Goal: Information Seeking & Learning: Learn about a topic

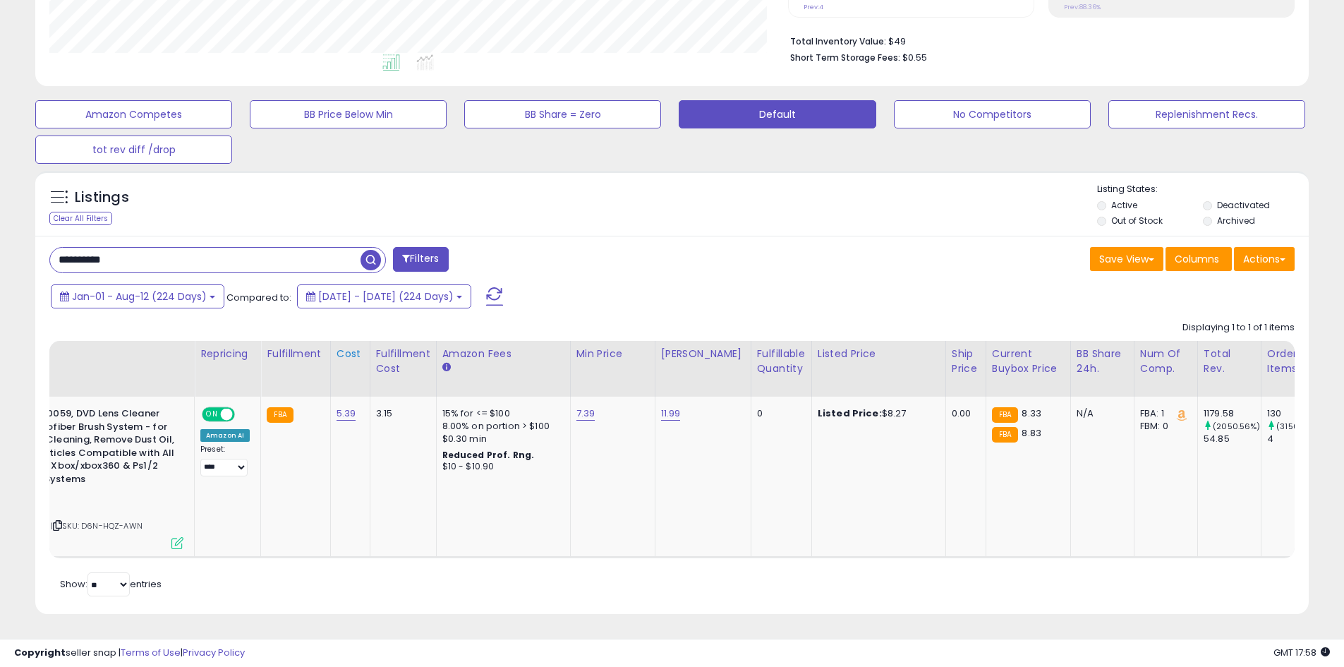
scroll to position [0, 119]
drag, startPoint x: 124, startPoint y: 260, endPoint x: 67, endPoint y: 263, distance: 56.5
click at [63, 261] on input "**********" at bounding box center [205, 260] width 311 height 25
type input "*"
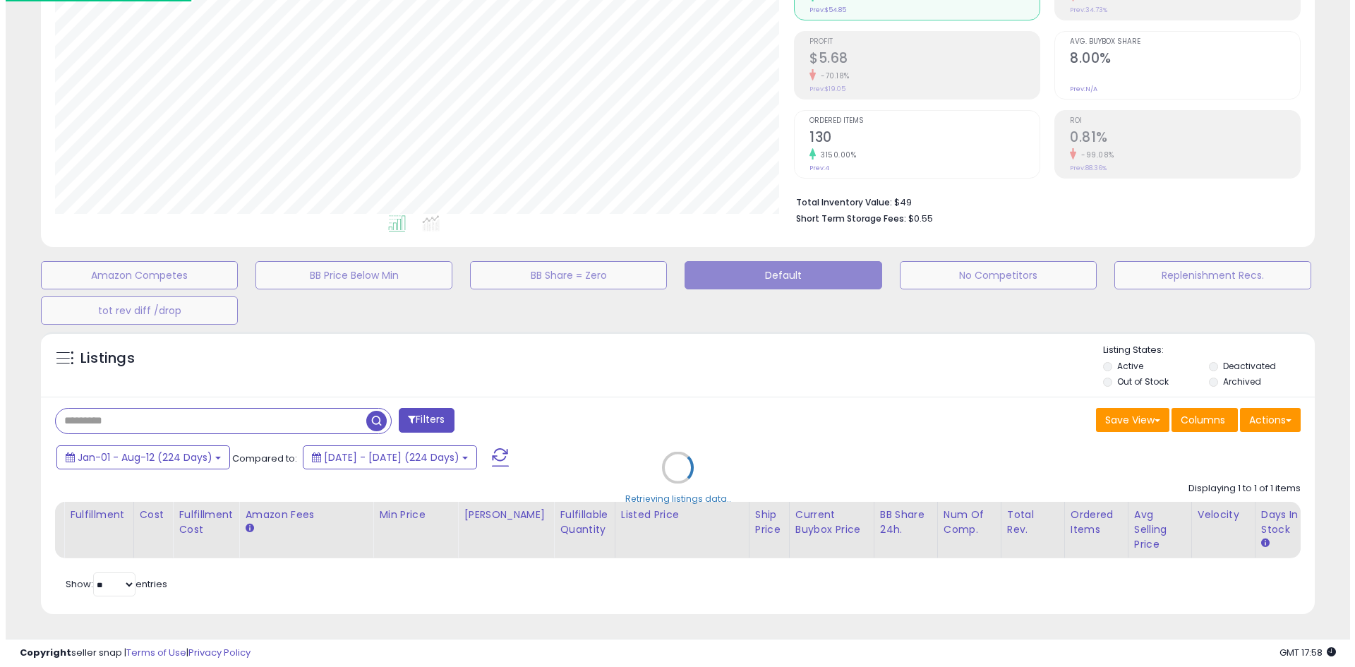
scroll to position [289, 745]
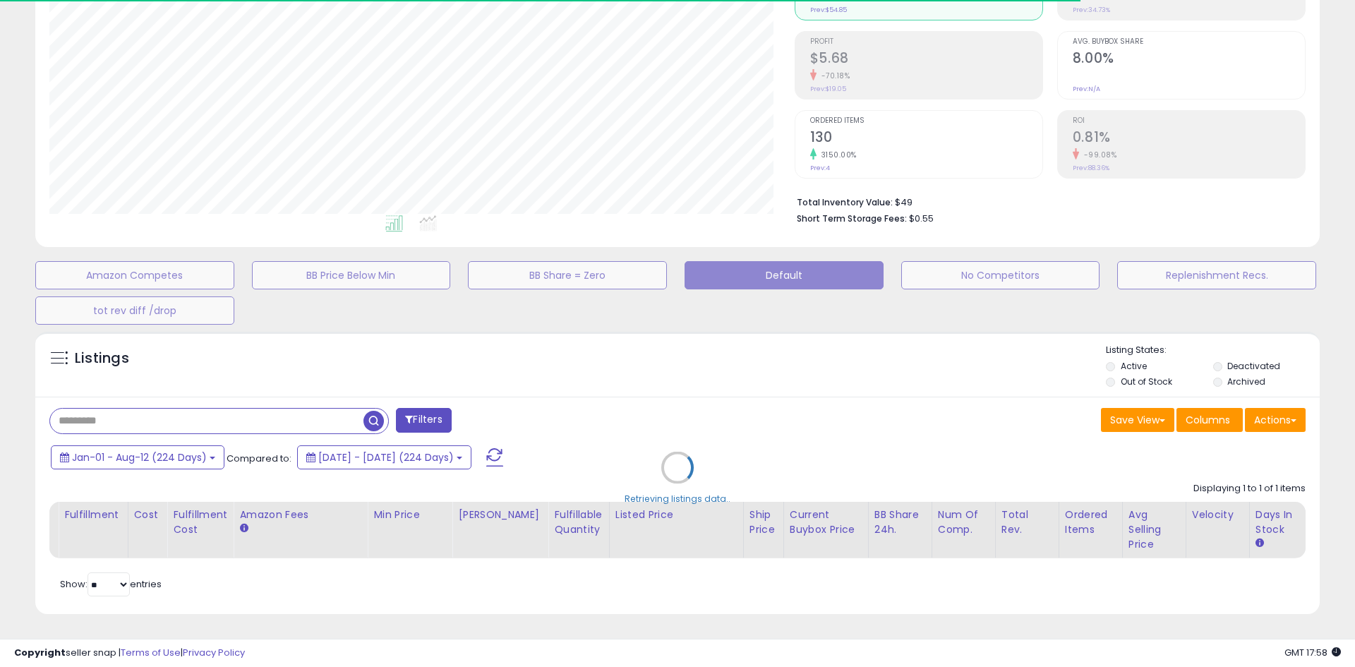
click at [502, 459] on div "Retrieving listings data.." at bounding box center [678, 478] width 1306 height 307
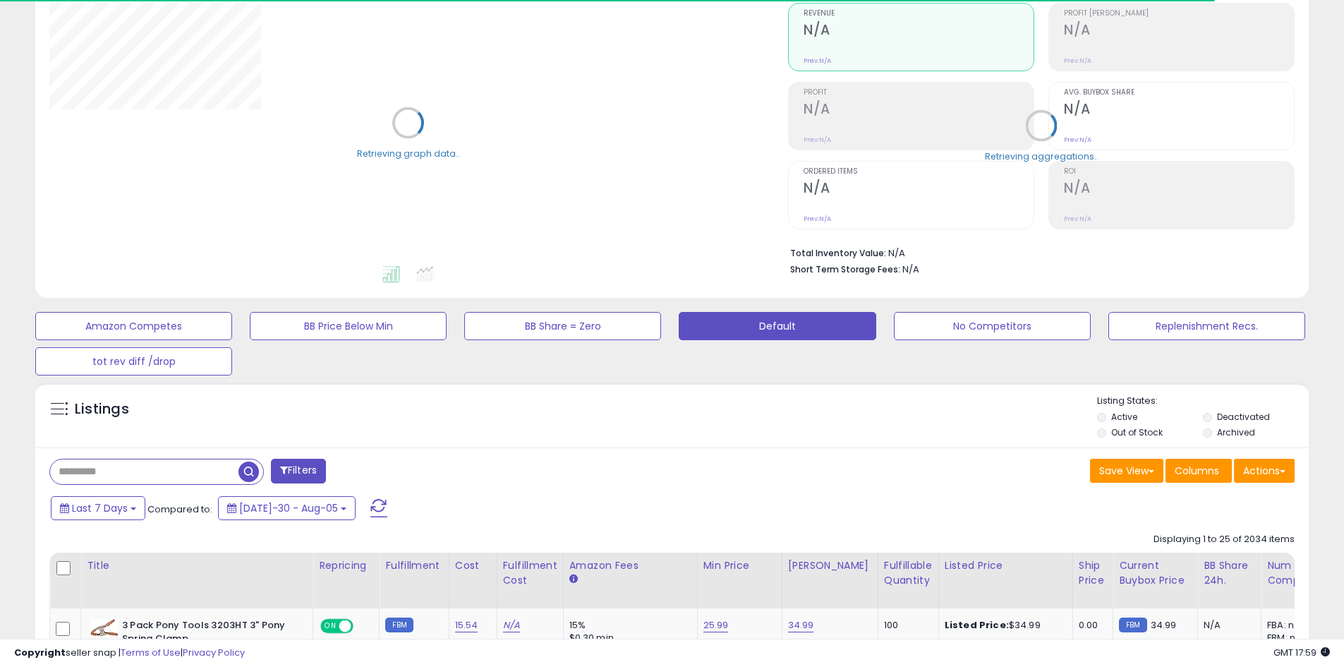
scroll to position [282, 0]
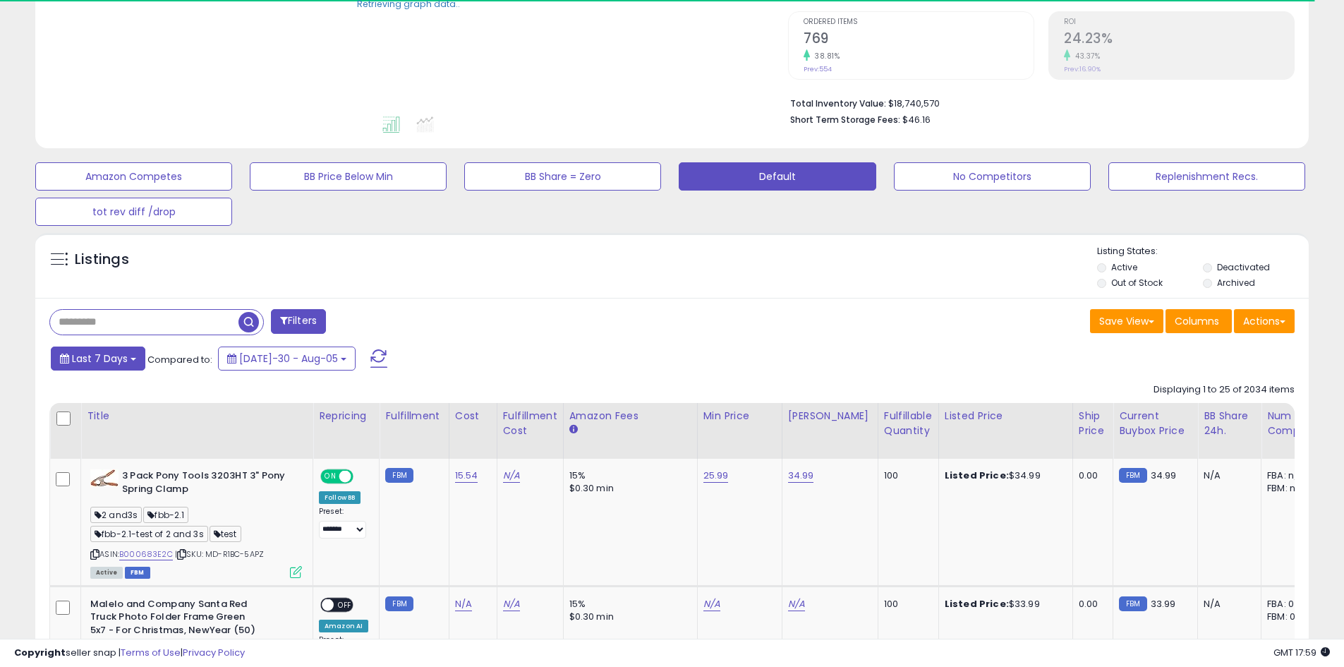
click at [119, 359] on span "Last 7 Days" at bounding box center [100, 358] width 56 height 14
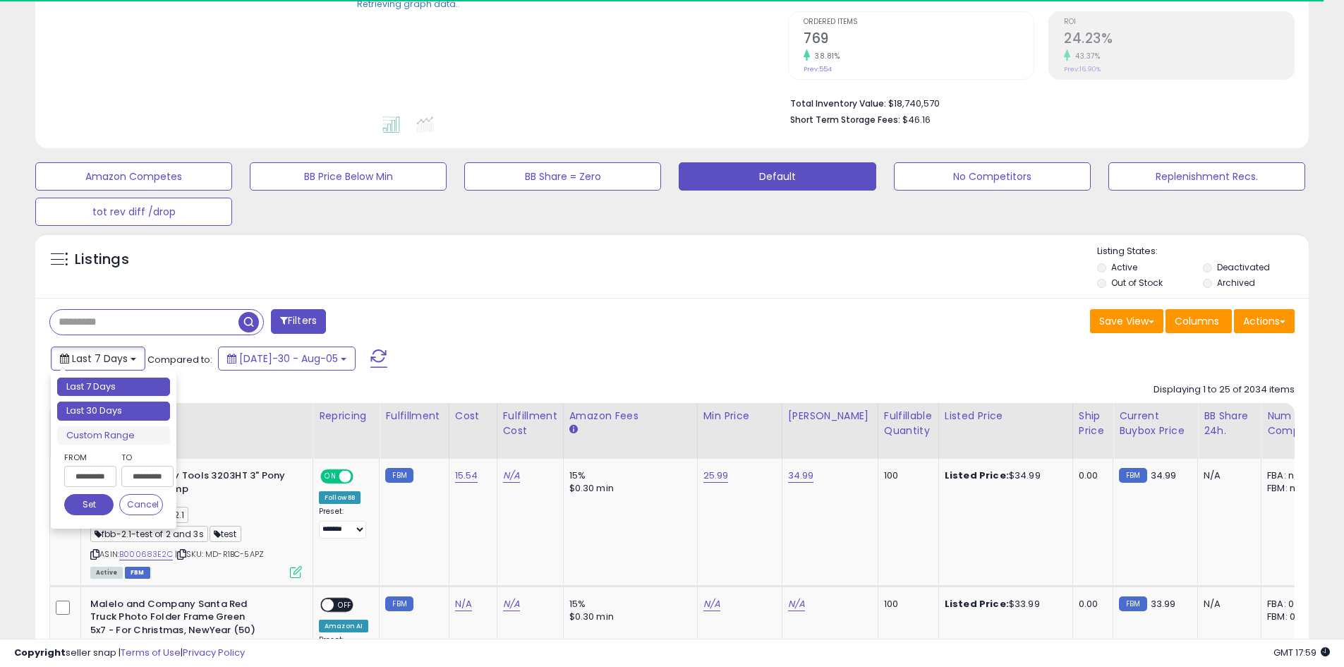
type input "**********"
click at [135, 415] on li "Last 30 Days" at bounding box center [113, 411] width 113 height 19
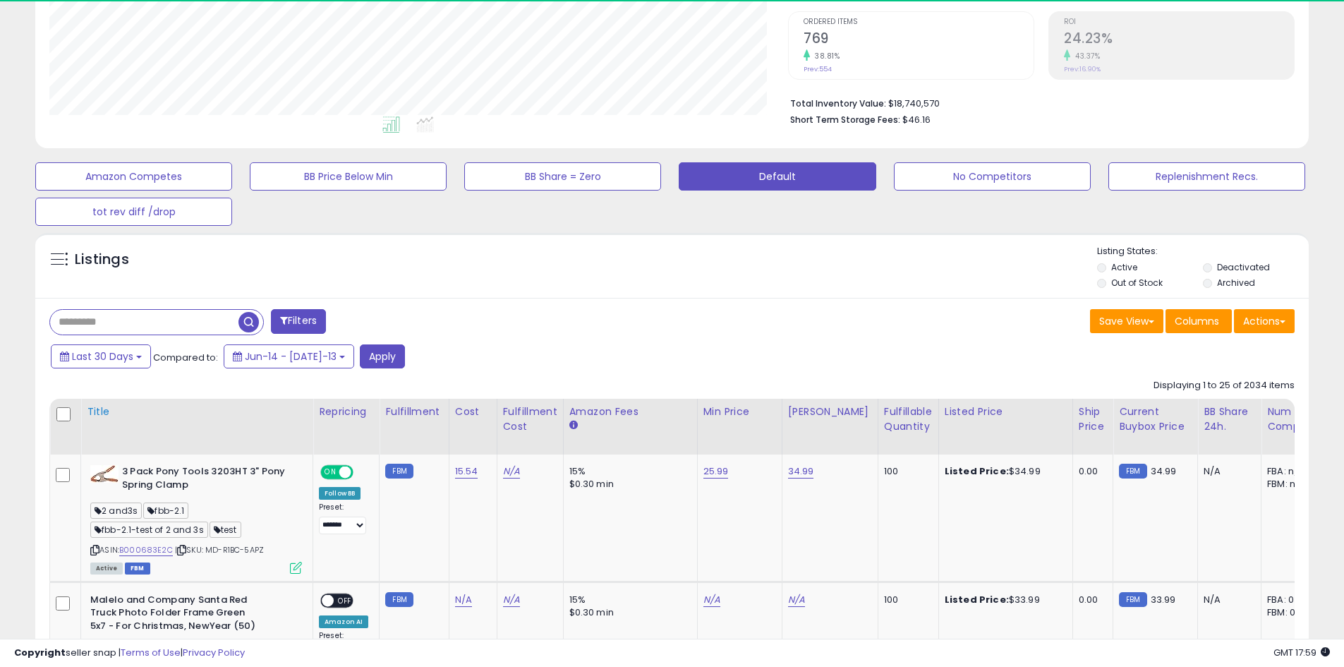
scroll to position [289, 739]
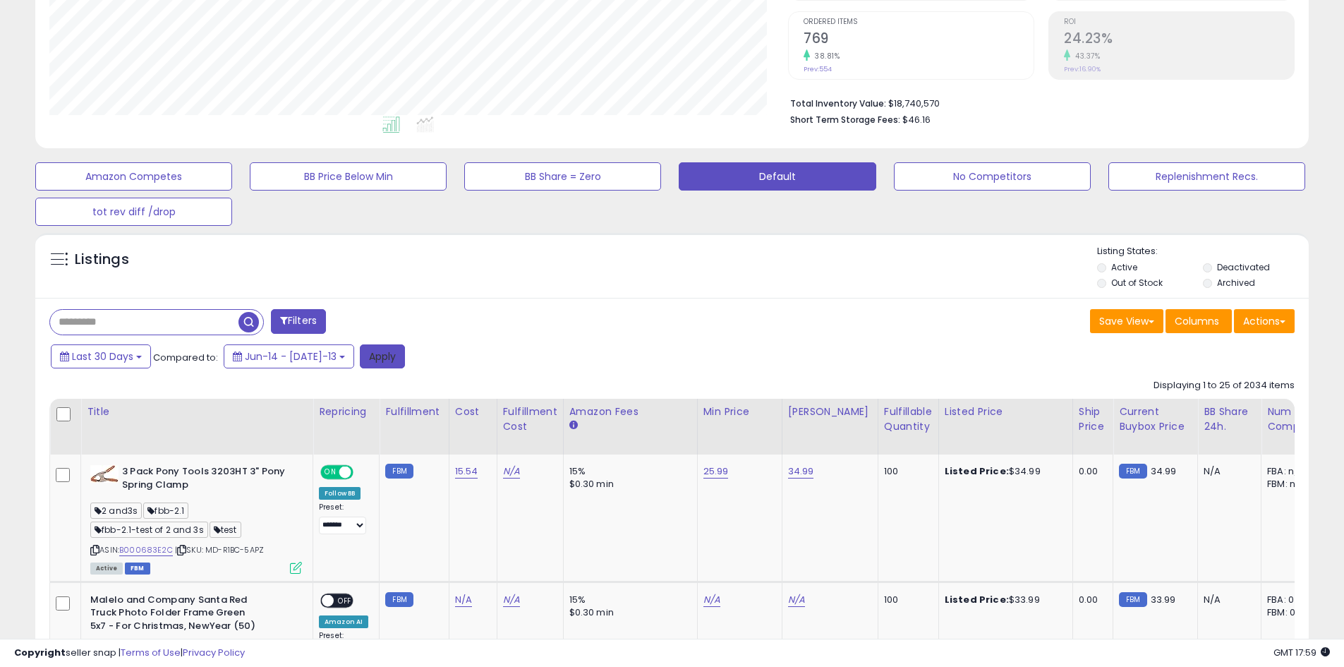
click at [376, 362] on button "Apply" at bounding box center [382, 356] width 45 height 24
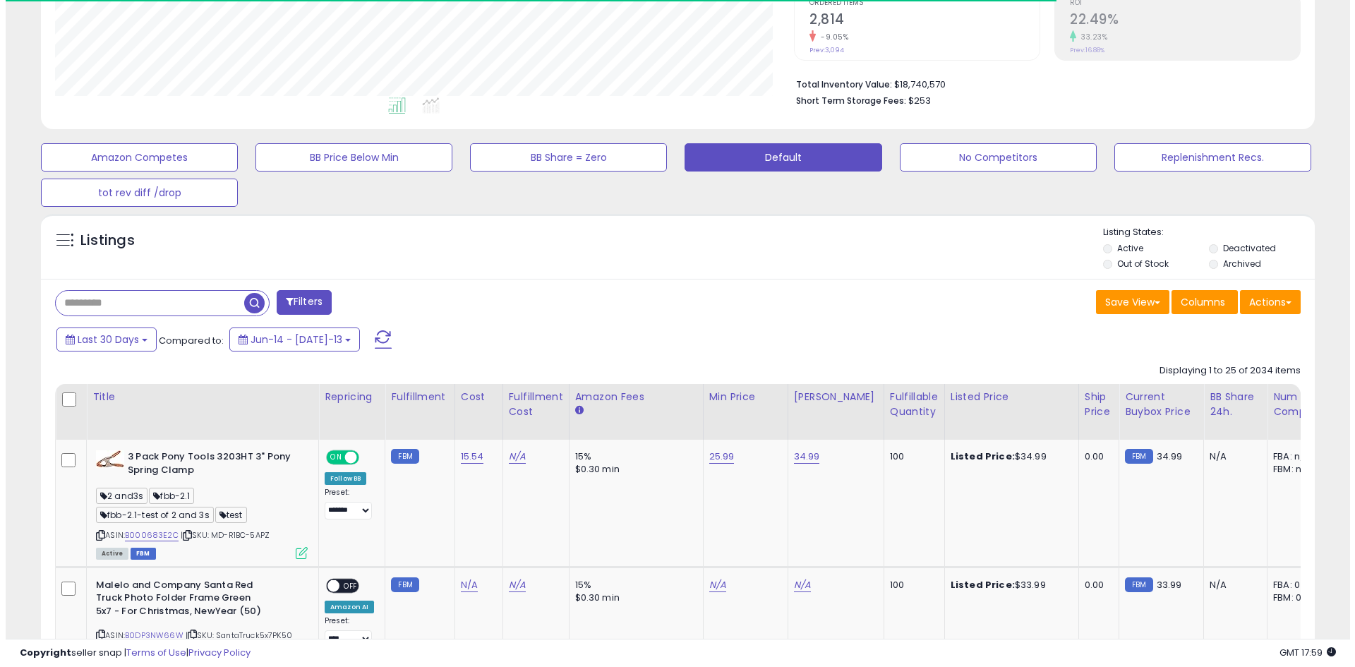
scroll to position [302, 0]
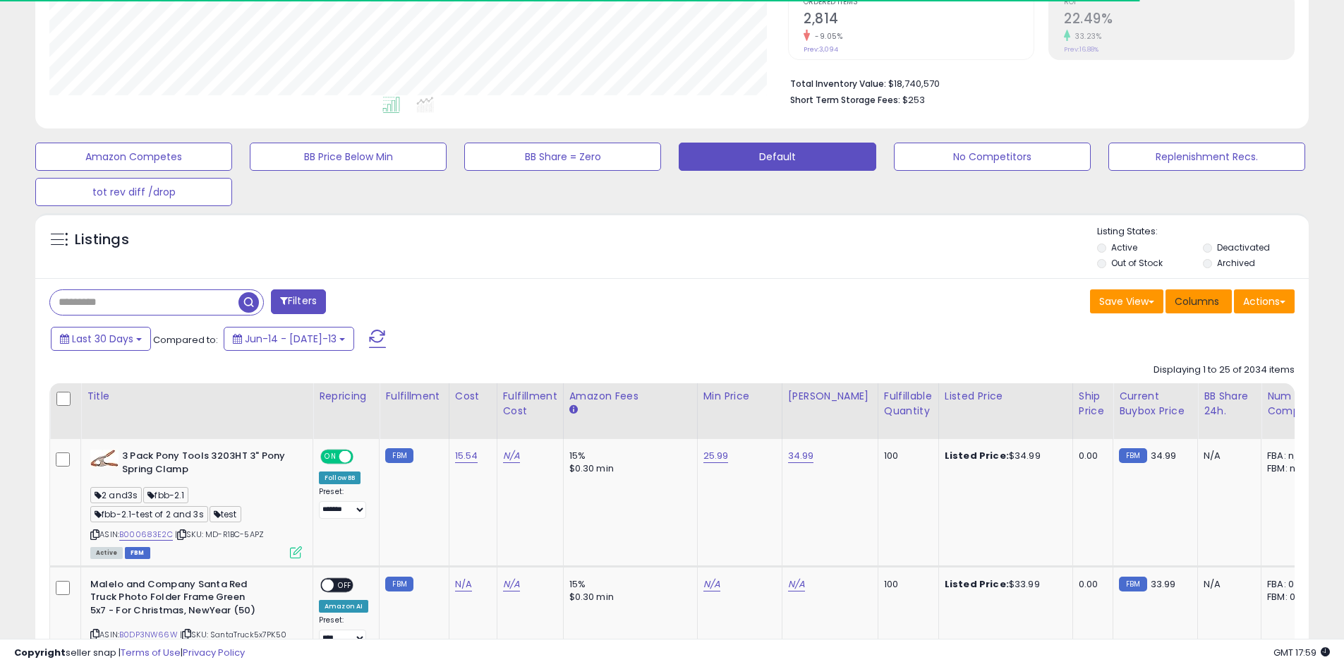
click at [1226, 303] on button "Columns" at bounding box center [1199, 301] width 66 height 24
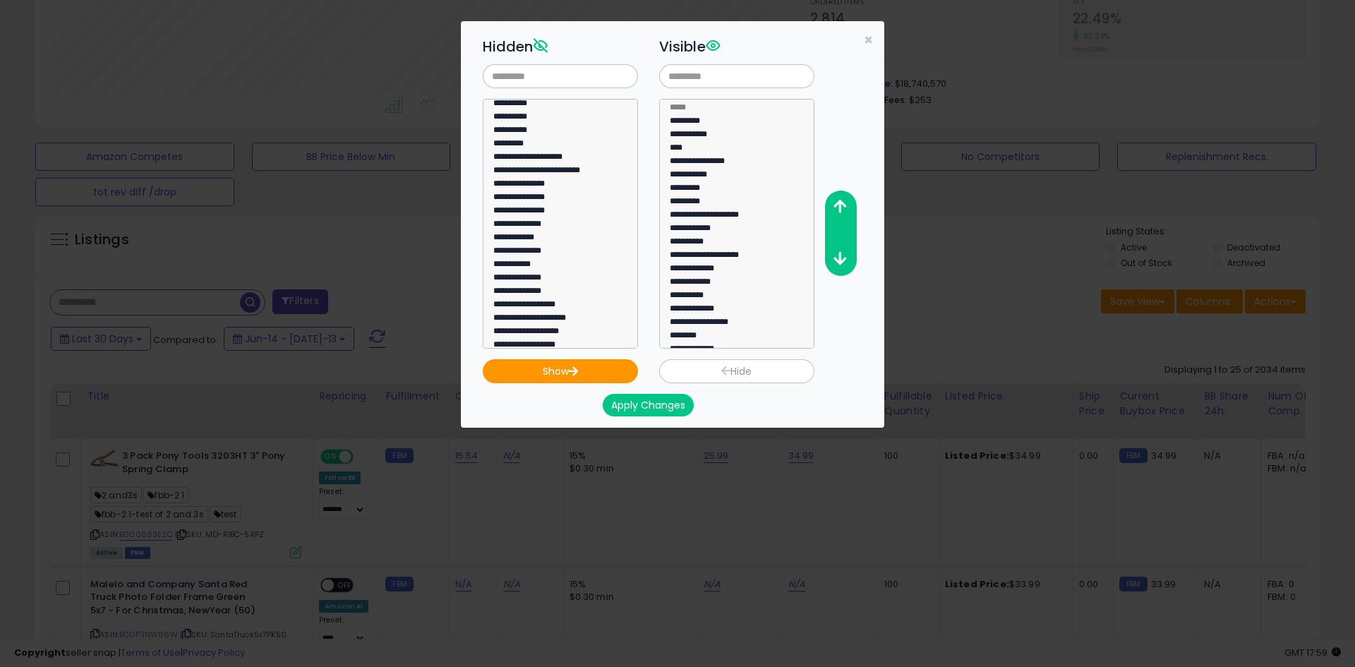
scroll to position [858, 0]
select select "**********"
click at [549, 304] on option "**********" at bounding box center [555, 310] width 126 height 13
click at [570, 373] on icon "button" at bounding box center [573, 370] width 11 height 9
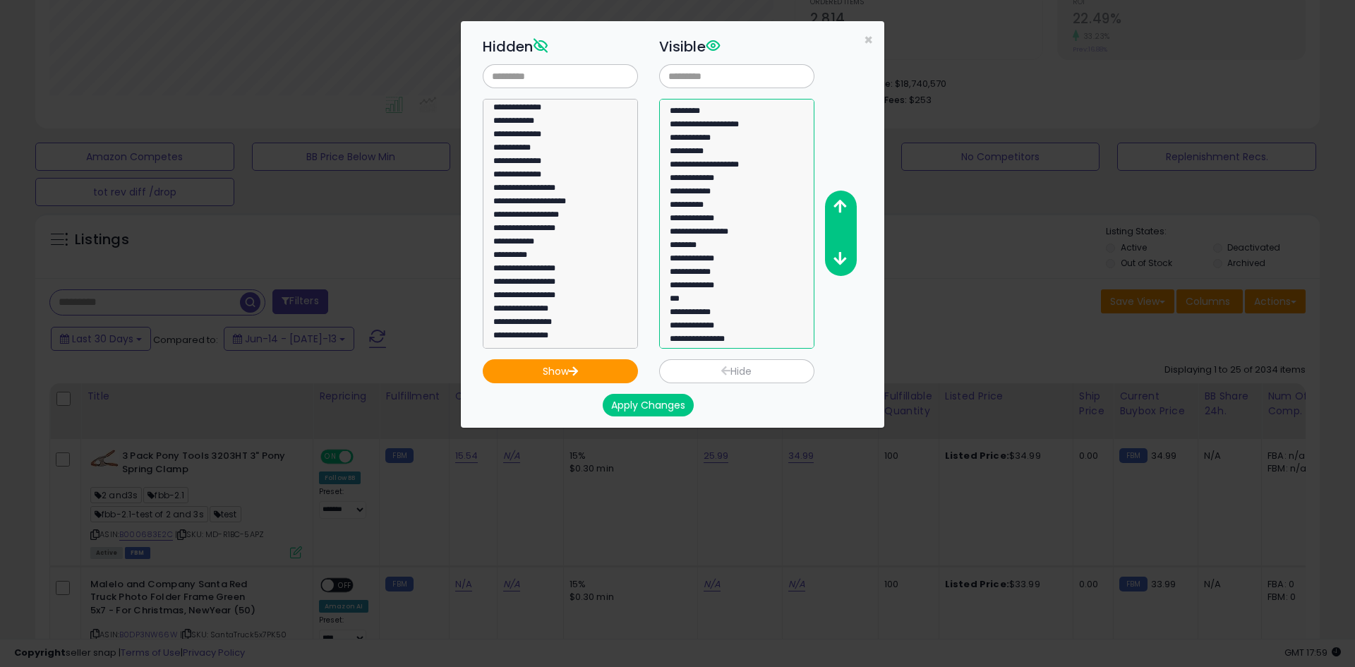
select select "**********"
click at [728, 339] on option "**********" at bounding box center [731, 341] width 126 height 13
click at [844, 214] on button "button" at bounding box center [840, 207] width 32 height 26
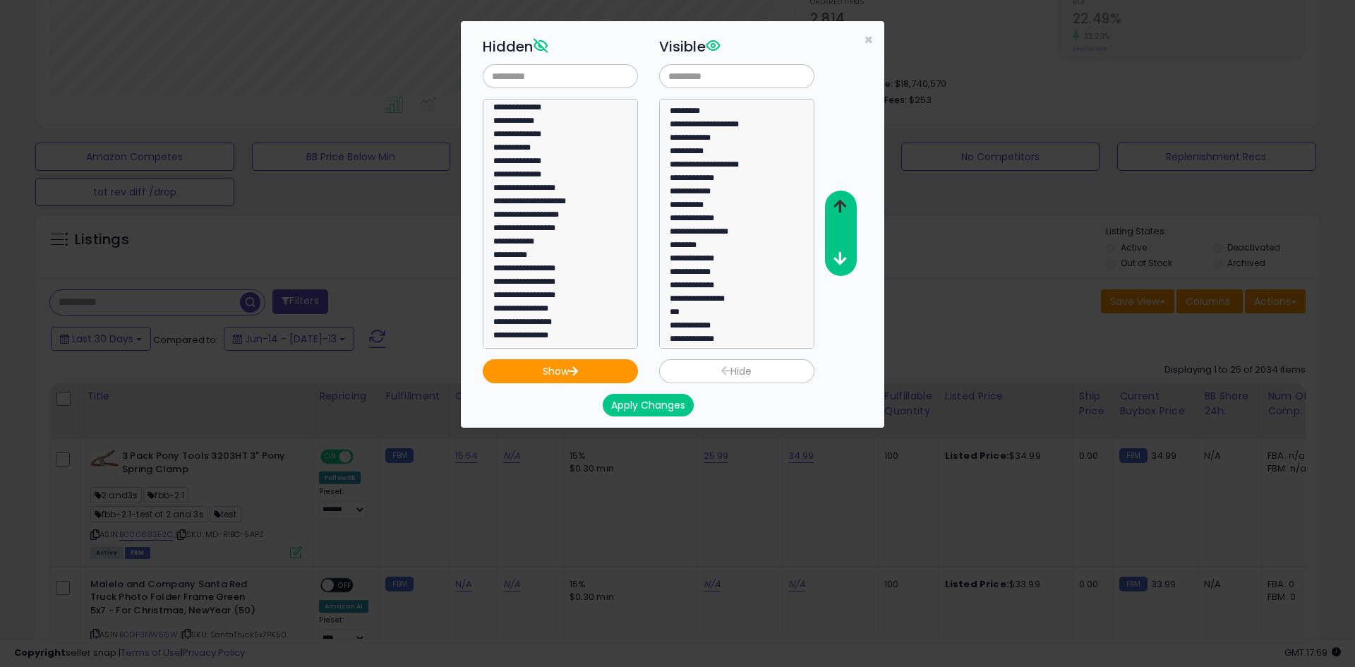
click at [844, 214] on button "button" at bounding box center [840, 207] width 32 height 26
click at [843, 214] on button "button" at bounding box center [840, 207] width 32 height 26
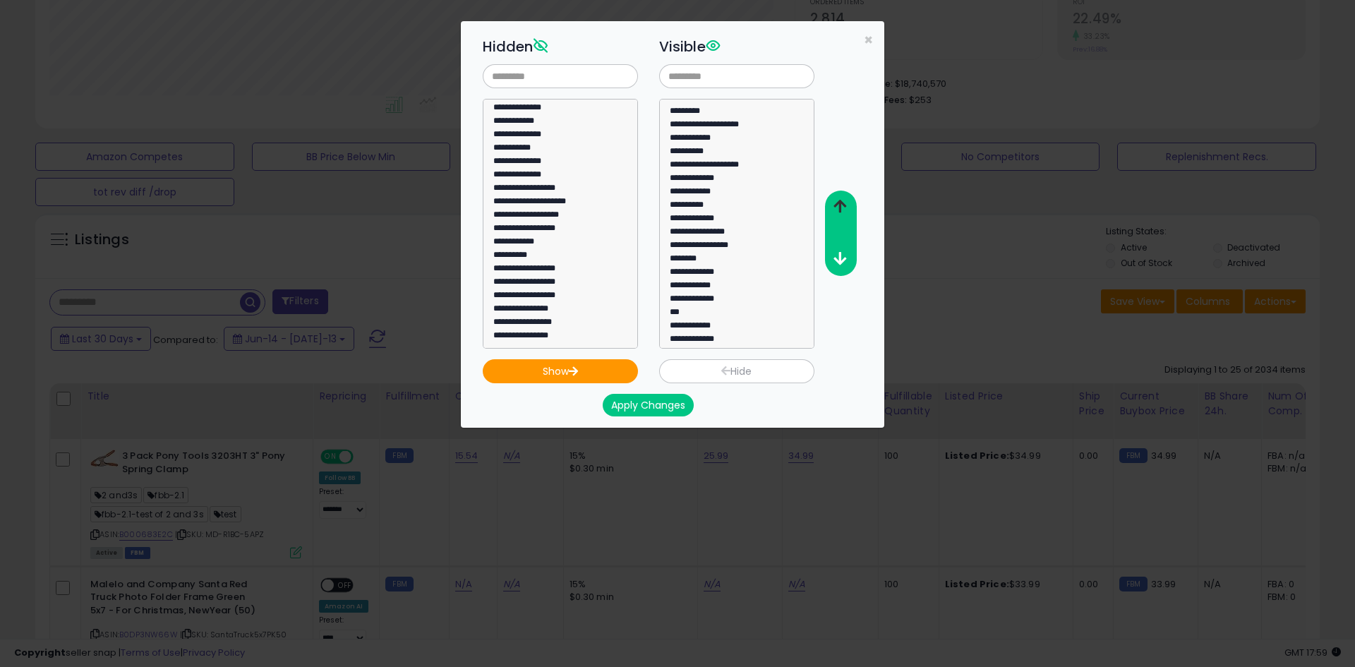
click at [843, 214] on button "button" at bounding box center [840, 207] width 32 height 26
click at [843, 215] on button "button" at bounding box center [840, 207] width 32 height 26
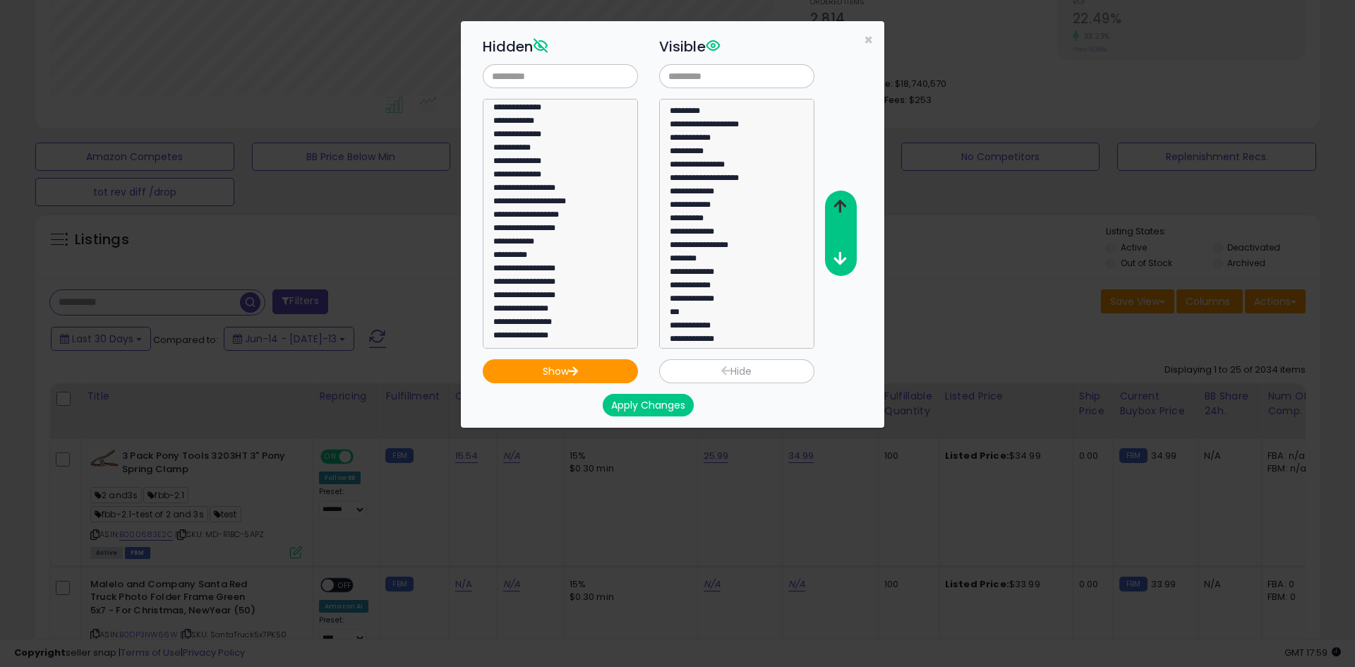
click at [843, 215] on button "button" at bounding box center [840, 207] width 32 height 26
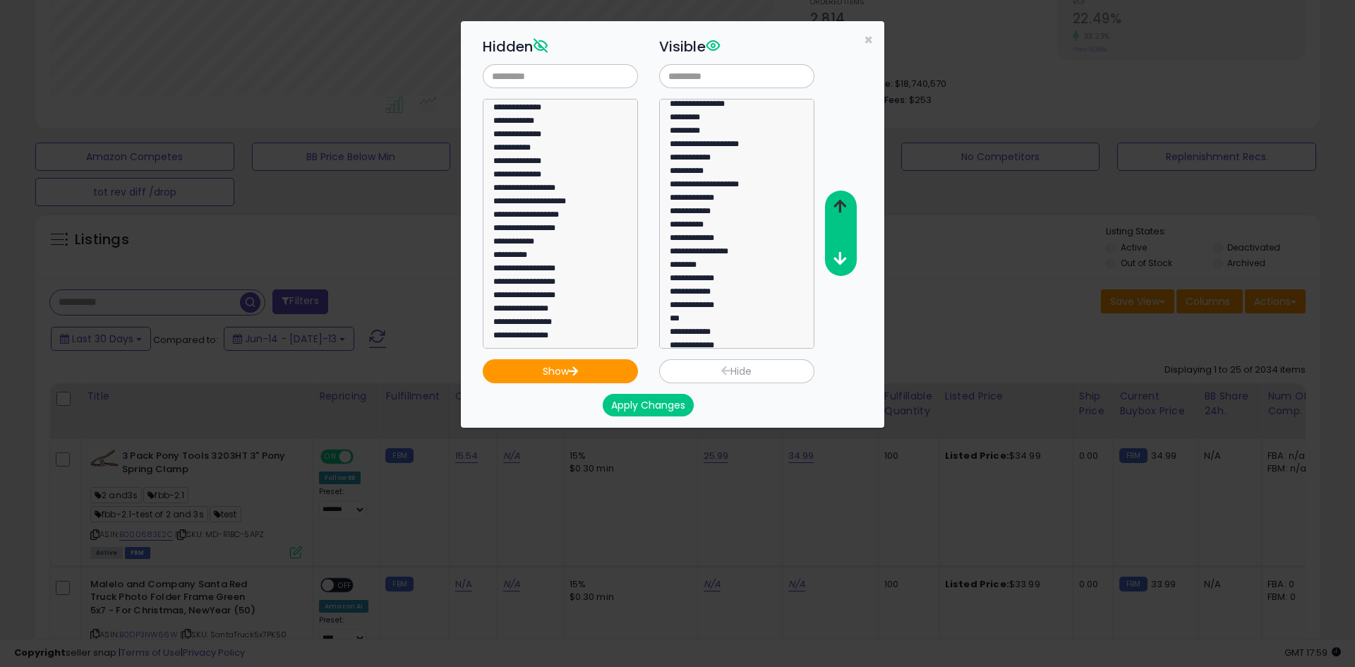
click at [843, 215] on button "button" at bounding box center [840, 207] width 32 height 26
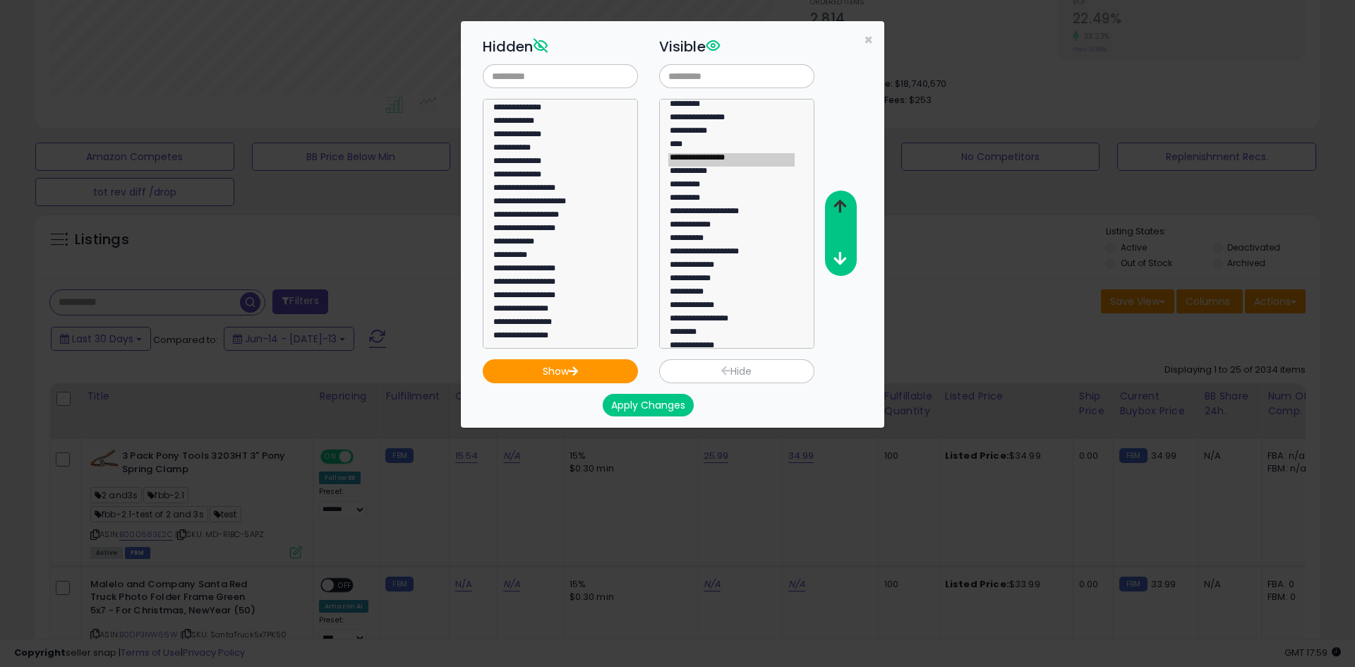
click at [843, 215] on button "button" at bounding box center [840, 207] width 32 height 26
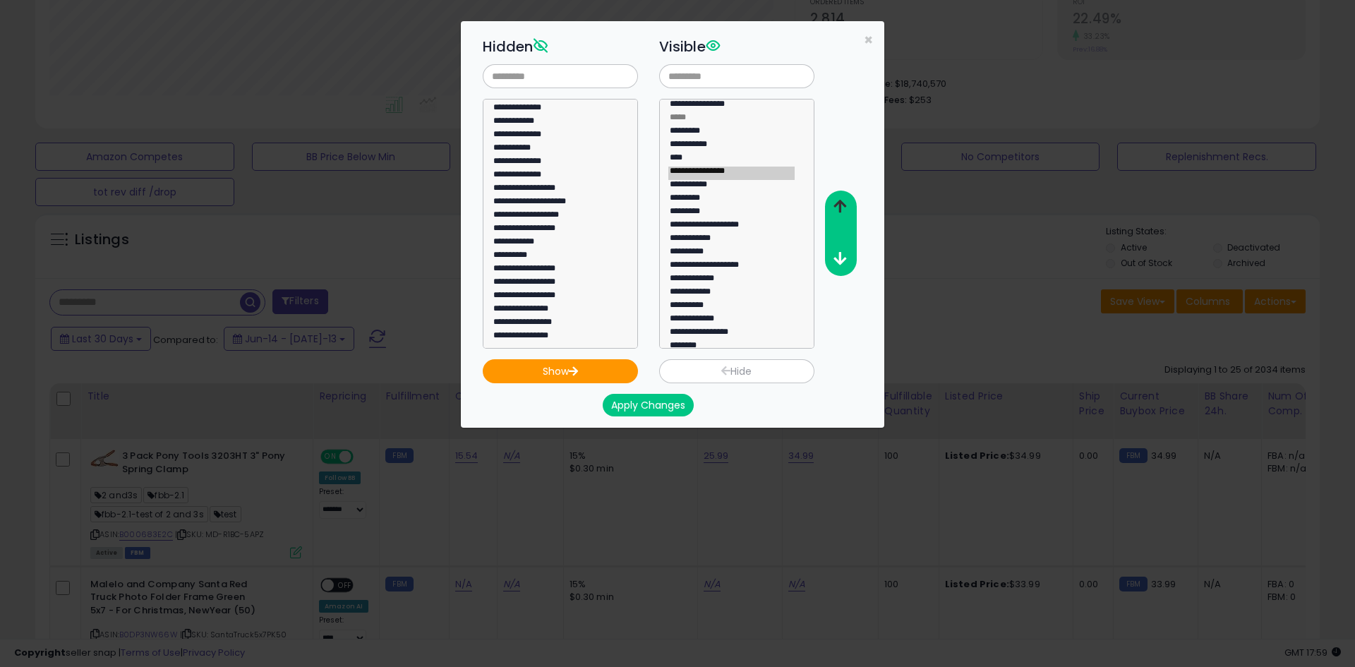
click at [843, 215] on button "button" at bounding box center [840, 207] width 32 height 26
click at [667, 402] on button "Apply Changes" at bounding box center [648, 405] width 91 height 23
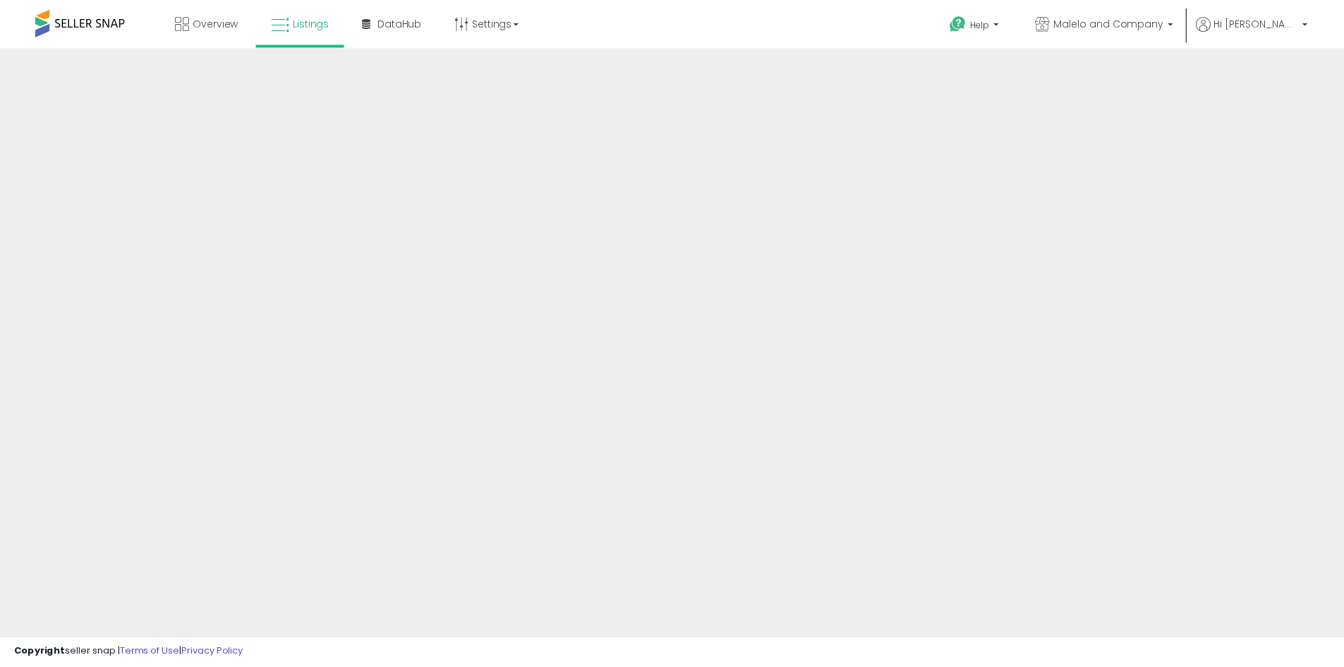
scroll to position [209, 0]
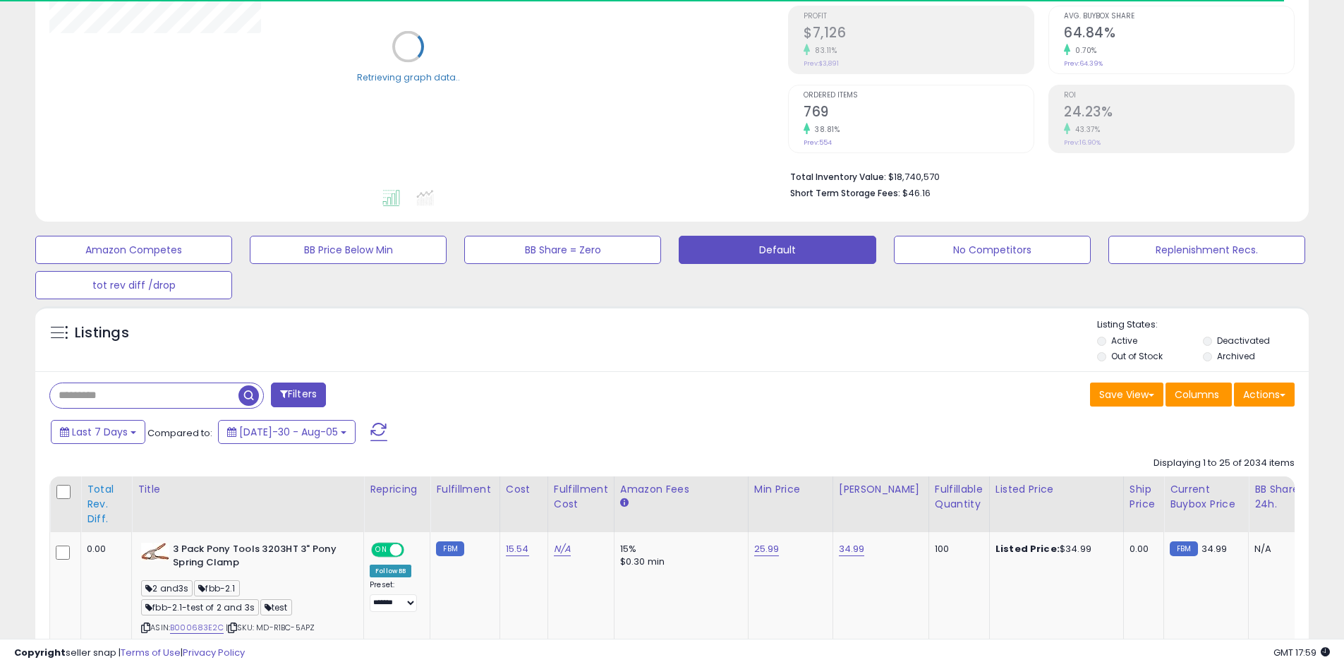
click at [98, 500] on div "Total Rev. Diff." at bounding box center [106, 504] width 39 height 44
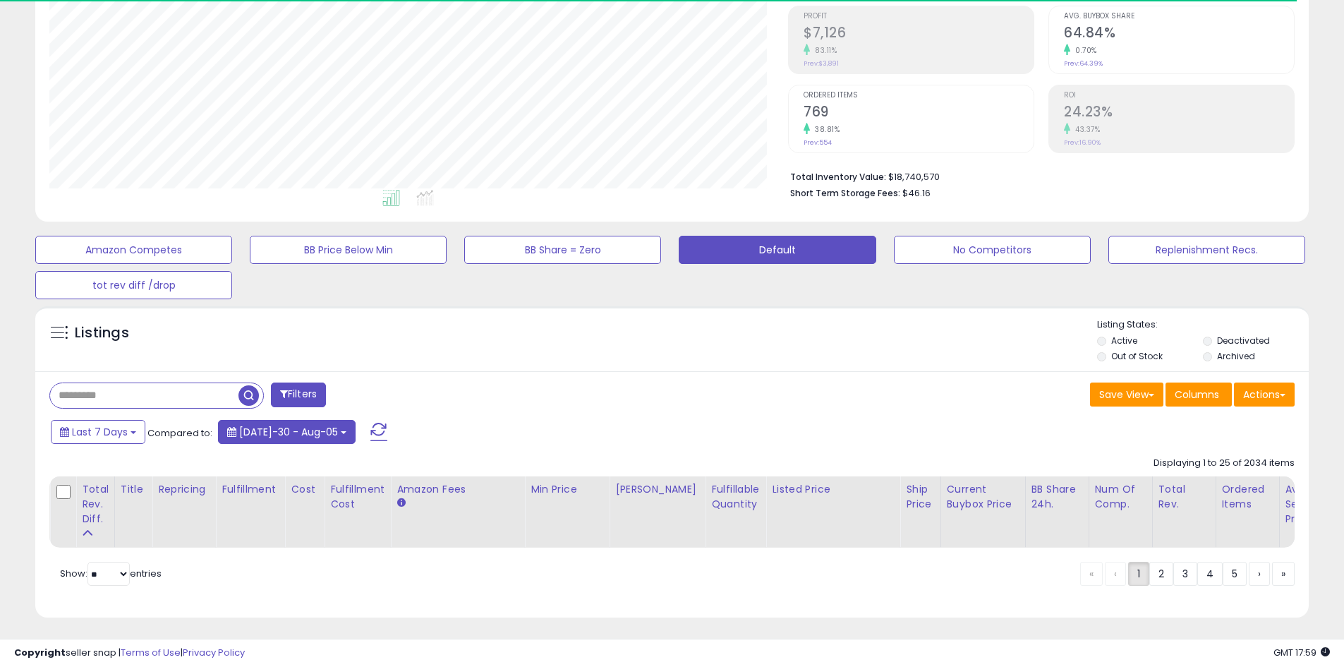
scroll to position [289, 739]
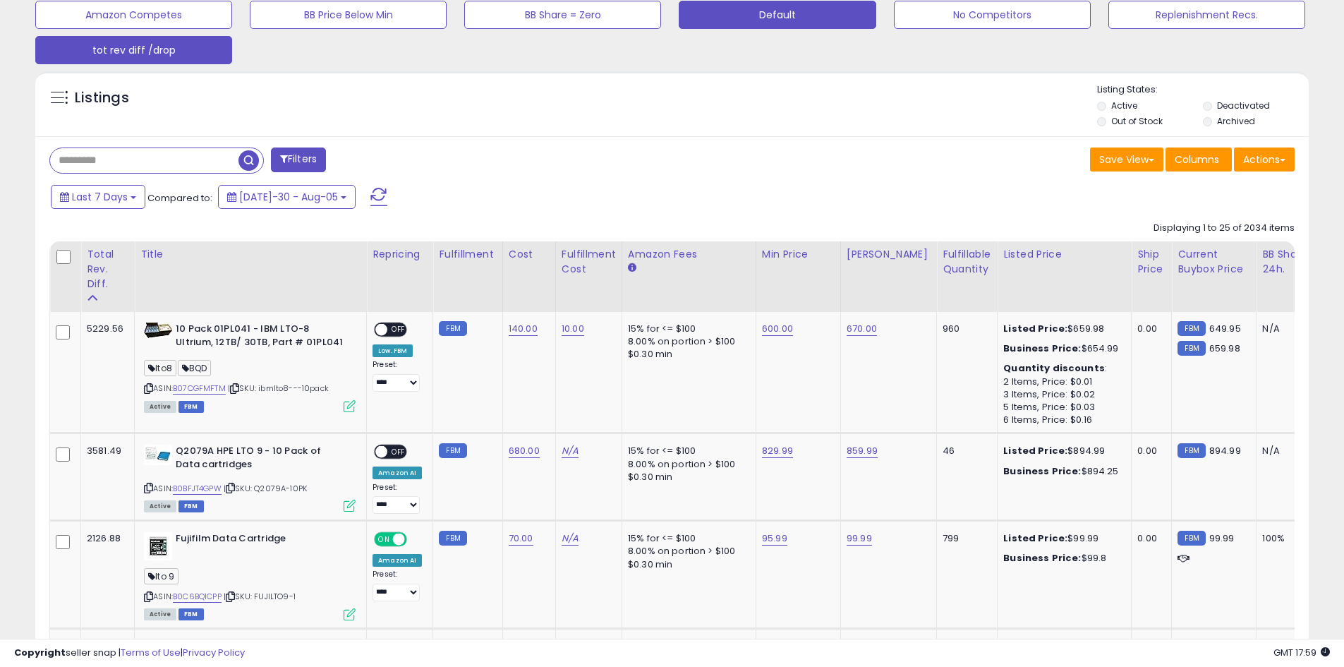
click at [98, 272] on div "Total Rev. Diff." at bounding box center [108, 269] width 42 height 44
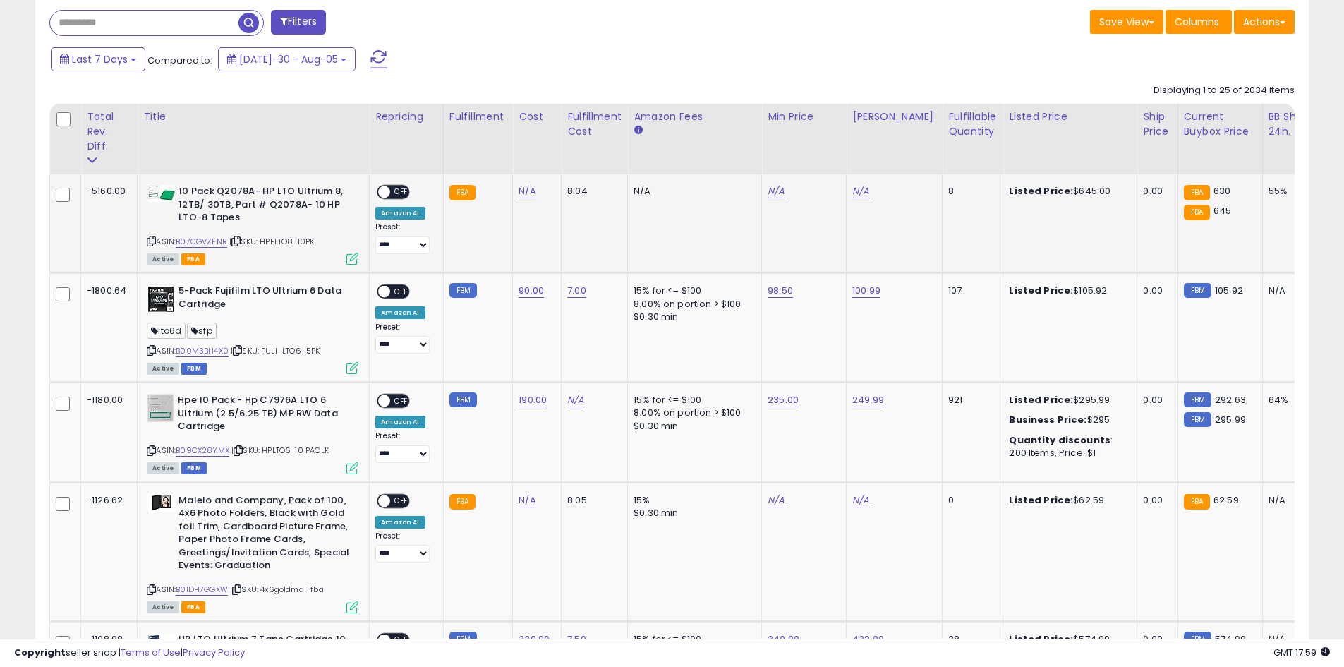
scroll to position [585, 0]
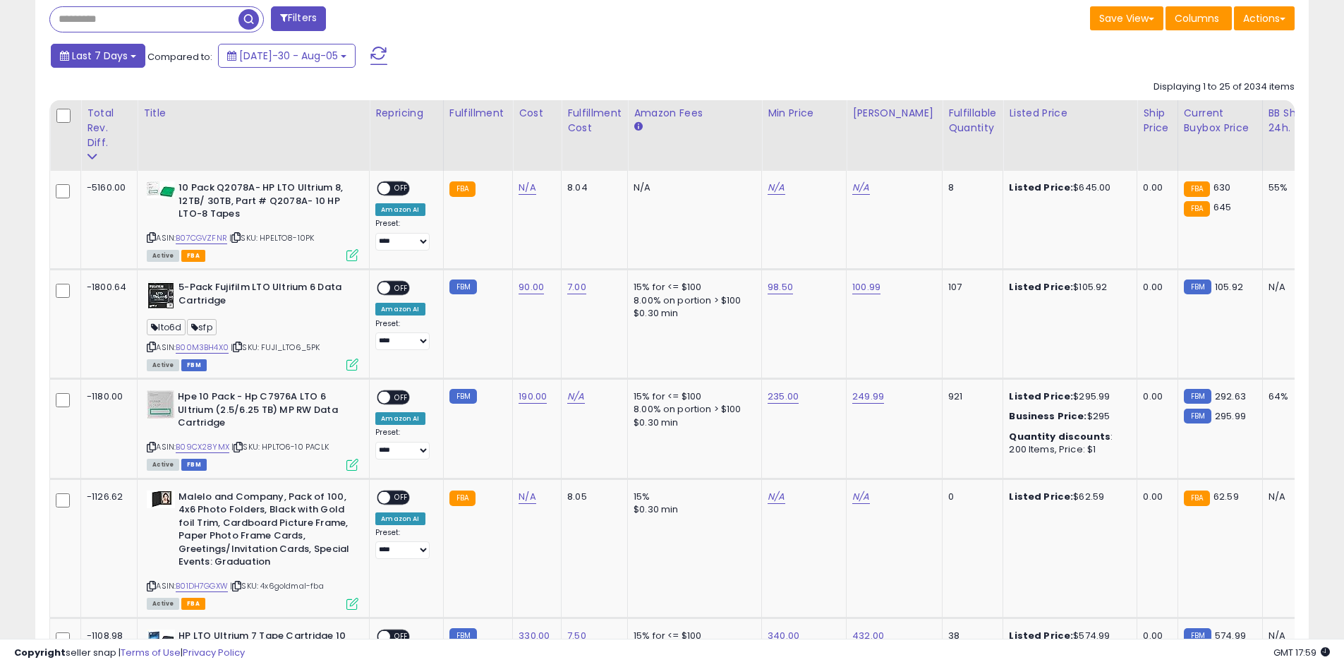
click at [106, 56] on span "Last 7 Days" at bounding box center [100, 56] width 56 height 14
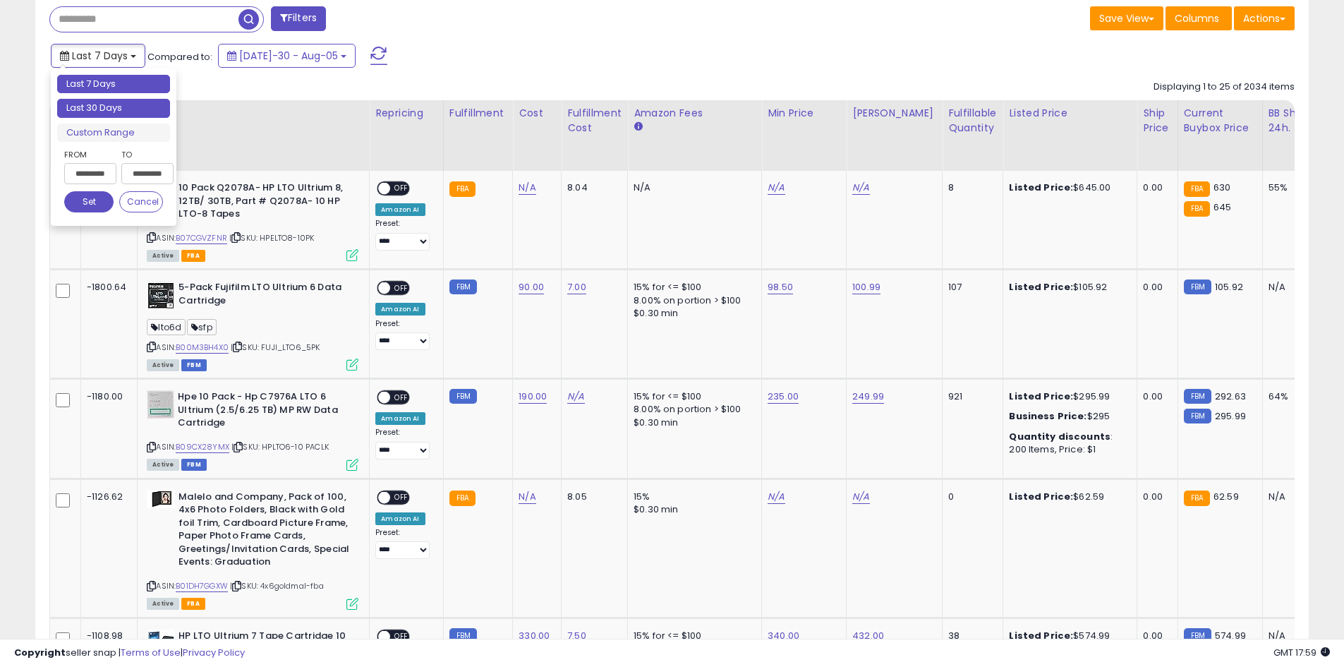
type input "**********"
click at [124, 112] on li "Last 30 Days" at bounding box center [113, 108] width 113 height 19
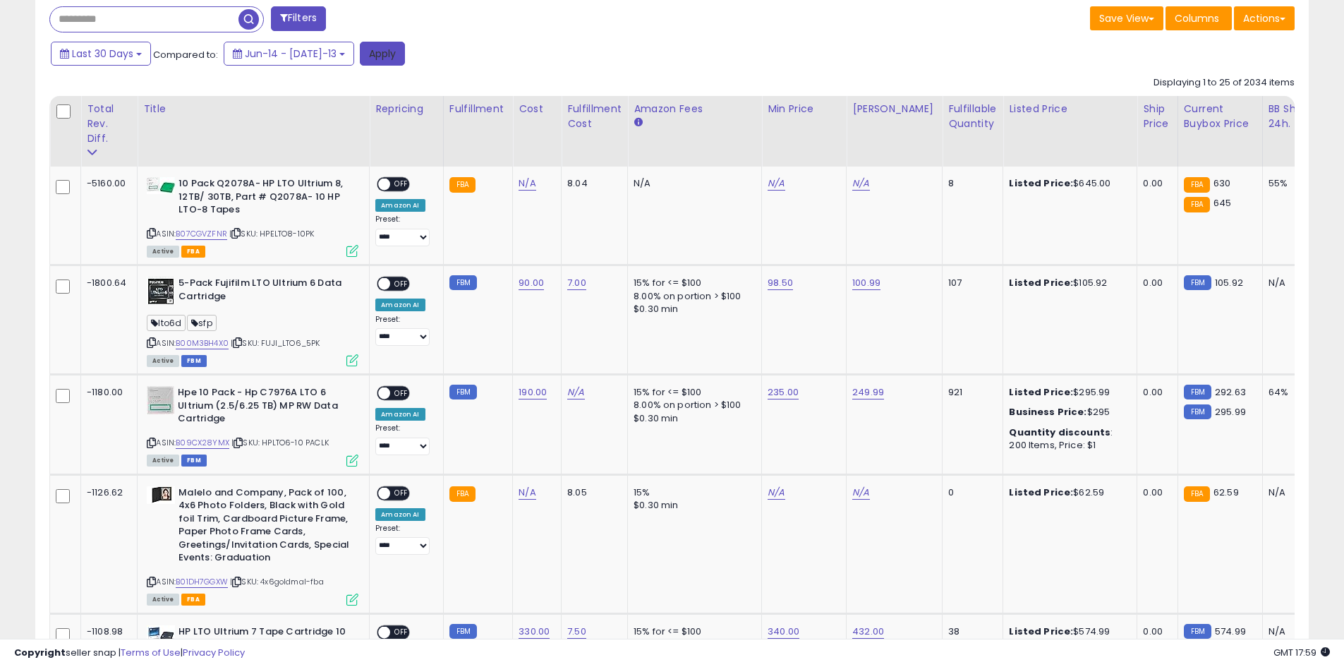
click at [368, 54] on button "Apply" at bounding box center [382, 54] width 45 height 24
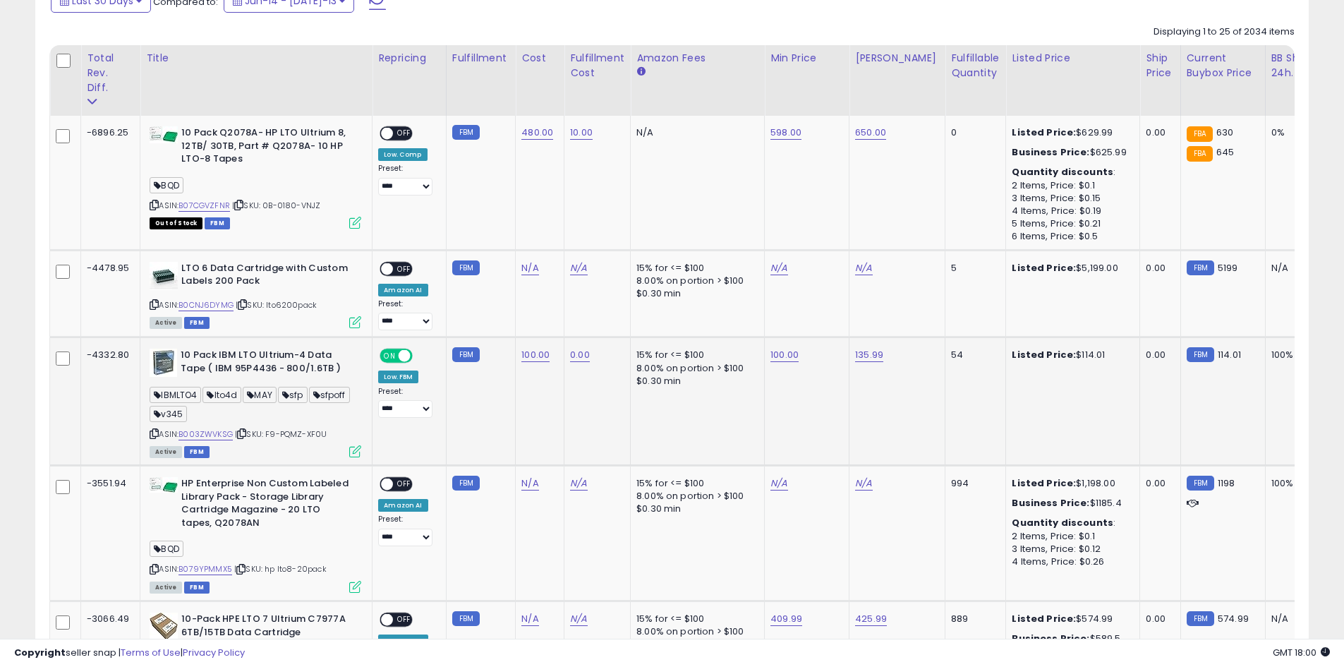
scroll to position [646, 0]
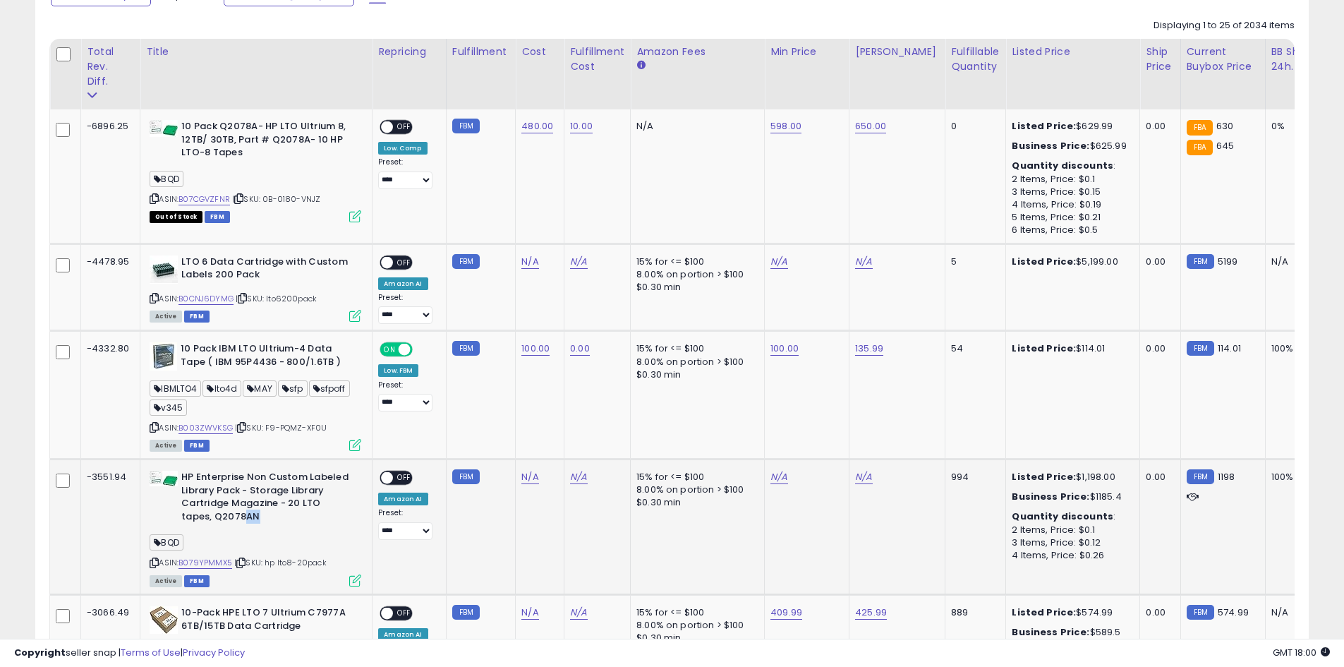
drag, startPoint x: 229, startPoint y: 505, endPoint x: 211, endPoint y: 507, distance: 17.9
click at [211, 507] on b "HP Enterprise Non Custom Labeled Library Pack - Storage Library Cartridge Magaz…" at bounding box center [266, 499] width 171 height 56
click at [239, 512] on div "ASIN: B079YPMMX5 | SKU: hp lto8-20pack Active FBM" at bounding box center [256, 528] width 212 height 114
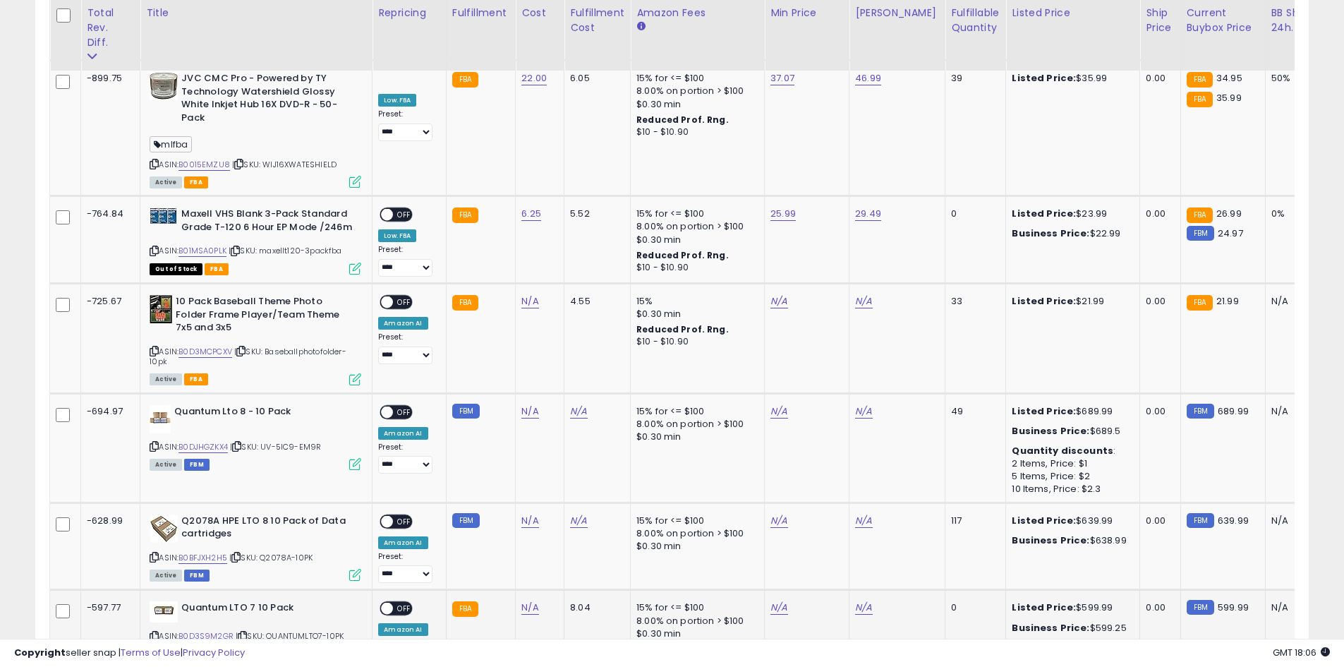
scroll to position [2476, 0]
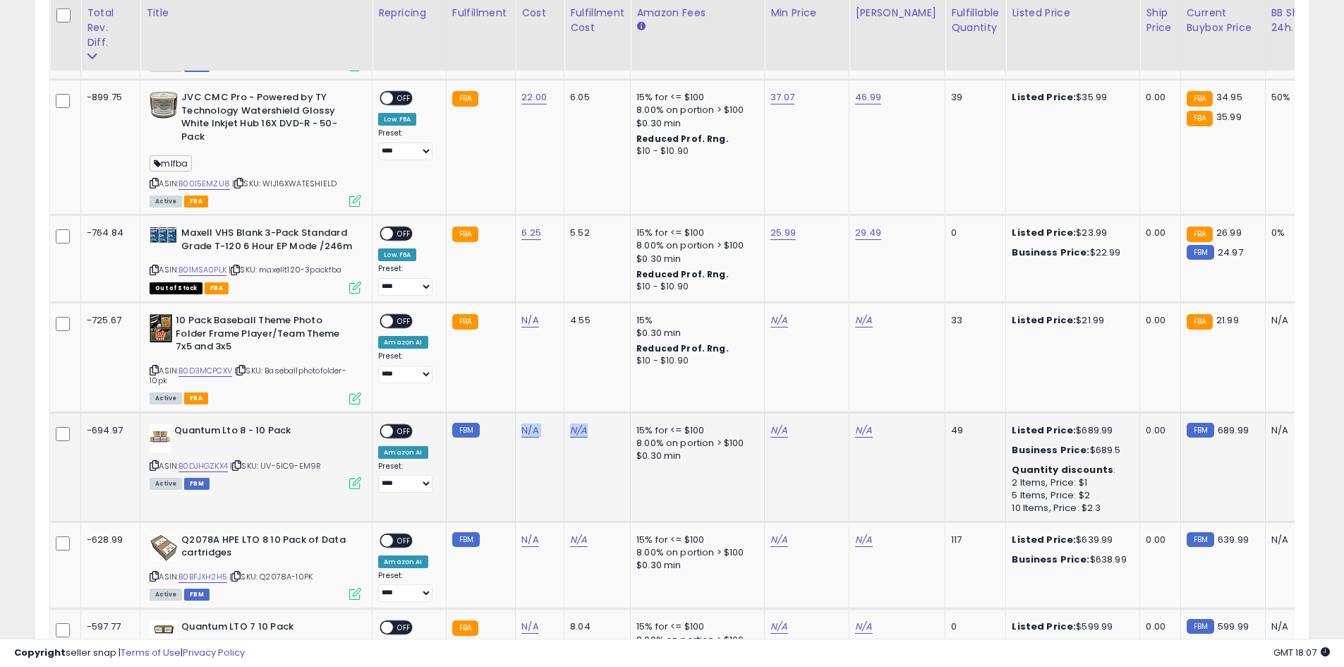
drag, startPoint x: 594, startPoint y: 418, endPoint x: 516, endPoint y: 419, distance: 77.6
click at [515, 418] on tr "-694.97 Quantum Lto 8 - 10 Pack ASIN: B0DJHGZKX4 | SKU: UV-5IC9-EM9R Active FBM…" at bounding box center [1055, 466] width 2011 height 109
click at [534, 458] on td "N/A" at bounding box center [540, 466] width 49 height 109
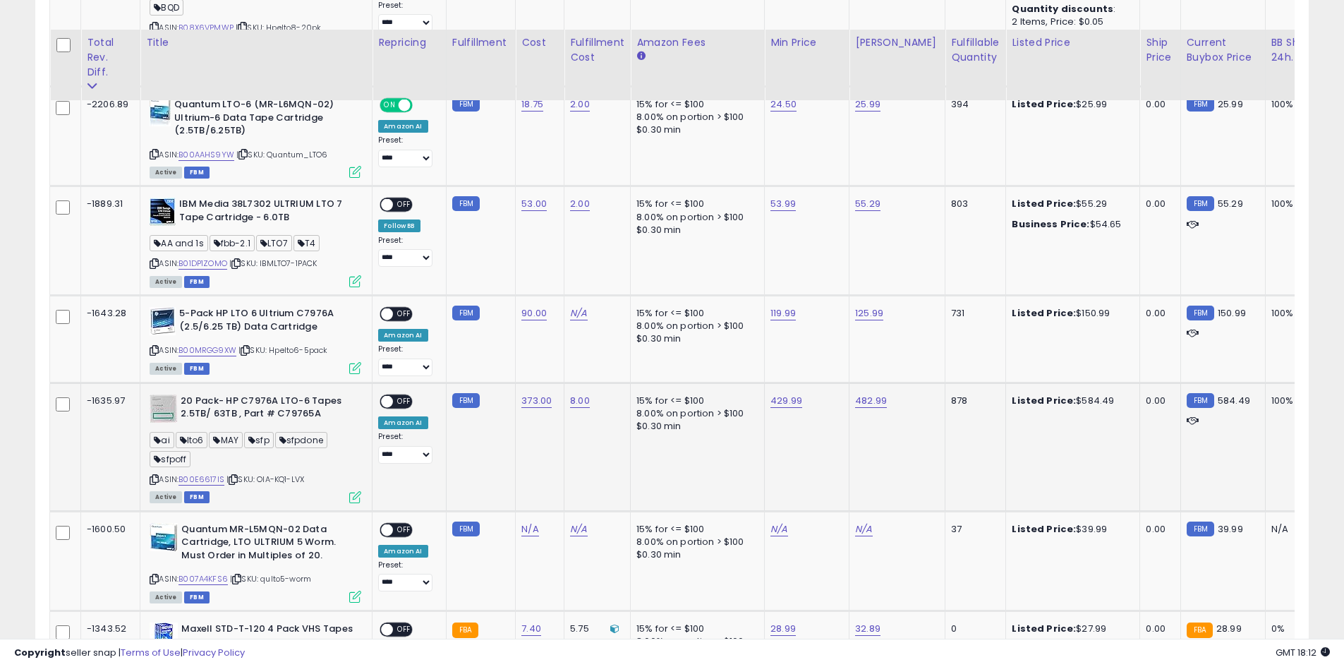
scroll to position [1535, 0]
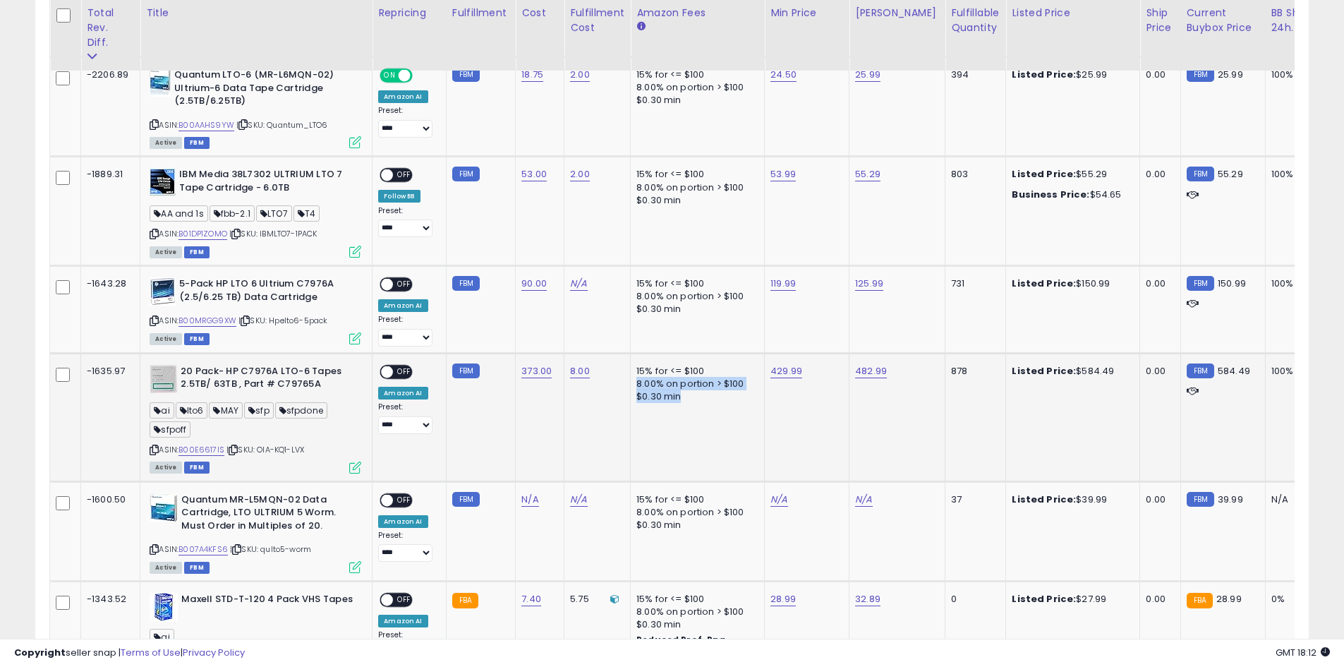
drag, startPoint x: 699, startPoint y: 355, endPoint x: 716, endPoint y: 383, distance: 32.3
click at [744, 383] on div "15% for <= $100 8.00% on portion > $100 $0.30 min" at bounding box center [695, 384] width 117 height 39
click at [715, 390] on div "$0.30 min" at bounding box center [695, 396] width 117 height 13
click at [658, 390] on div "$0.30 min" at bounding box center [695, 396] width 117 height 13
drag, startPoint x: 630, startPoint y: 356, endPoint x: 676, endPoint y: 381, distance: 53.1
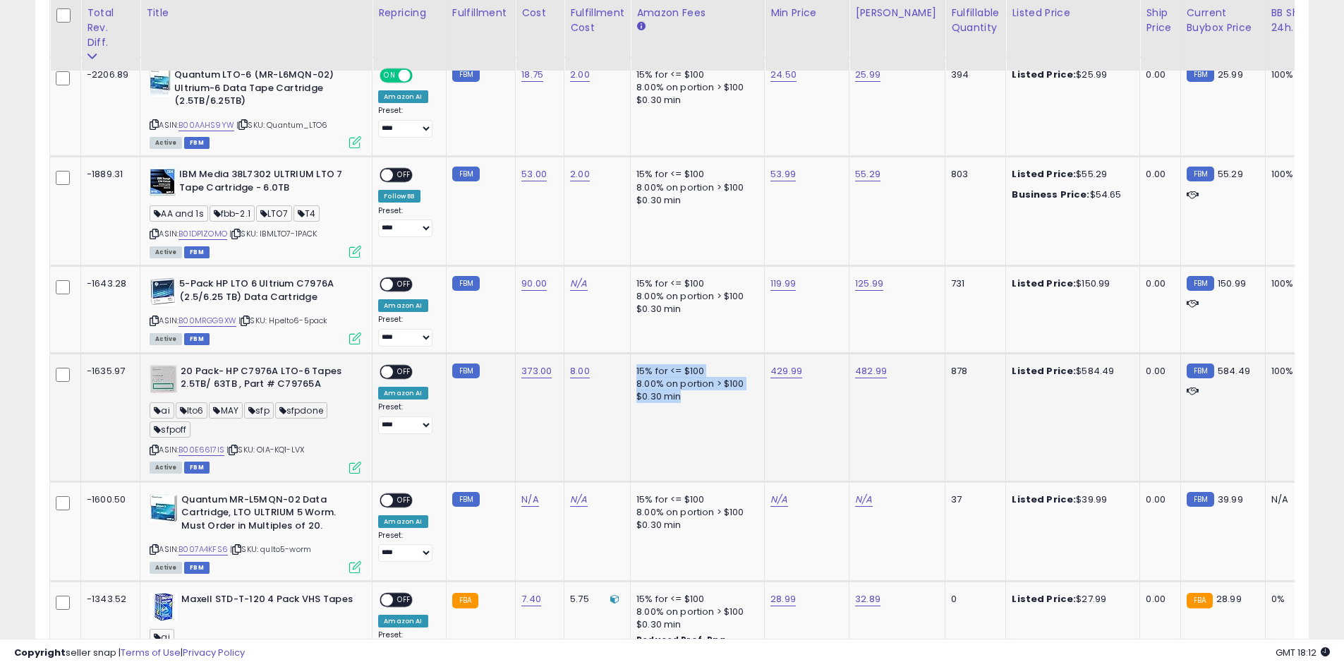
click at [676, 381] on td "15% for <= $100 8.00% on portion > $100 $0.30 min" at bounding box center [698, 417] width 134 height 128
click at [685, 411] on td "15% for <= $100 8.00% on portion > $100 $0.30 min" at bounding box center [698, 417] width 134 height 128
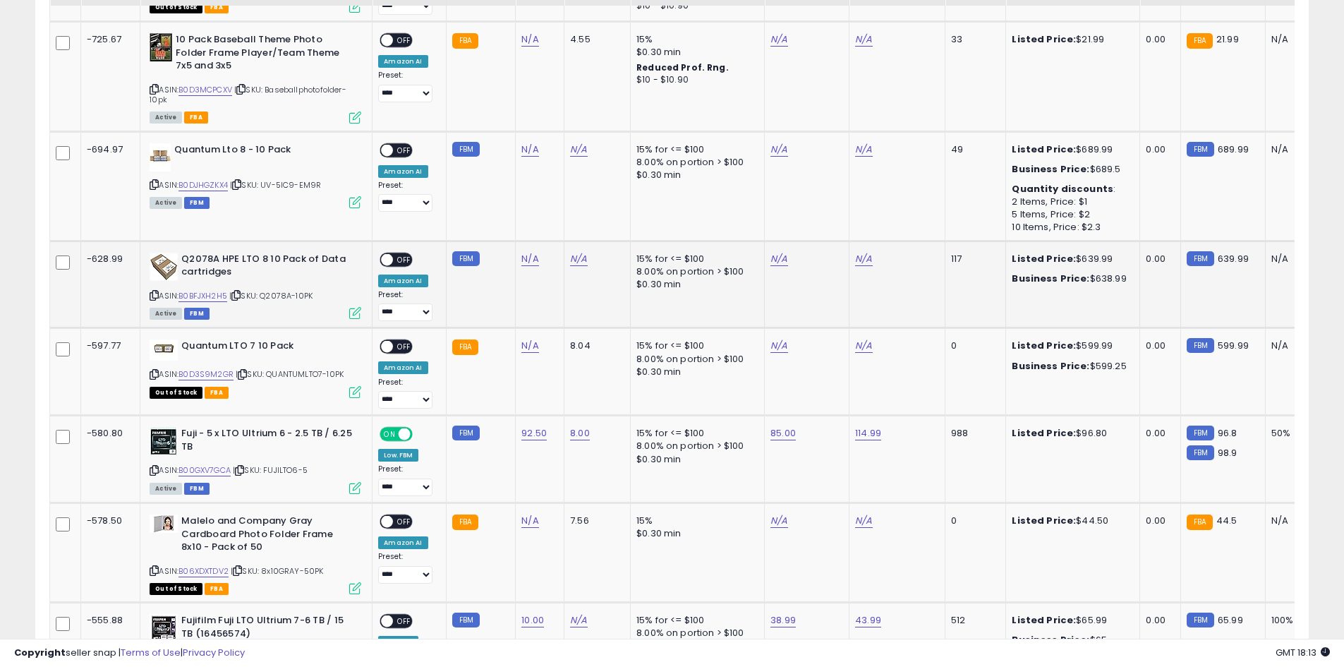
scroll to position [2805, 0]
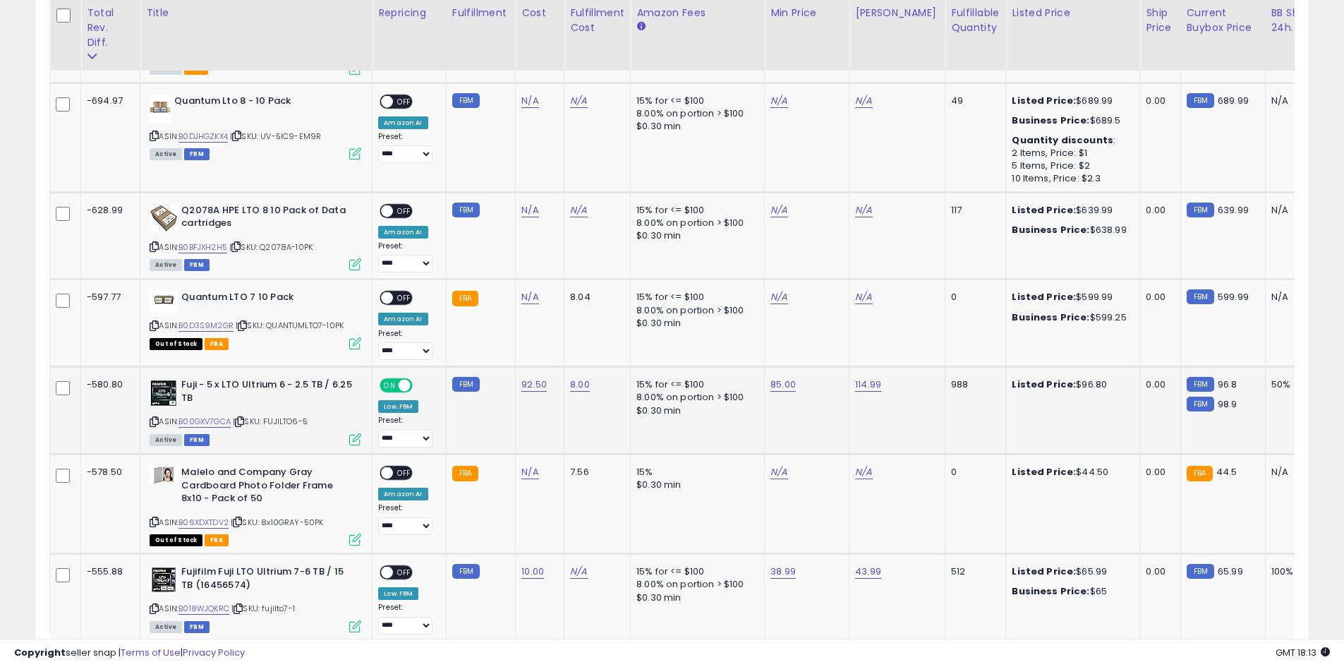
click at [220, 385] on b "Fuji - 5 x LTO Ultrium 6 - 2.5 TB / 6.25 TB" at bounding box center [266, 393] width 171 height 30
drag, startPoint x: 220, startPoint y: 385, endPoint x: 230, endPoint y: 384, distance: 10.0
click at [186, 378] on b "Fuji - 5 x LTO Ultrium 6 - 2.5 TB / 6.25 TB" at bounding box center [266, 393] width 171 height 30
click at [250, 387] on b "Fuji - 5 x LTO Ultrium 6 - 2.5 TB / 6.25 TB" at bounding box center [266, 393] width 171 height 30
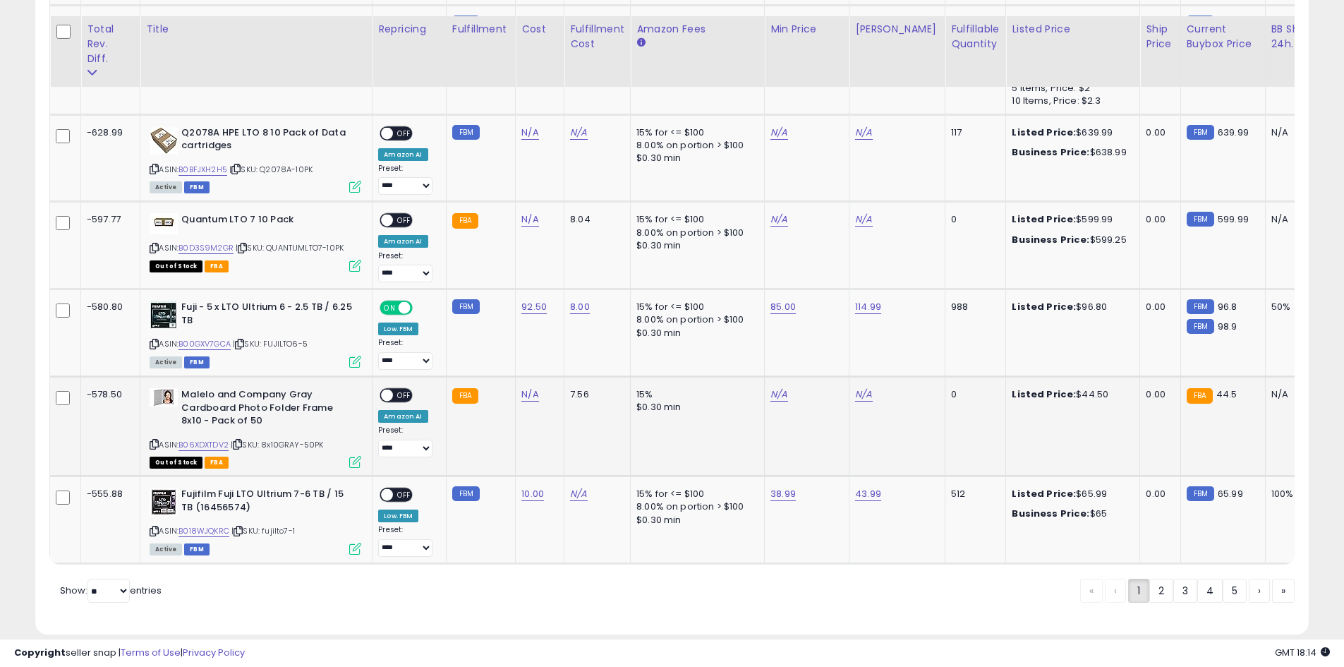
scroll to position [2899, 0]
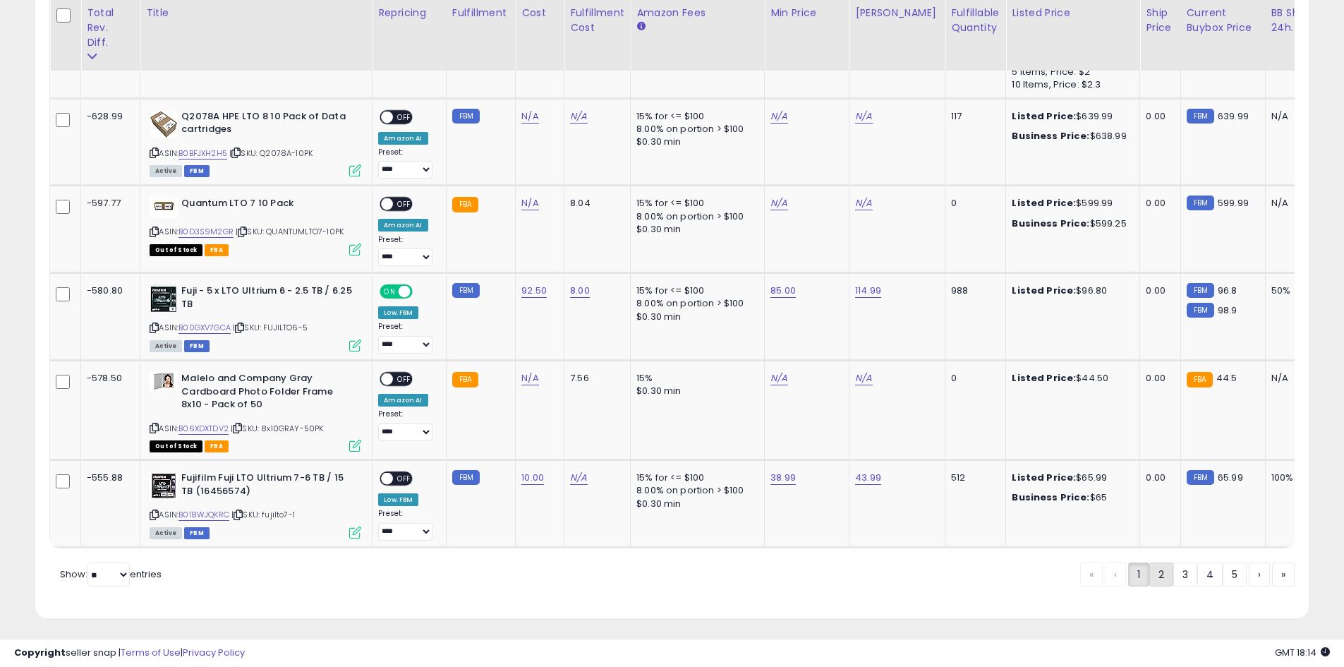
click at [1198, 574] on link "2" at bounding box center [1210, 574] width 25 height 24
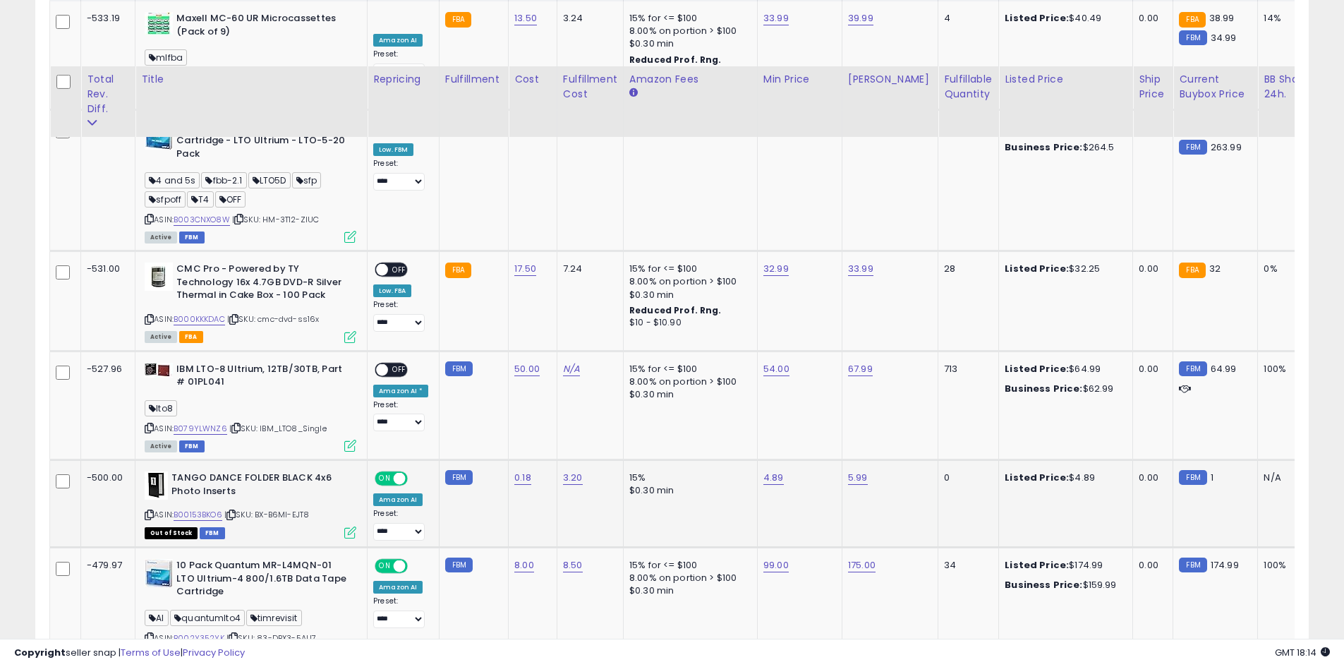
scroll to position [646, 0]
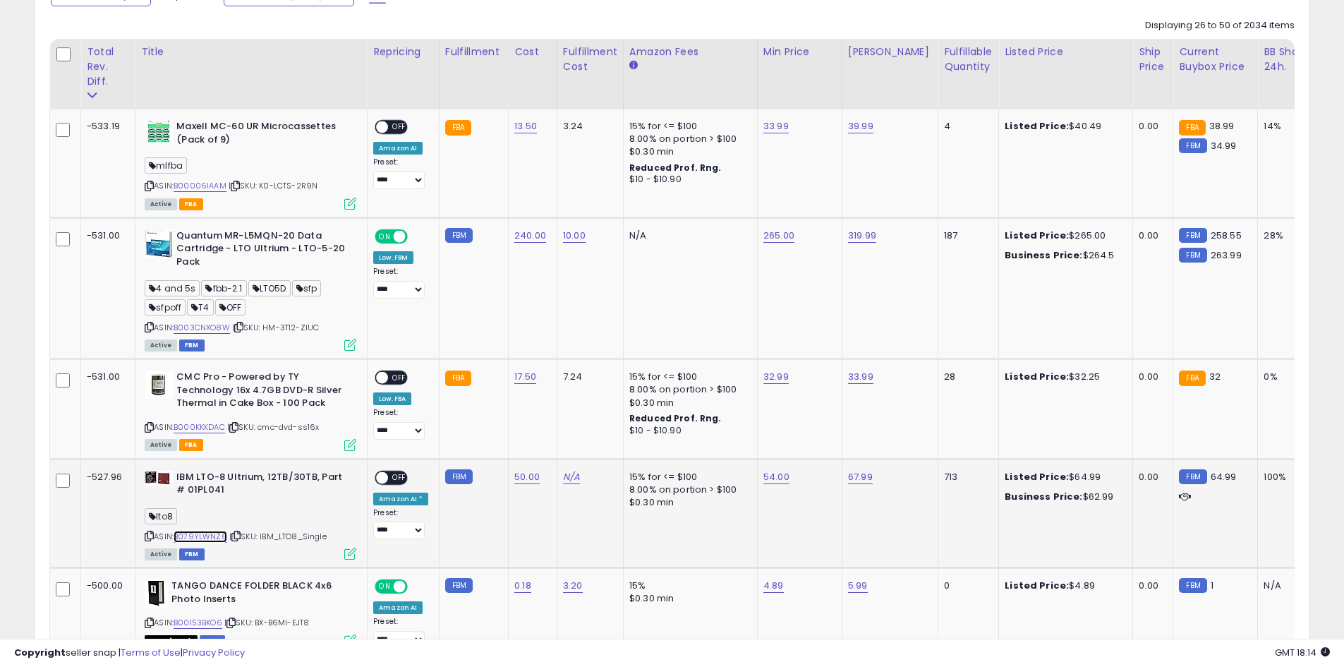
click at [205, 536] on link "B079YLWNZ6" at bounding box center [201, 537] width 54 height 12
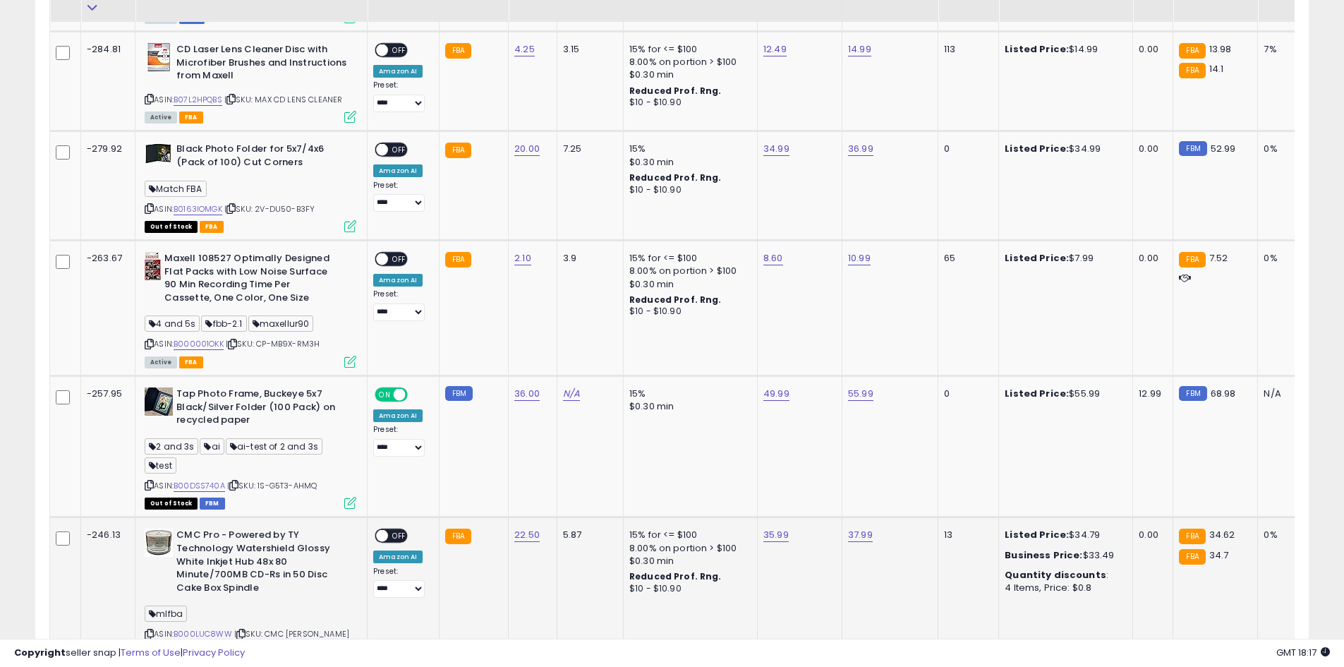
scroll to position [3089, 0]
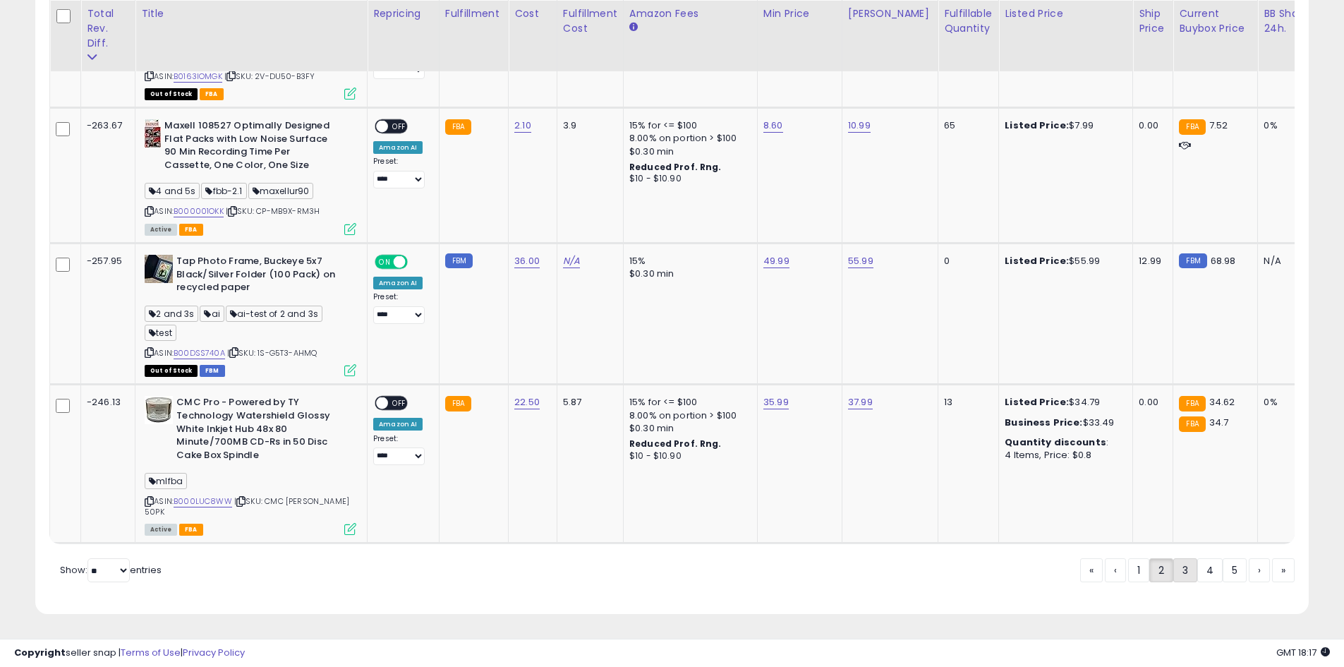
click at [1223, 577] on link "3" at bounding box center [1235, 570] width 24 height 24
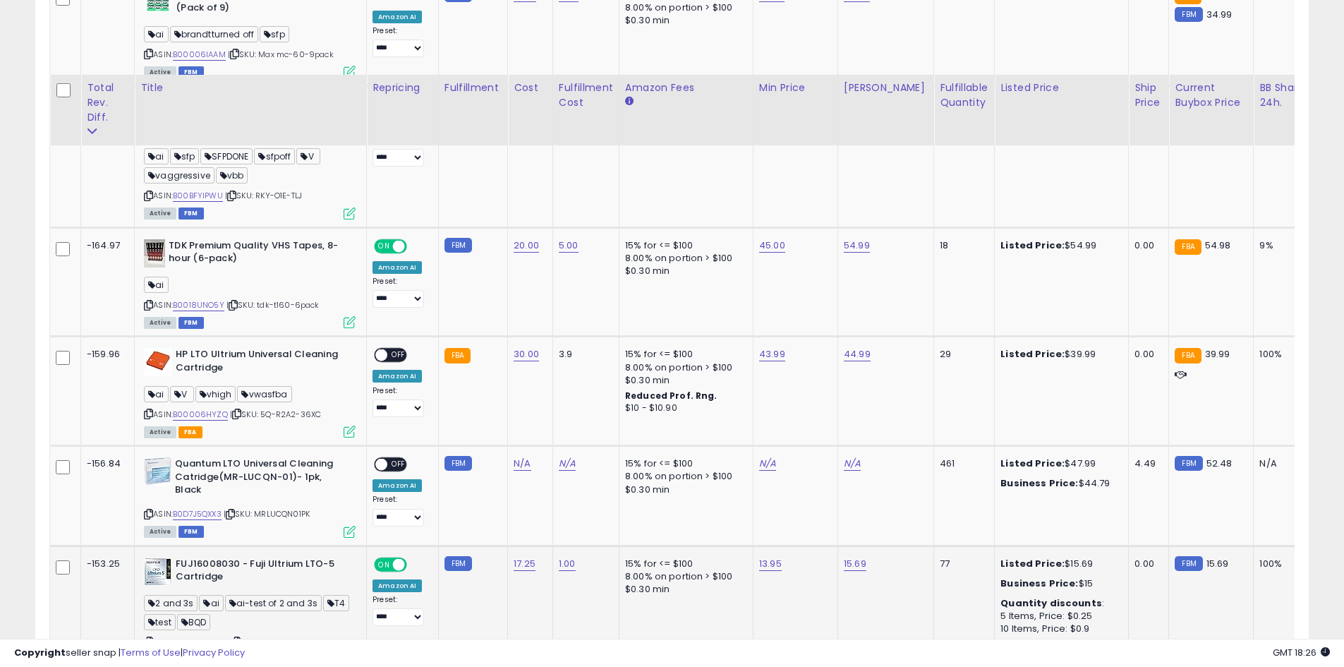
scroll to position [1728, 0]
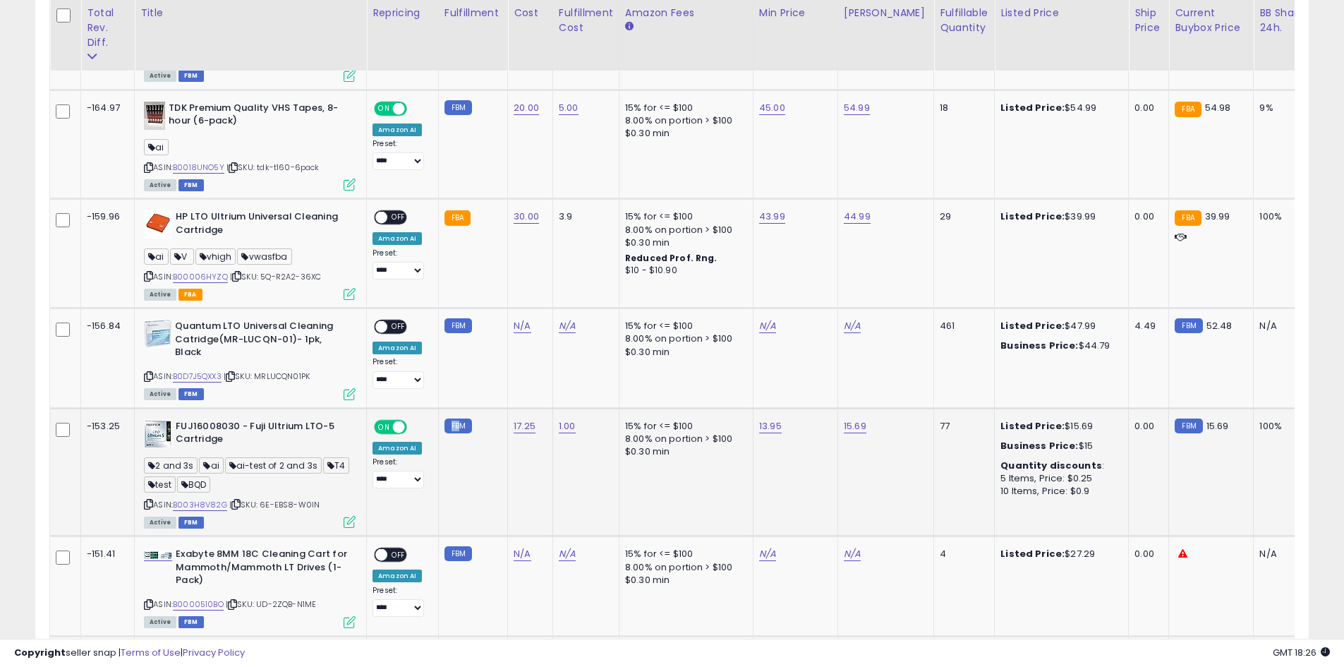
drag, startPoint x: 455, startPoint y: 411, endPoint x: 441, endPoint y: 417, distance: 14.8
click at [445, 419] on small "FBM" at bounding box center [459, 426] width 28 height 15
click at [463, 419] on small "FBM" at bounding box center [459, 426] width 28 height 15
click at [456, 419] on small "FBM" at bounding box center [459, 426] width 28 height 15
click at [446, 419] on small "FBM" at bounding box center [459, 426] width 28 height 15
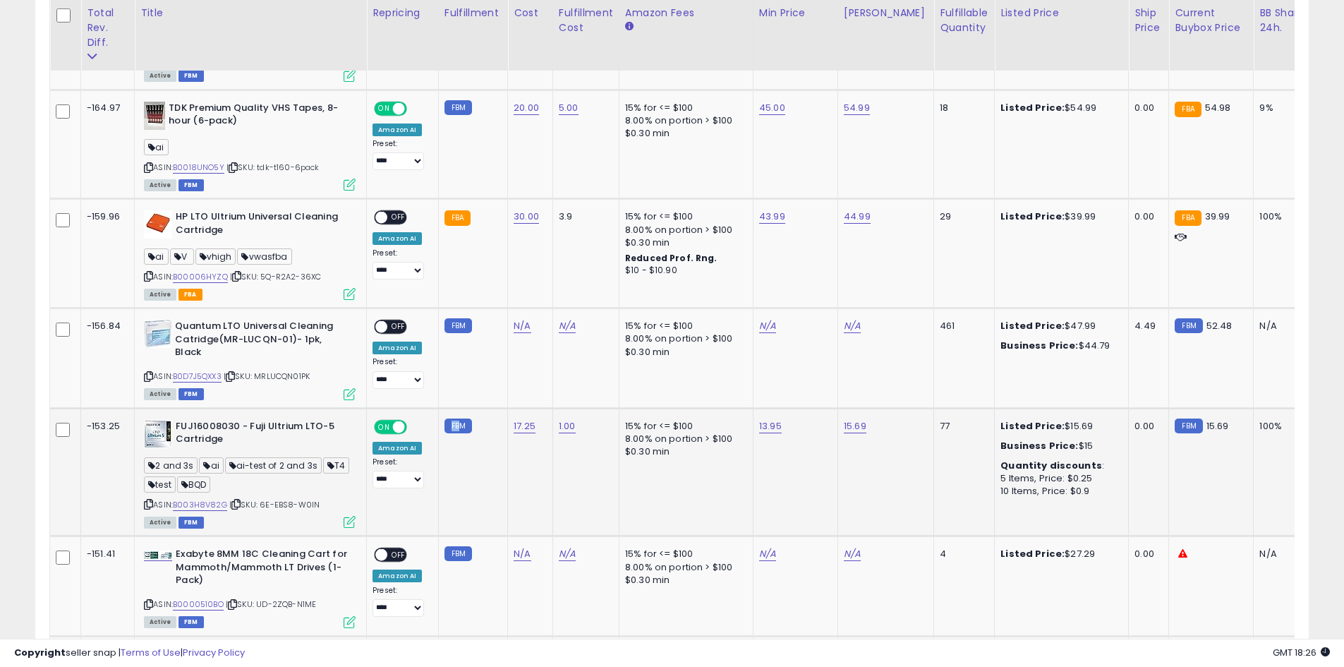
drag, startPoint x: 446, startPoint y: 414, endPoint x: 455, endPoint y: 414, distance: 9.2
click at [455, 419] on small "FBM" at bounding box center [459, 426] width 28 height 15
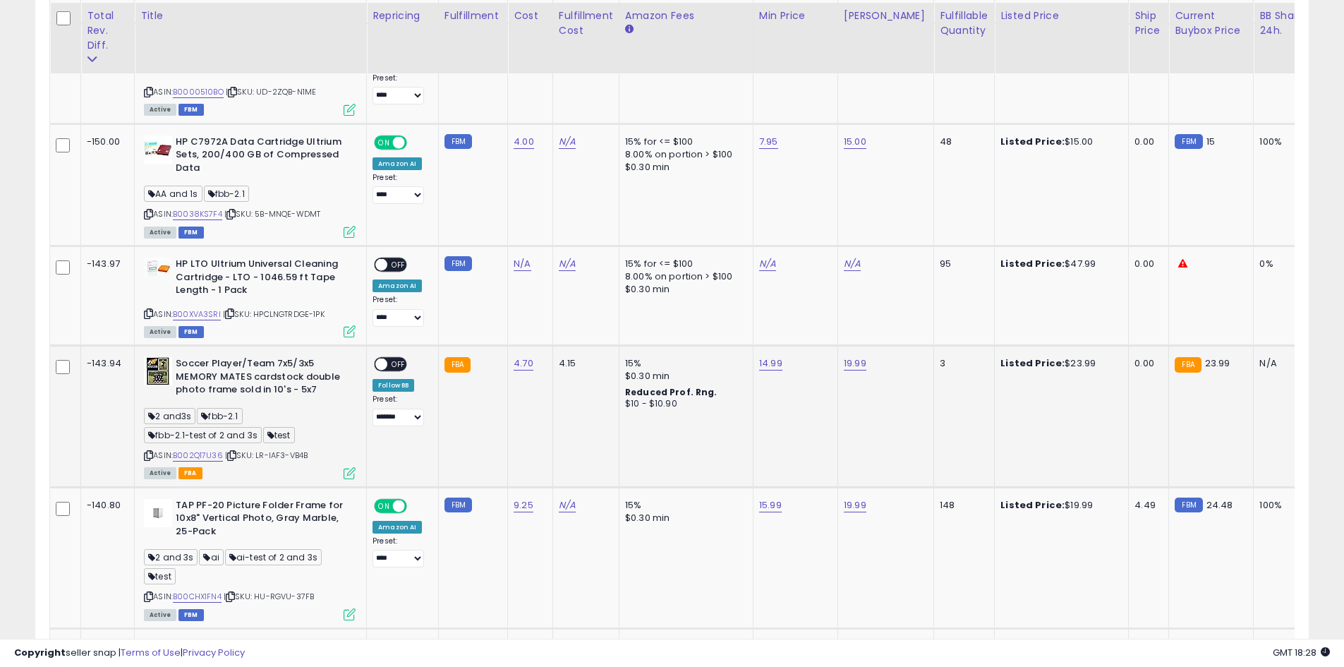
scroll to position [2244, 0]
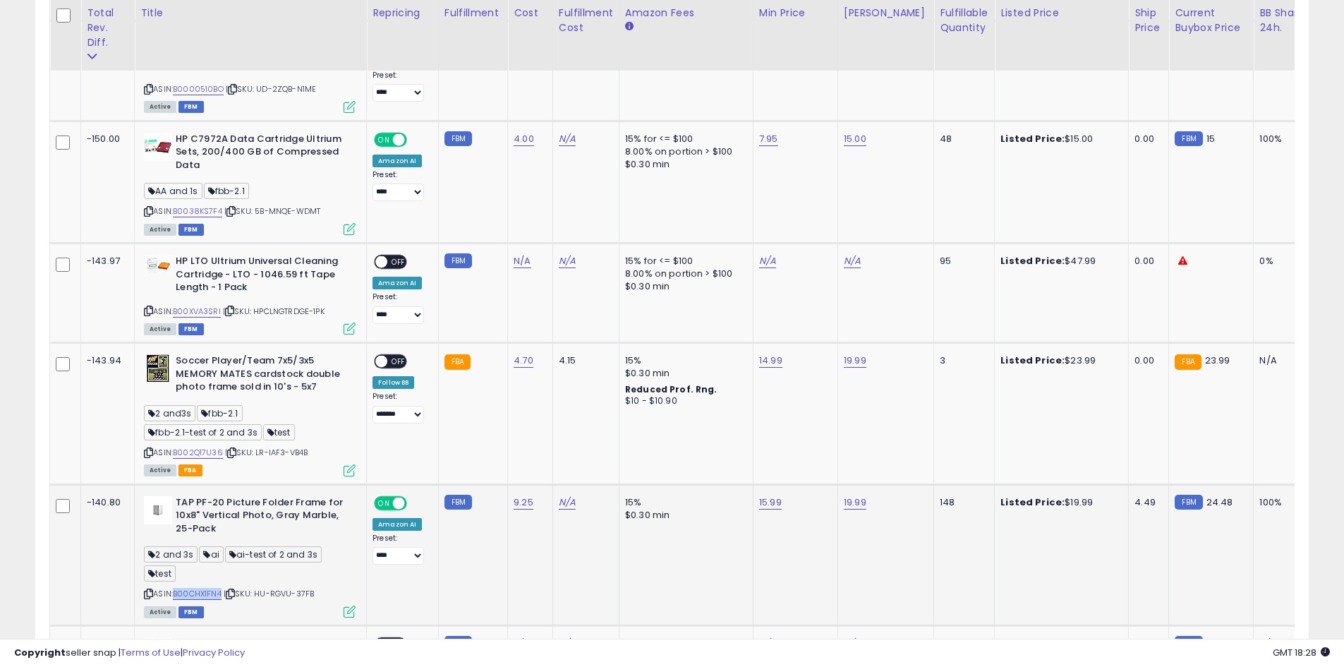
drag, startPoint x: 223, startPoint y: 579, endPoint x: 189, endPoint y: 572, distance: 34.8
click at [176, 579] on div "ASIN: B00CHX1FN4 | SKU: HU-RGVU-37FB Active FBM" at bounding box center [250, 556] width 212 height 120
click at [348, 562] on div "2 and 3s ai ai-test of 2 and 3s test" at bounding box center [250, 566] width 212 height 38
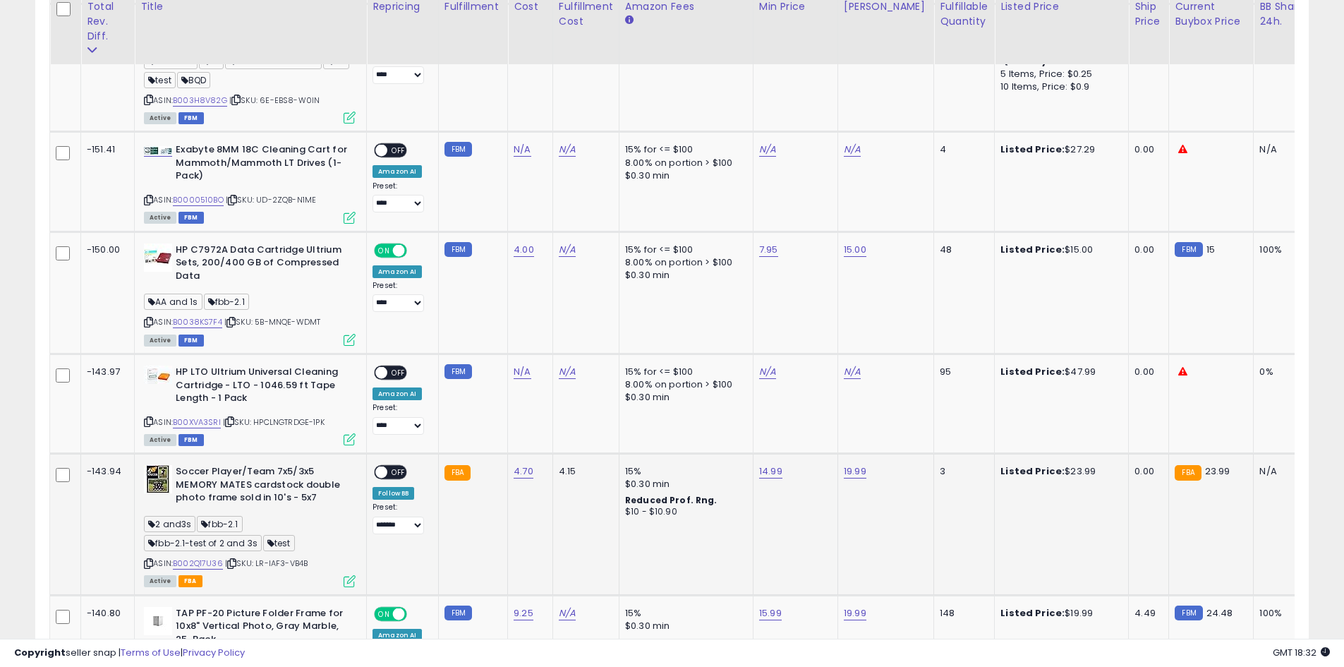
scroll to position [2150, 0]
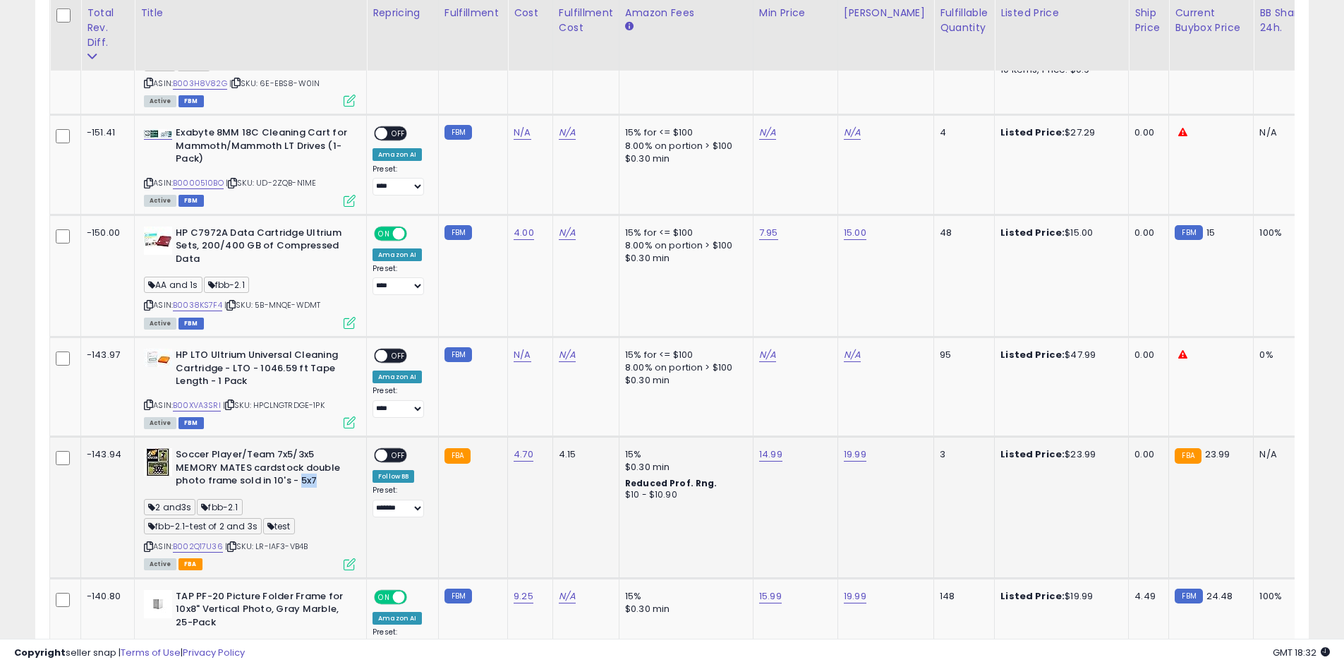
drag, startPoint x: 297, startPoint y: 466, endPoint x: 320, endPoint y: 468, distance: 23.4
click at [320, 468] on b "Soccer Player/Team 7x5/3x5 MEMORY MATES cardstock double photo frame sold in 10…" at bounding box center [261, 469] width 171 height 43
drag, startPoint x: 297, startPoint y: 467, endPoint x: 316, endPoint y: 465, distance: 19.1
click at [315, 465] on b "Soccer Player/Team 7x5/3x5 MEMORY MATES cardstock double photo frame sold in 10…" at bounding box center [261, 469] width 171 height 43
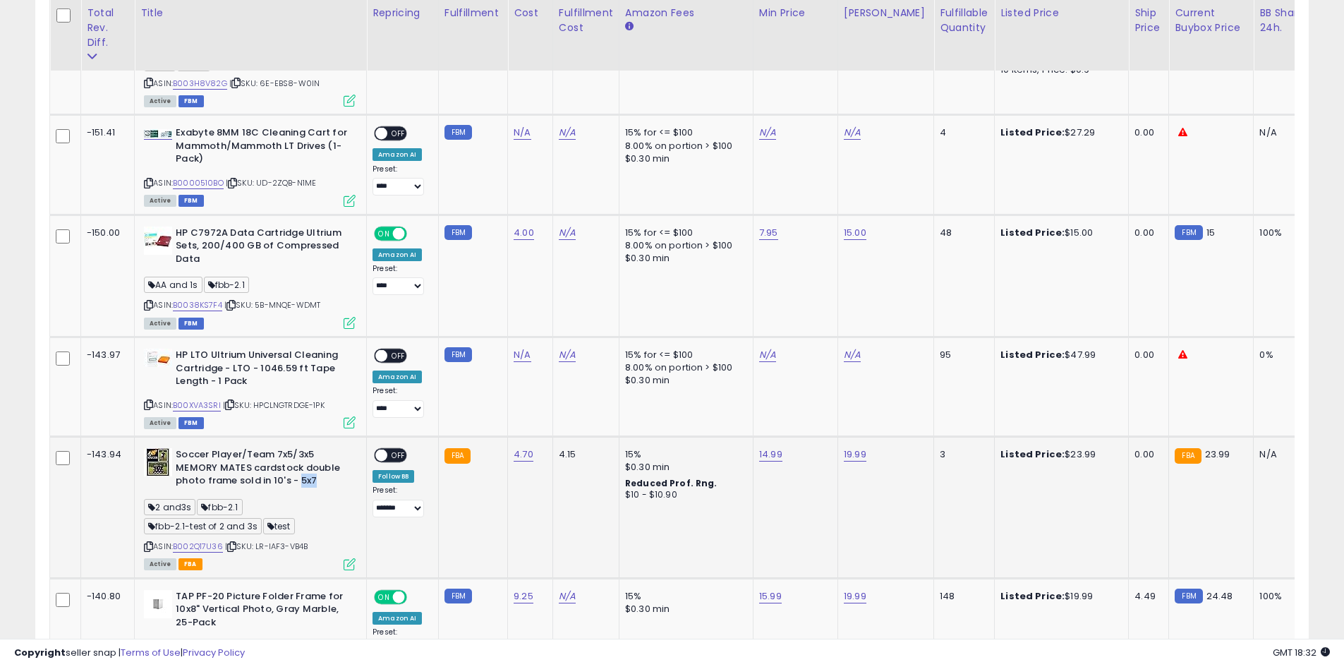
click at [317, 465] on b "Soccer Player/Team 7x5/3x5 MEMORY MATES cardstock double photo frame sold in 10…" at bounding box center [261, 469] width 171 height 43
drag, startPoint x: 296, startPoint y: 466, endPoint x: 315, endPoint y: 467, distance: 19.8
click at [315, 467] on b "Soccer Player/Team 7x5/3x5 MEMORY MATES cardstock double photo frame sold in 10…" at bounding box center [261, 469] width 171 height 43
click at [316, 467] on b "Soccer Player/Team 7x5/3x5 MEMORY MATES cardstock double photo frame sold in 10…" at bounding box center [261, 469] width 171 height 43
drag, startPoint x: 296, startPoint y: 466, endPoint x: 310, endPoint y: 466, distance: 13.4
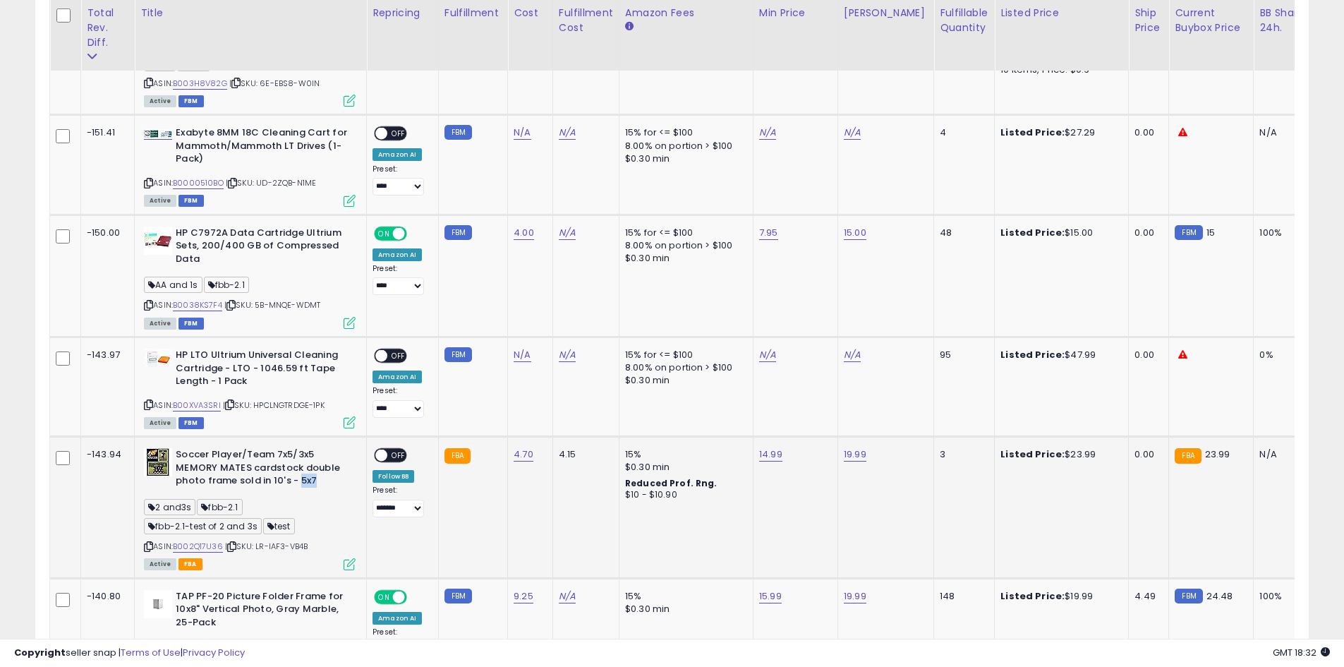
click at [313, 466] on b "Soccer Player/Team 7x5/3x5 MEMORY MATES cardstock double photo frame sold in 10…" at bounding box center [261, 469] width 171 height 43
click at [308, 466] on b "Soccer Player/Team 7x5/3x5 MEMORY MATES cardstock double photo frame sold in 10…" at bounding box center [261, 469] width 171 height 43
click at [304, 466] on b "Soccer Player/Team 7x5/3x5 MEMORY MATES cardstock double photo frame sold in 10…" at bounding box center [261, 469] width 171 height 43
drag, startPoint x: 298, startPoint y: 465, endPoint x: 313, endPoint y: 465, distance: 14.8
click at [313, 465] on b "Soccer Player/Team 7x5/3x5 MEMORY MATES cardstock double photo frame sold in 10…" at bounding box center [261, 469] width 171 height 43
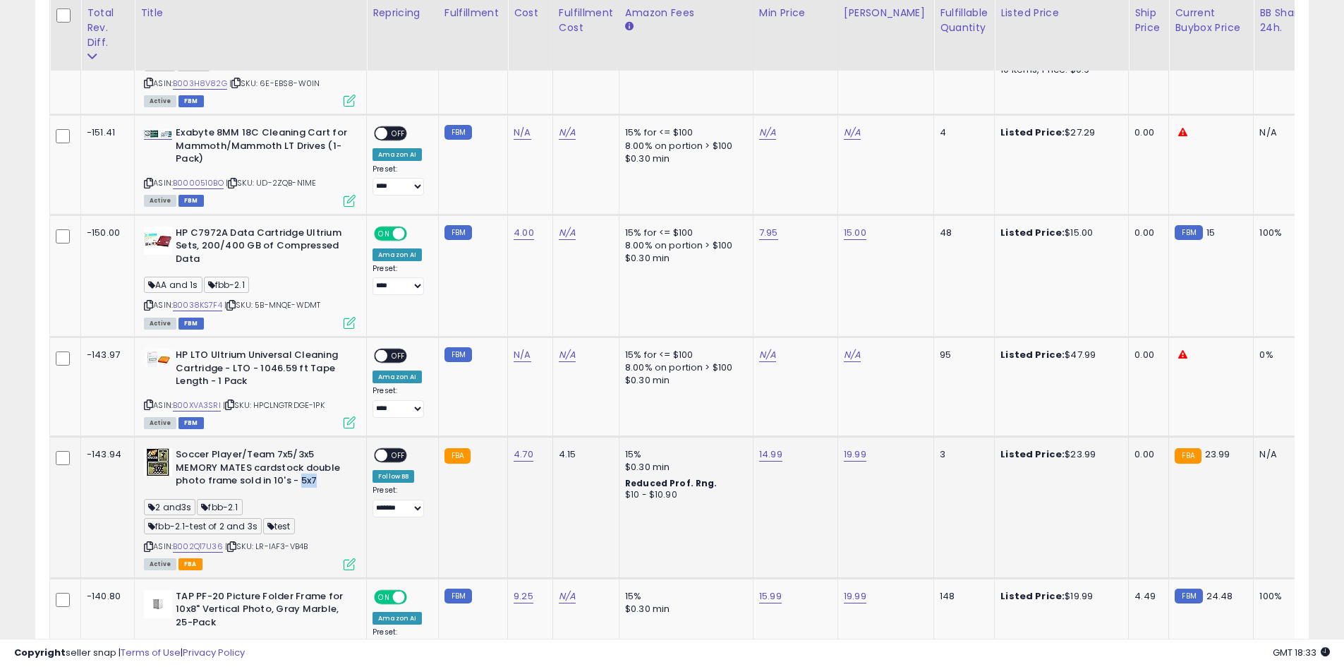
click at [318, 471] on b "Soccer Player/Team 7x5/3x5 MEMORY MATES cardstock double photo frame sold in 10…" at bounding box center [261, 469] width 171 height 43
drag, startPoint x: 298, startPoint y: 465, endPoint x: 321, endPoint y: 468, distance: 23.5
click at [321, 468] on b "Soccer Player/Team 7x5/3x5 MEMORY MATES cardstock double photo frame sold in 10…" at bounding box center [261, 469] width 171 height 43
drag, startPoint x: 298, startPoint y: 467, endPoint x: 312, endPoint y: 466, distance: 14.1
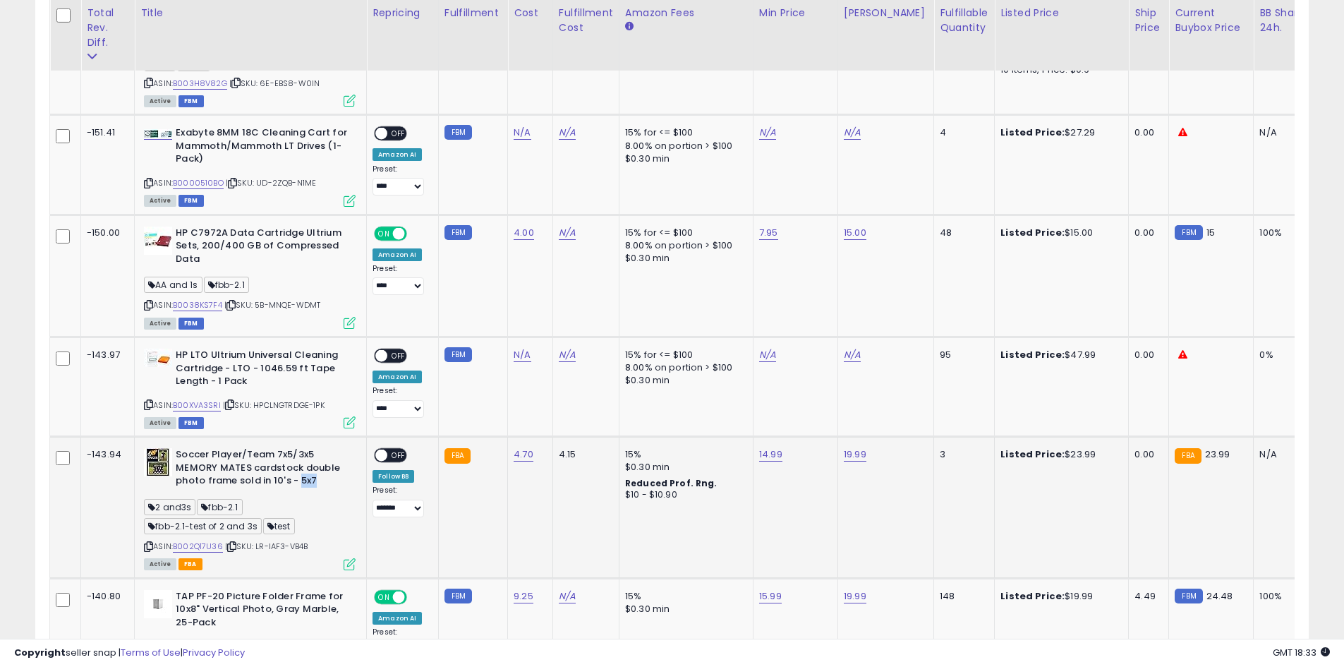
click at [312, 466] on b "Soccer Player/Team 7x5/3x5 MEMORY MATES cardstock double photo frame sold in 10…" at bounding box center [261, 469] width 171 height 43
click at [315, 470] on b "Soccer Player/Team 7x5/3x5 MEMORY MATES cardstock double photo frame sold in 10…" at bounding box center [261, 469] width 171 height 43
drag, startPoint x: 475, startPoint y: 445, endPoint x: 439, endPoint y: 445, distance: 36.0
click at [439, 445] on td "FBA" at bounding box center [472, 507] width 69 height 141
drag, startPoint x: 486, startPoint y: 445, endPoint x: 461, endPoint y: 445, distance: 24.7
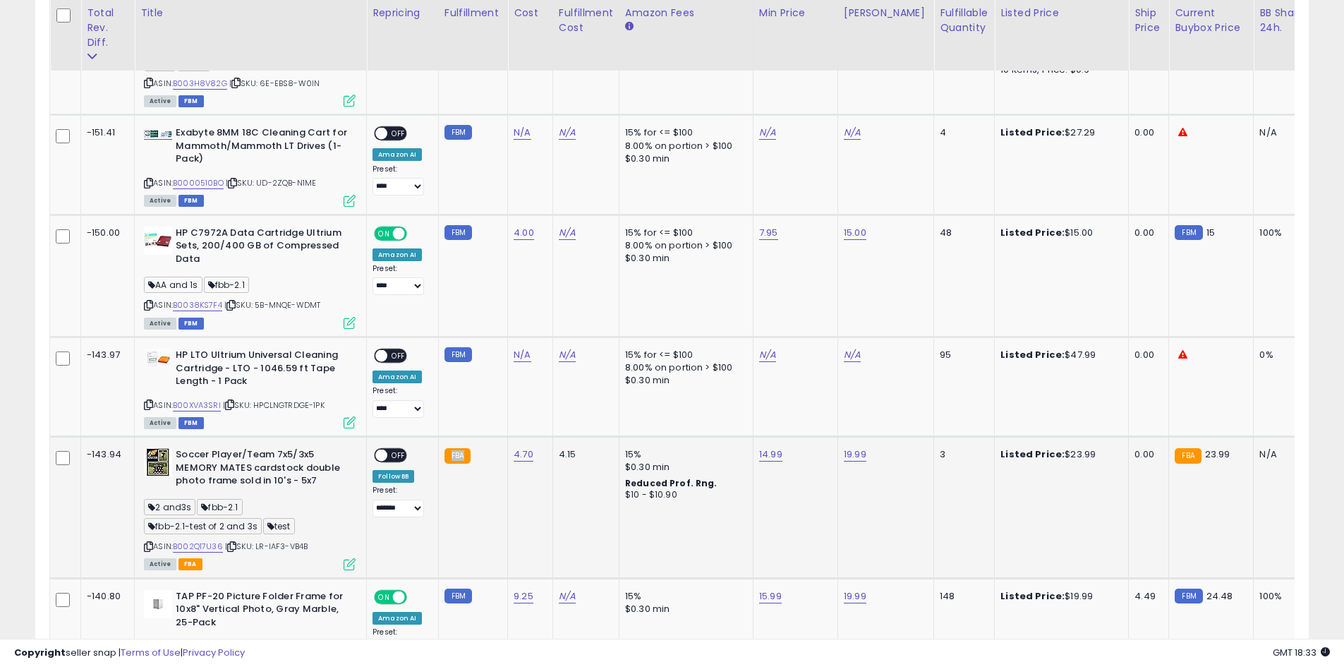
click at [461, 445] on td "FBA" at bounding box center [472, 507] width 69 height 141
click at [484, 446] on td "FBA" at bounding box center [472, 507] width 69 height 141
drag, startPoint x: 445, startPoint y: 440, endPoint x: 479, endPoint y: 447, distance: 34.8
click at [480, 447] on td "FBA" at bounding box center [472, 507] width 69 height 141
drag, startPoint x: 464, startPoint y: 447, endPoint x: 445, endPoint y: 447, distance: 19.8
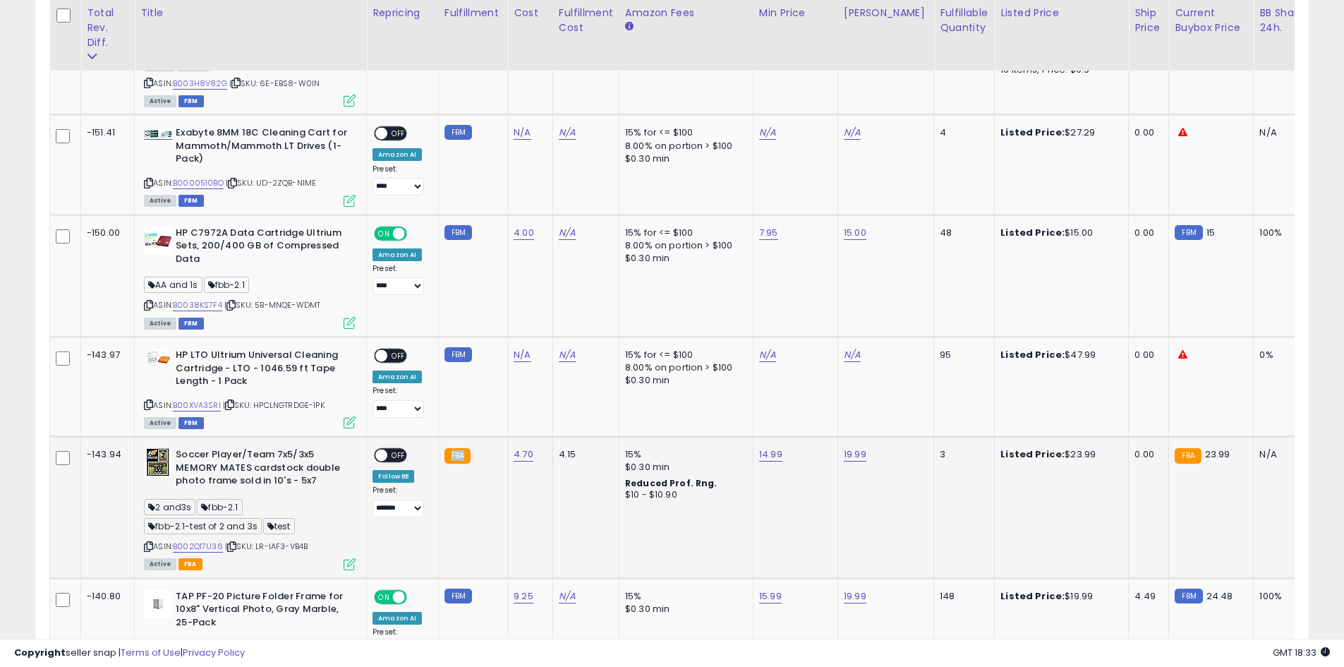
click at [445, 448] on small "FBA" at bounding box center [458, 456] width 26 height 16
click at [440, 470] on td "FBA" at bounding box center [472, 507] width 69 height 141
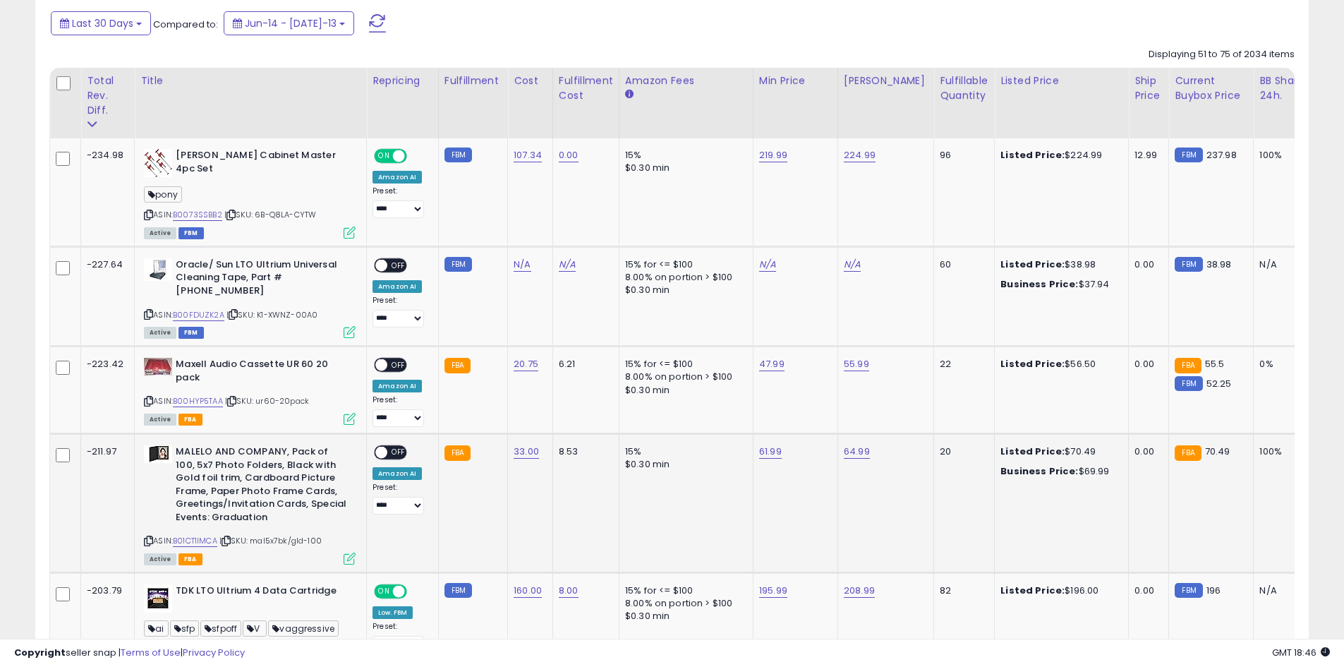
scroll to position [597, 0]
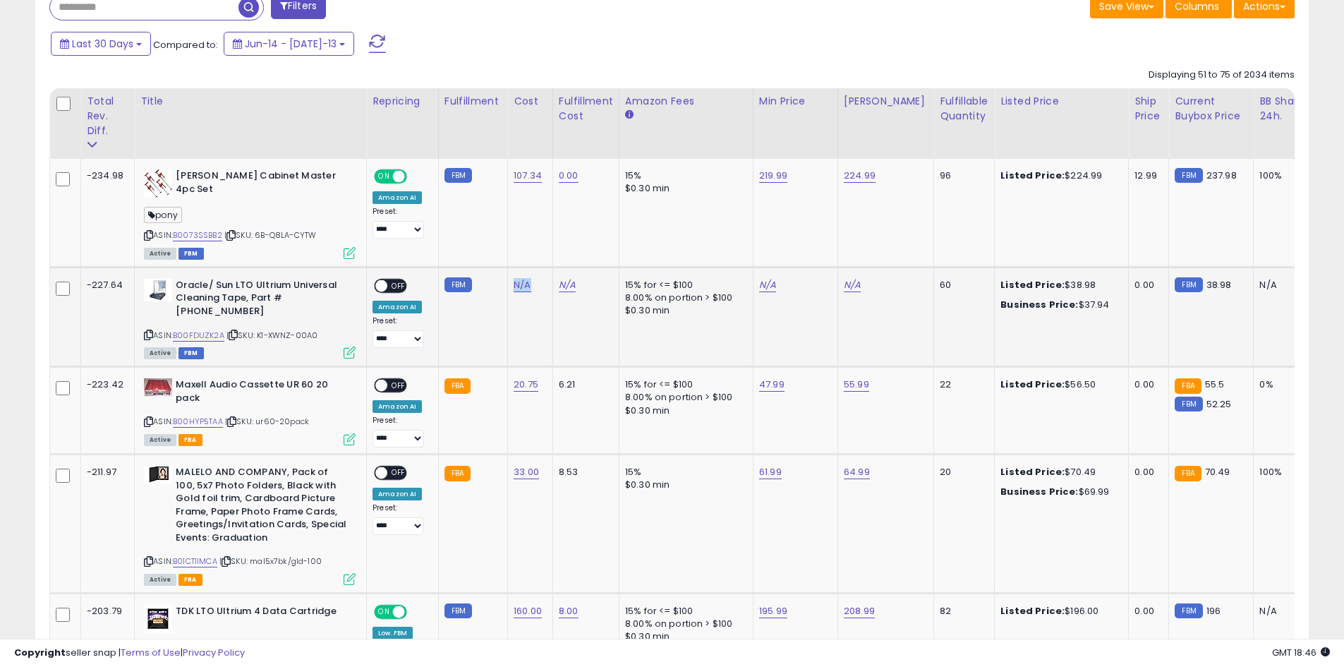
drag, startPoint x: 531, startPoint y: 284, endPoint x: 514, endPoint y: 291, distance: 18.6
click at [508, 278] on td "N/A" at bounding box center [530, 317] width 45 height 100
drag, startPoint x: 585, startPoint y: 284, endPoint x: 540, endPoint y: 289, distance: 45.4
drag, startPoint x: 497, startPoint y: 275, endPoint x: 607, endPoint y: 302, distance: 113.5
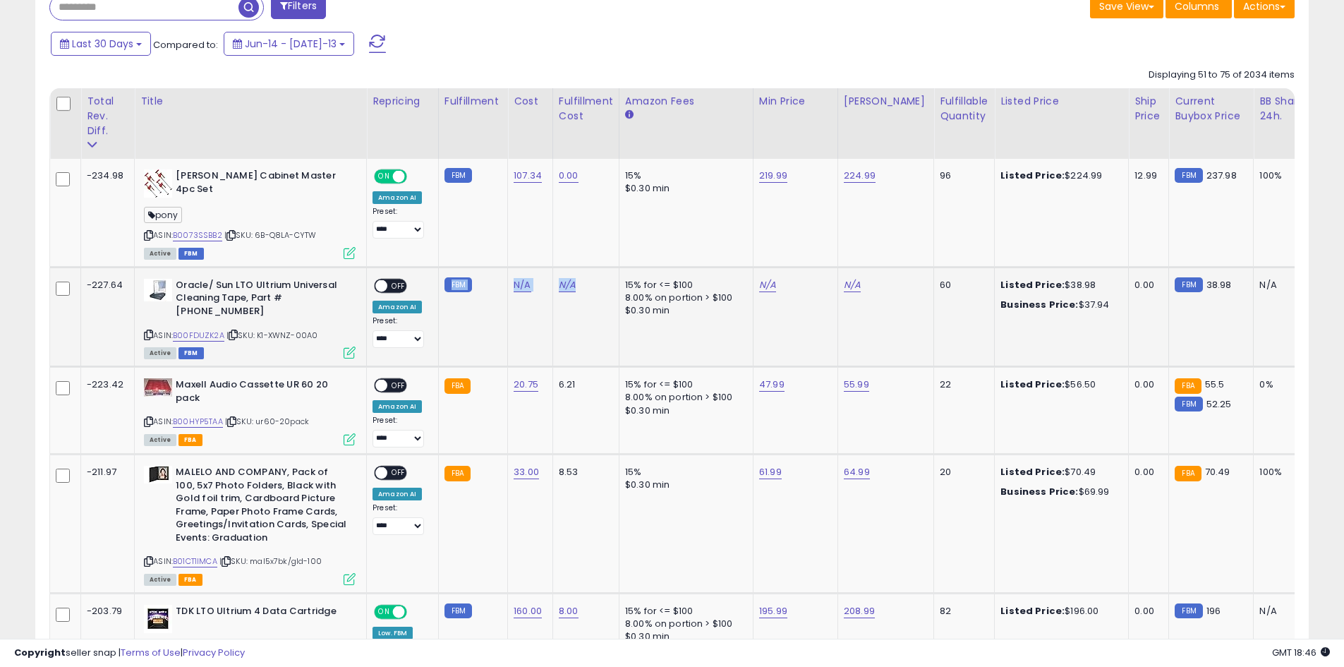
click at [594, 320] on td "N/A" at bounding box center [586, 317] width 66 height 100
drag, startPoint x: 581, startPoint y: 369, endPoint x: 497, endPoint y: 375, distance: 84.2
click at [495, 390] on td "FBA" at bounding box center [472, 411] width 69 height 88
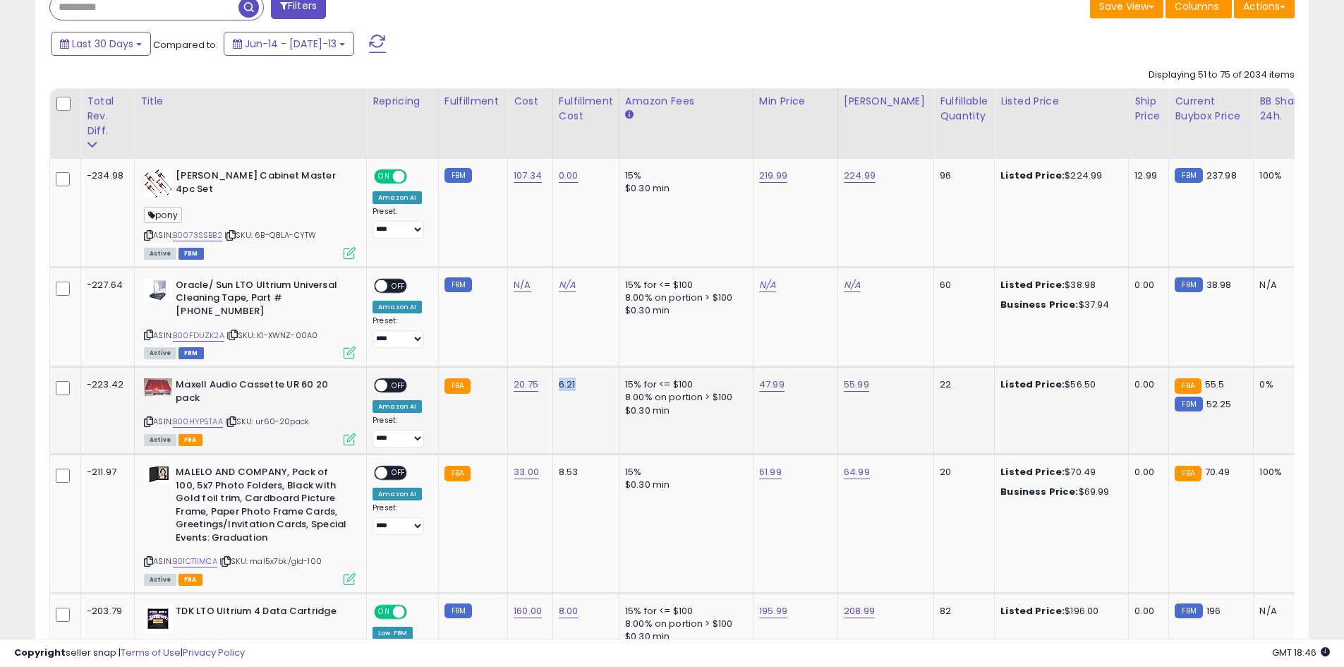
drag, startPoint x: 579, startPoint y: 370, endPoint x: 547, endPoint y: 372, distance: 32.5
click at [526, 396] on td "20.75" at bounding box center [530, 411] width 45 height 88
drag, startPoint x: 574, startPoint y: 370, endPoint x: 558, endPoint y: 384, distance: 22.0
click at [553, 376] on td "6.21" at bounding box center [586, 411] width 66 height 88
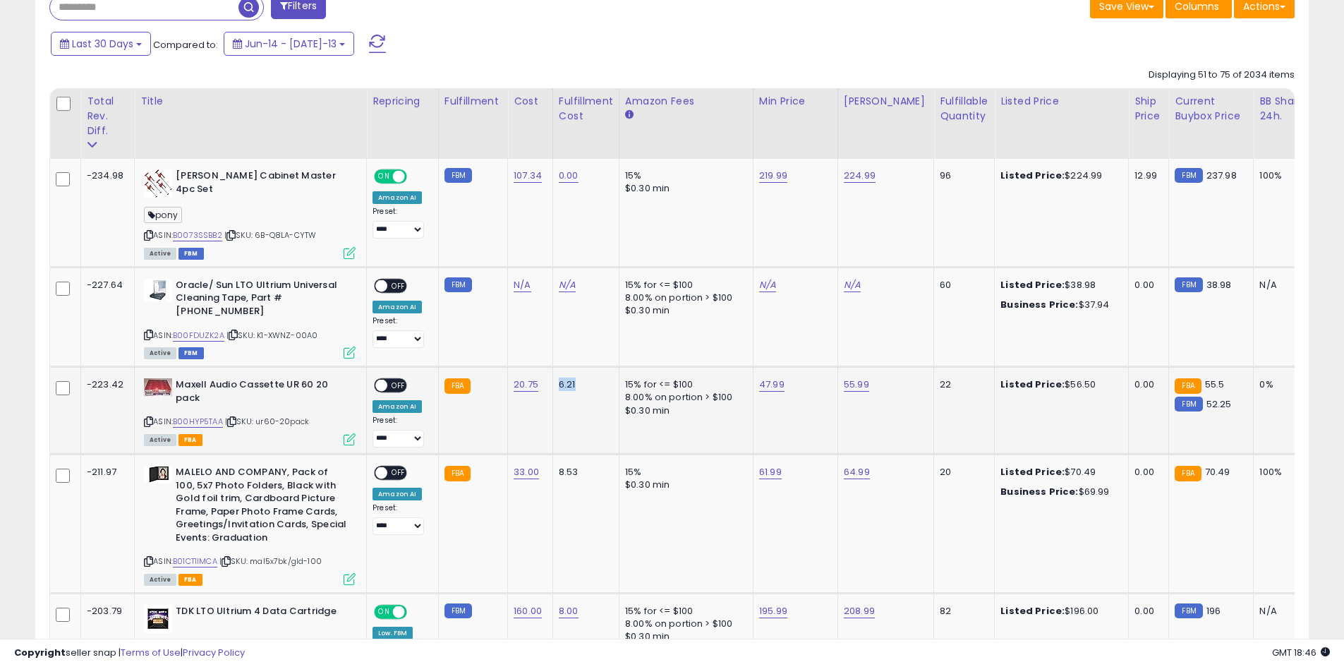
click at [559, 384] on td "6.21" at bounding box center [586, 411] width 66 height 88
click at [565, 346] on td "N/A" at bounding box center [586, 317] width 66 height 100
drag, startPoint x: 579, startPoint y: 373, endPoint x: 551, endPoint y: 377, distance: 28.4
click at [553, 377] on td "6.21" at bounding box center [586, 411] width 66 height 88
click at [553, 389] on td "6.21" at bounding box center [586, 411] width 66 height 88
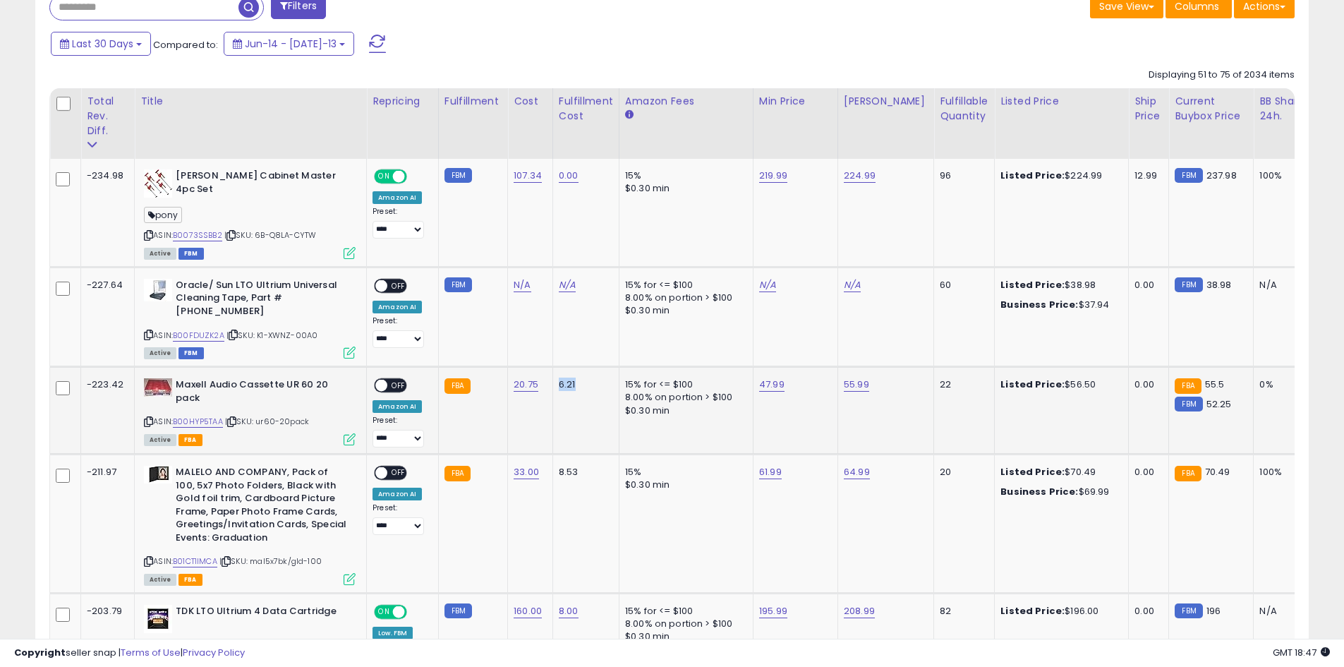
click at [566, 404] on td "6.21" at bounding box center [586, 411] width 66 height 88
drag, startPoint x: 573, startPoint y: 373, endPoint x: 549, endPoint y: 382, distance: 25.4
click at [553, 377] on td "6.21" at bounding box center [586, 411] width 66 height 88
click at [553, 385] on td "6.21" at bounding box center [586, 411] width 66 height 88
drag, startPoint x: 554, startPoint y: 371, endPoint x: 576, endPoint y: 373, distance: 22.0
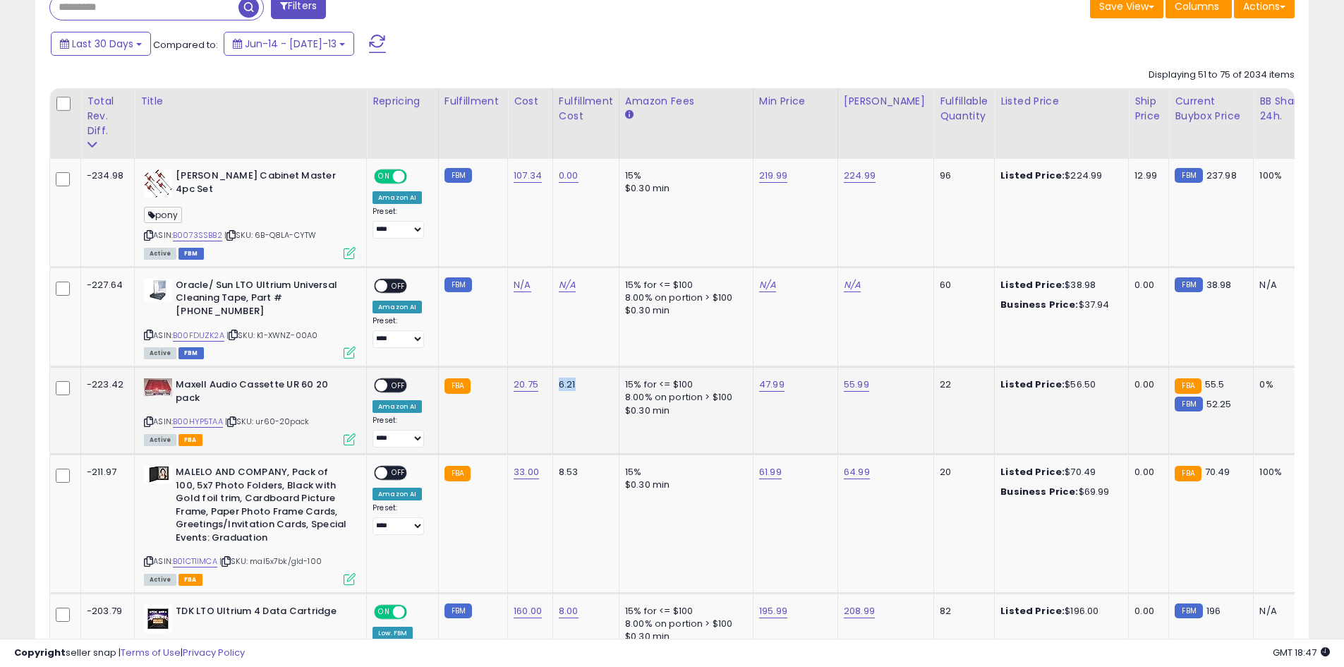
click at [576, 378] on div "6.21" at bounding box center [583, 384] width 49 height 13
click at [579, 378] on div "6.21" at bounding box center [583, 384] width 49 height 13
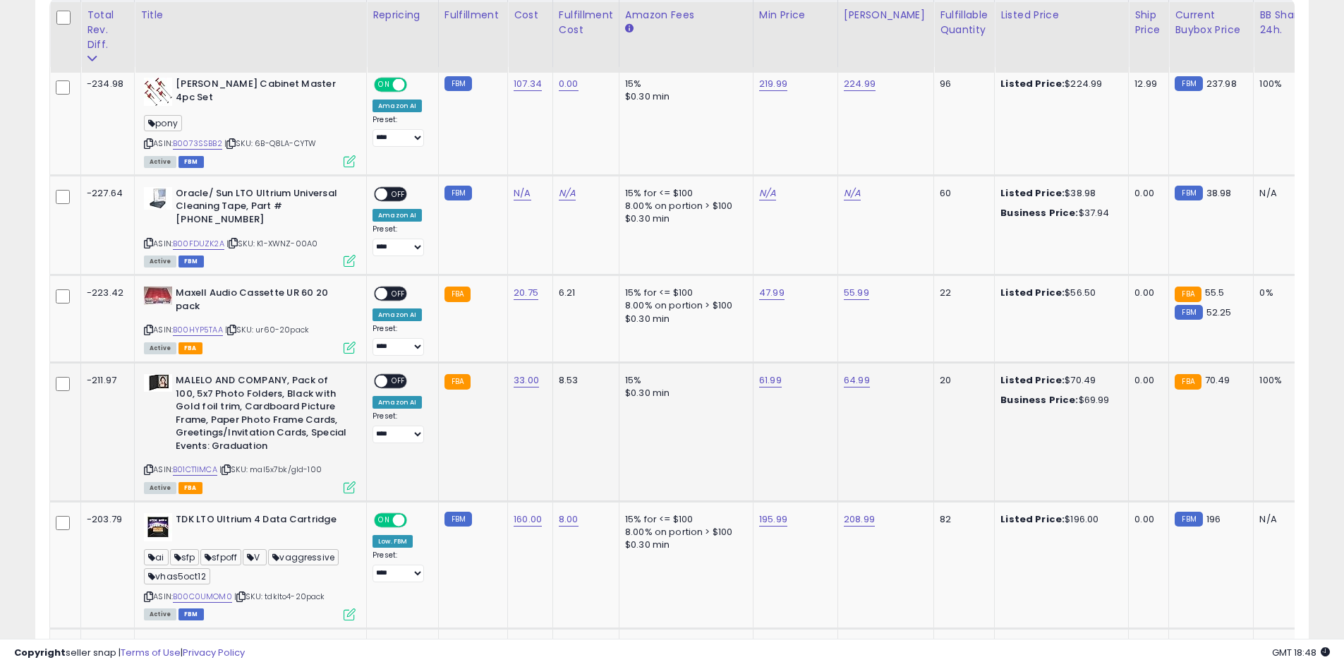
scroll to position [691, 0]
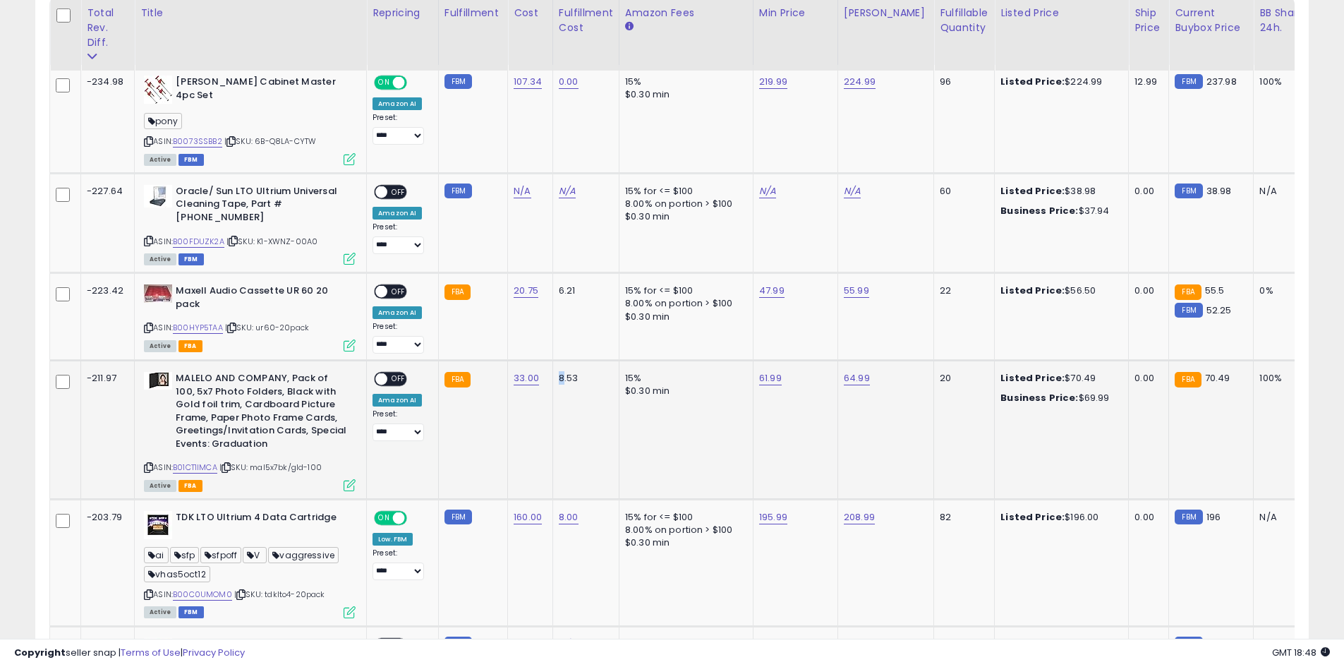
click at [559, 372] on div "8.53" at bounding box center [583, 378] width 49 height 13
drag, startPoint x: 565, startPoint y: 363, endPoint x: 588, endPoint y: 363, distance: 23.3
click at [588, 372] on div "8.53" at bounding box center [583, 378] width 49 height 13
click at [587, 372] on div "8.53" at bounding box center [583, 378] width 49 height 13
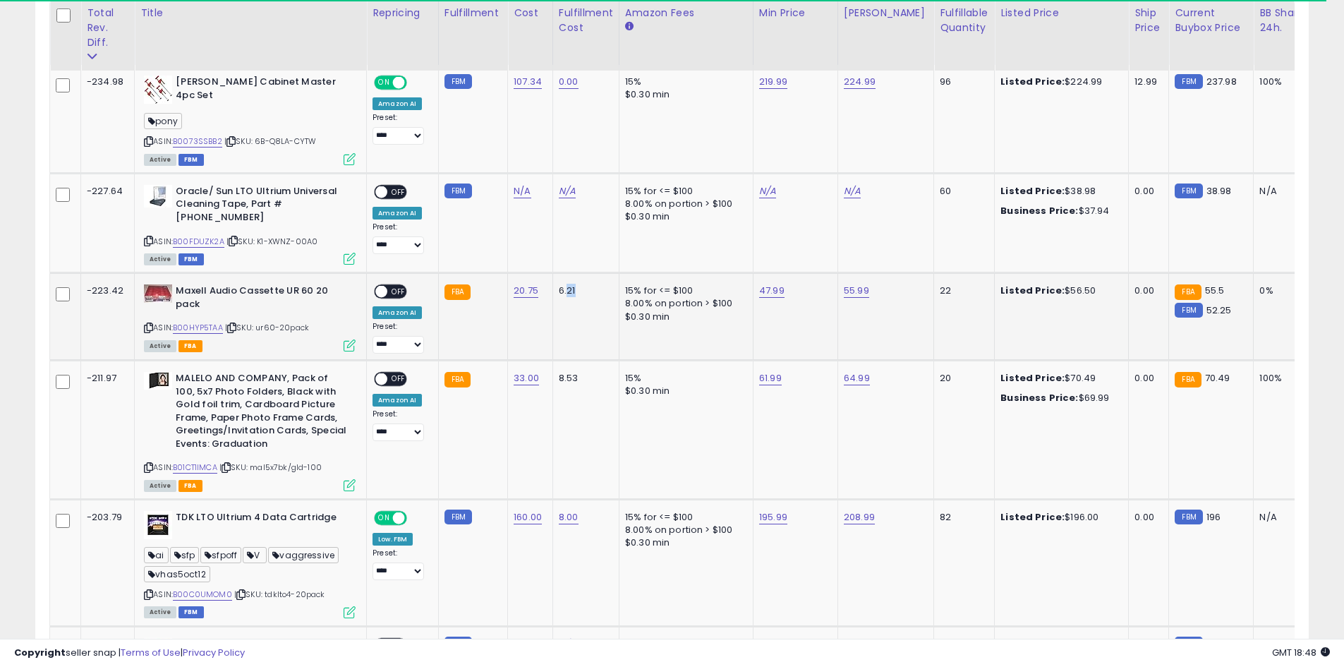
drag, startPoint x: 572, startPoint y: 279, endPoint x: 561, endPoint y: 281, distance: 11.4
click at [561, 284] on div "6.21" at bounding box center [583, 290] width 49 height 13
click at [553, 273] on td "6.21" at bounding box center [586, 317] width 66 height 88
drag, startPoint x: 553, startPoint y: 273, endPoint x: 575, endPoint y: 273, distance: 22.6
click at [575, 273] on td "6.21" at bounding box center [586, 317] width 66 height 88
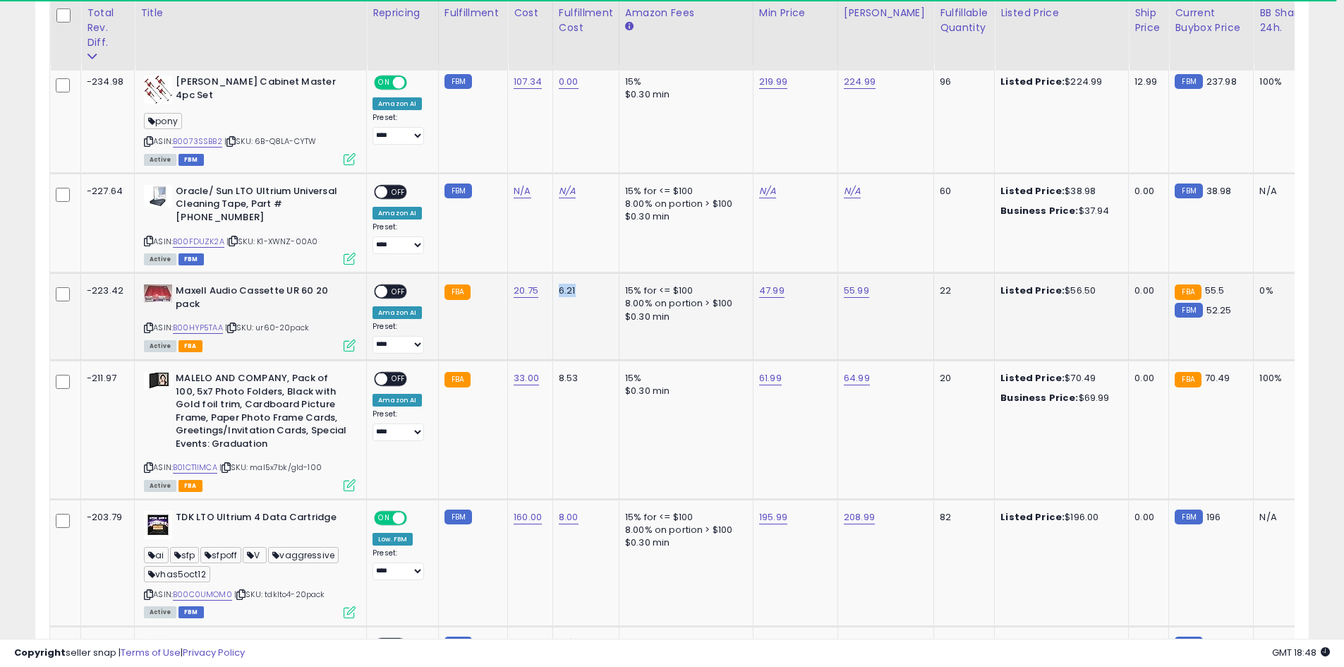
click at [580, 284] on div "6.21" at bounding box center [583, 290] width 49 height 13
drag, startPoint x: 552, startPoint y: 276, endPoint x: 573, endPoint y: 280, distance: 21.6
click at [573, 280] on td "6.21" at bounding box center [586, 317] width 66 height 88
click at [572, 288] on td "6.21" at bounding box center [586, 317] width 66 height 88
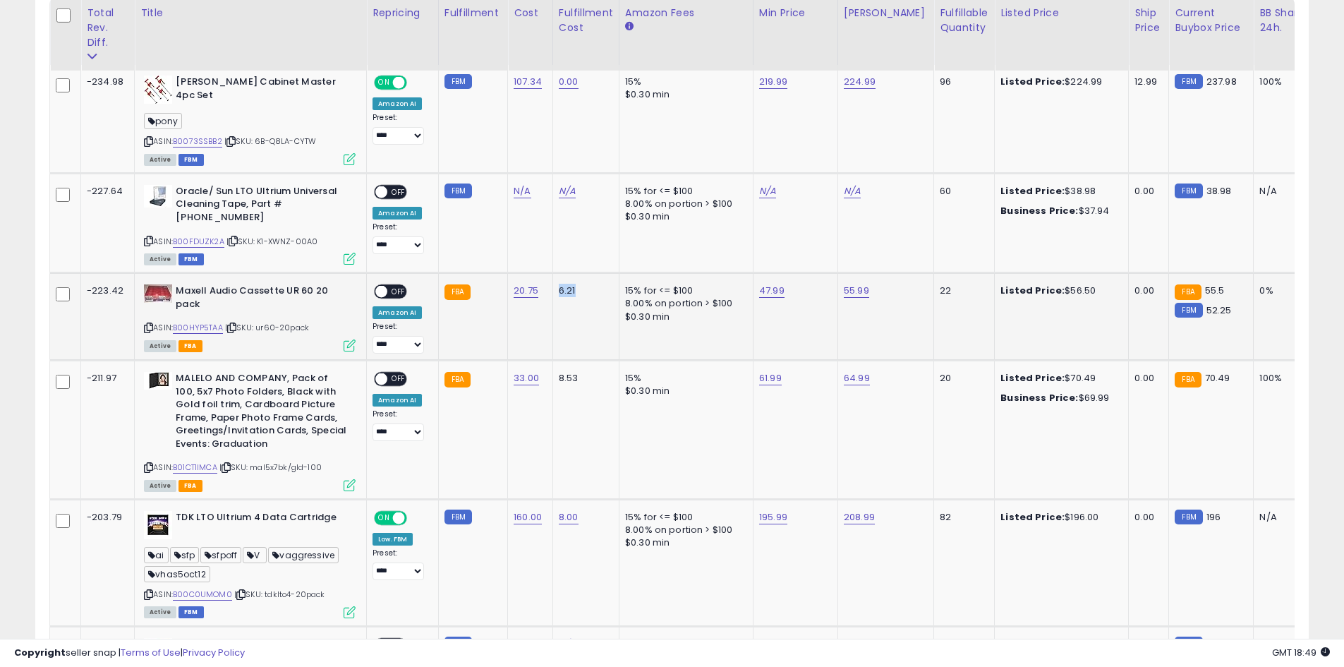
drag, startPoint x: 574, startPoint y: 276, endPoint x: 546, endPoint y: 282, distance: 29.5
drag, startPoint x: 582, startPoint y: 186, endPoint x: 537, endPoint y: 188, distance: 44.5
click at [529, 221] on td "N/A" at bounding box center [530, 223] width 45 height 100
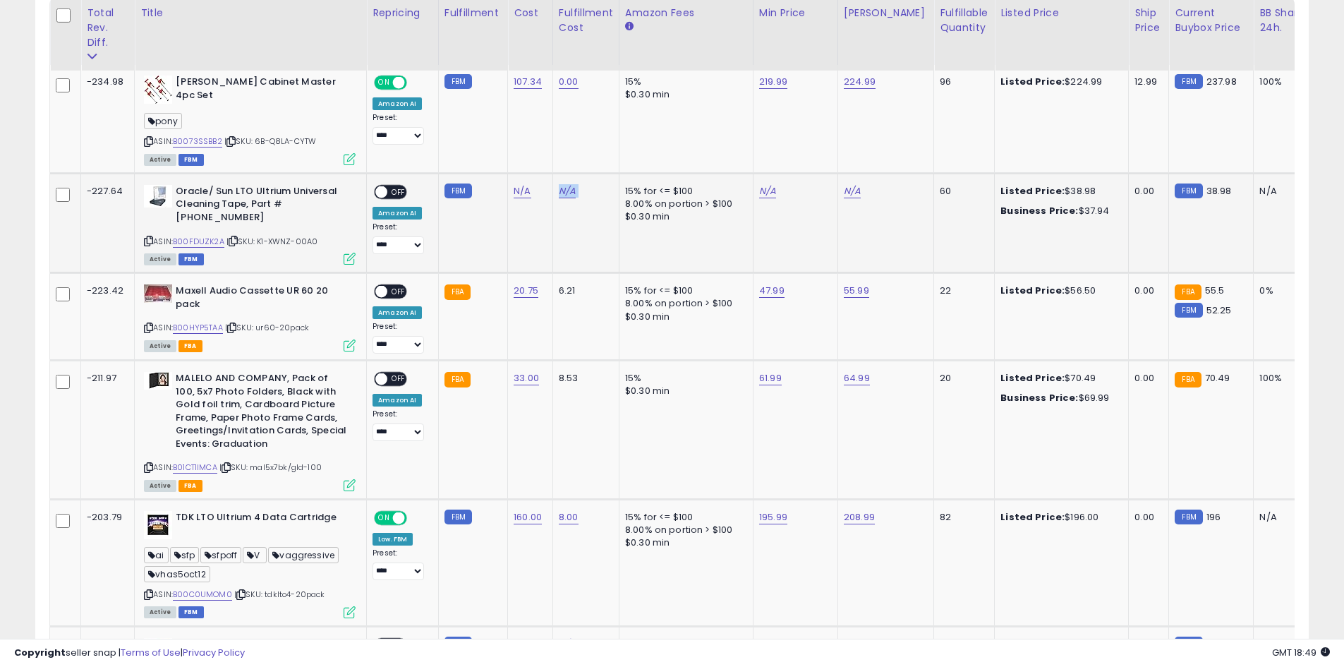
drag, startPoint x: 548, startPoint y: 191, endPoint x: 618, endPoint y: 191, distance: 70.6
click at [598, 232] on td "N/A" at bounding box center [586, 223] width 66 height 100
drag, startPoint x: 469, startPoint y: 363, endPoint x: 478, endPoint y: 371, distance: 11.0
click at [478, 371] on td "FBA" at bounding box center [472, 429] width 69 height 139
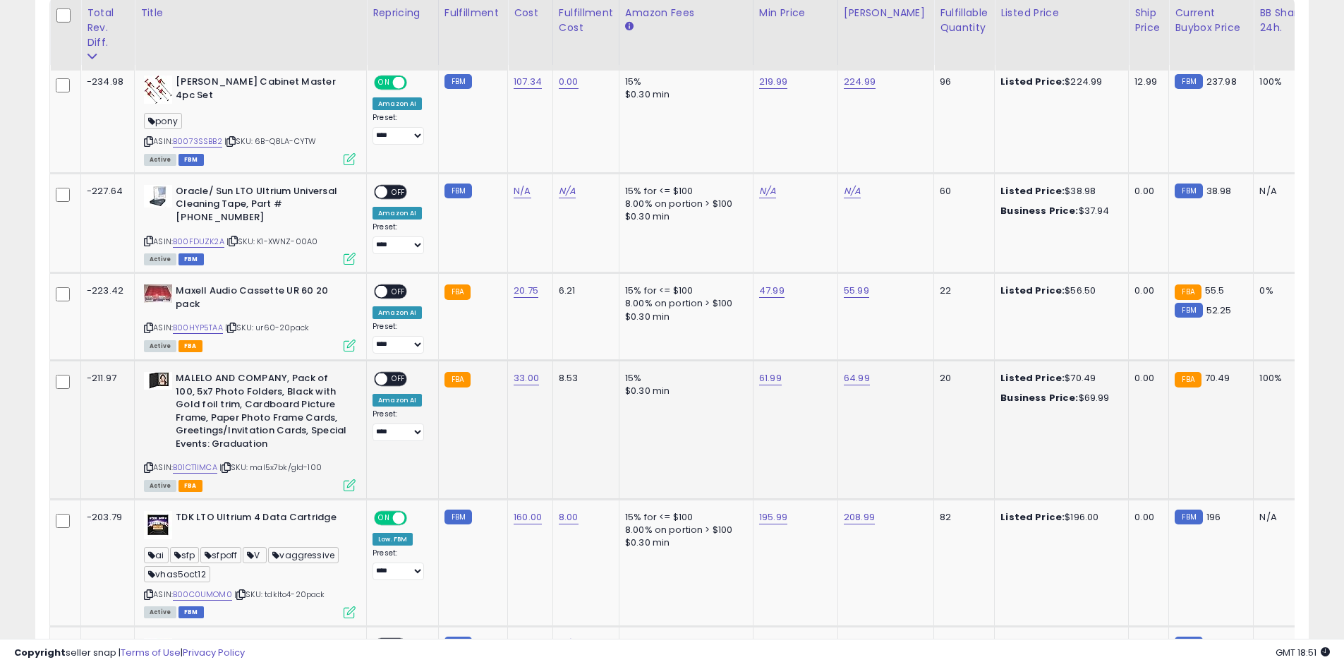
click at [477, 371] on td "FBA" at bounding box center [472, 429] width 69 height 139
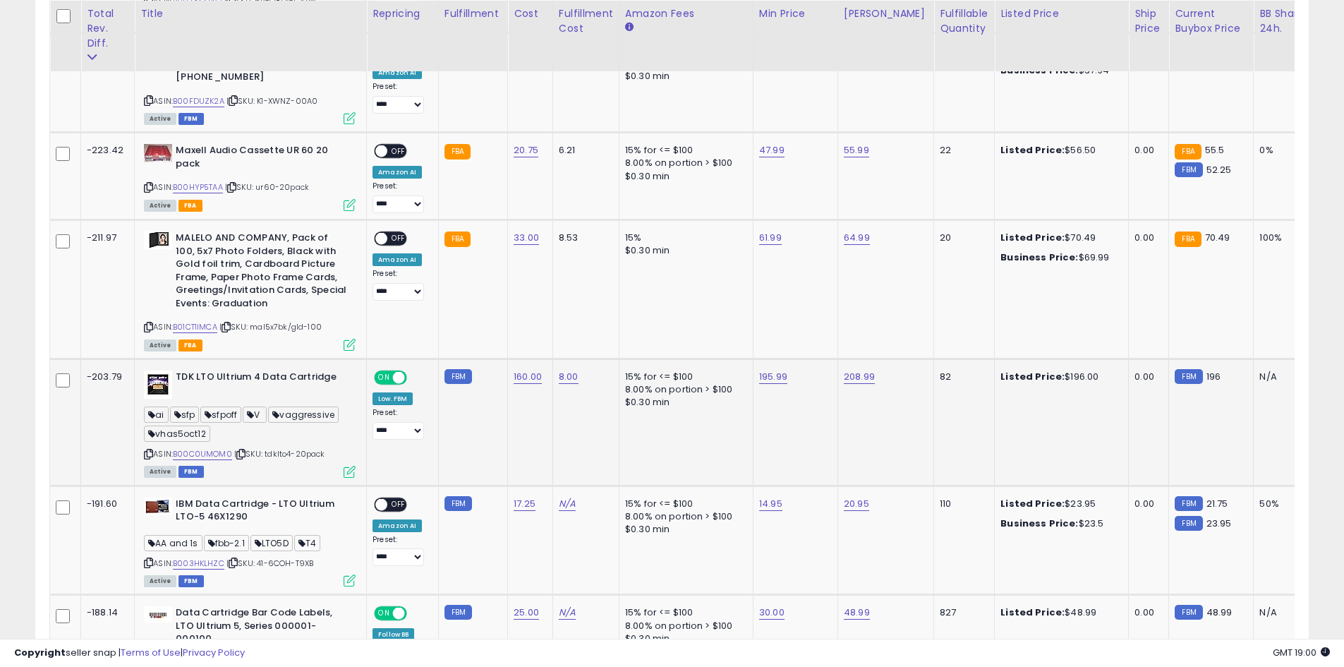
scroll to position [832, 0]
drag, startPoint x: 286, startPoint y: 362, endPoint x: 346, endPoint y: 362, distance: 60.0
click at [346, 370] on b "TDK LTO Ultrium 4 Data Cartridge" at bounding box center [261, 378] width 171 height 17
drag, startPoint x: 177, startPoint y: 358, endPoint x: 350, endPoint y: 365, distance: 173.1
click at [350, 370] on div "TDK LTO Ultrium 4 Data Cartridge" at bounding box center [250, 384] width 212 height 28
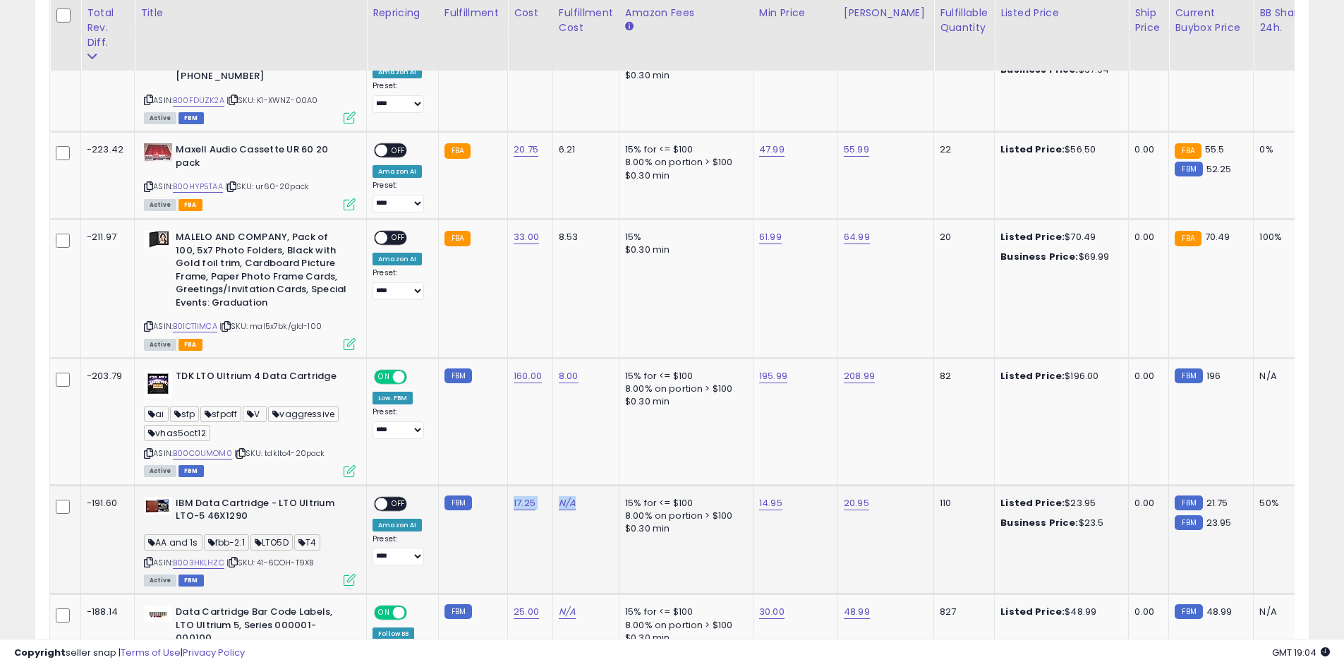
drag, startPoint x: 586, startPoint y: 492, endPoint x: 507, endPoint y: 498, distance: 78.6
click at [529, 512] on td "17.25" at bounding box center [530, 539] width 45 height 109
click at [582, 460] on td "8.00" at bounding box center [586, 421] width 66 height 127
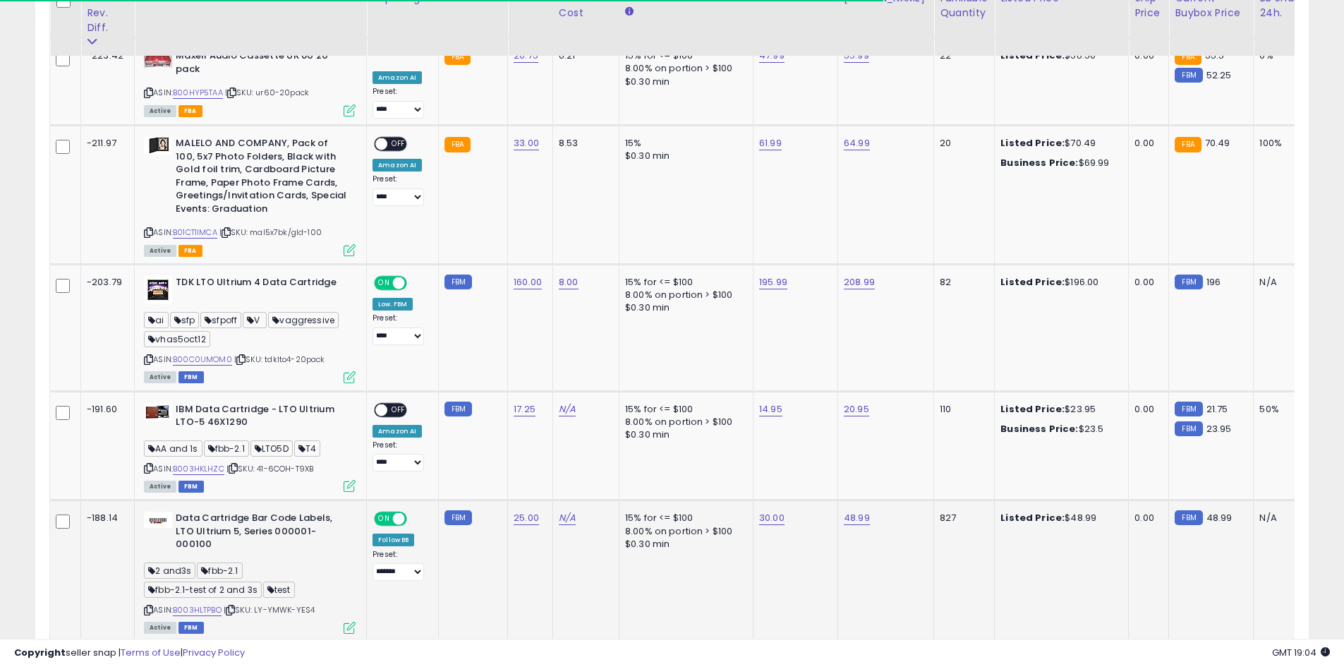
scroll to position [927, 0]
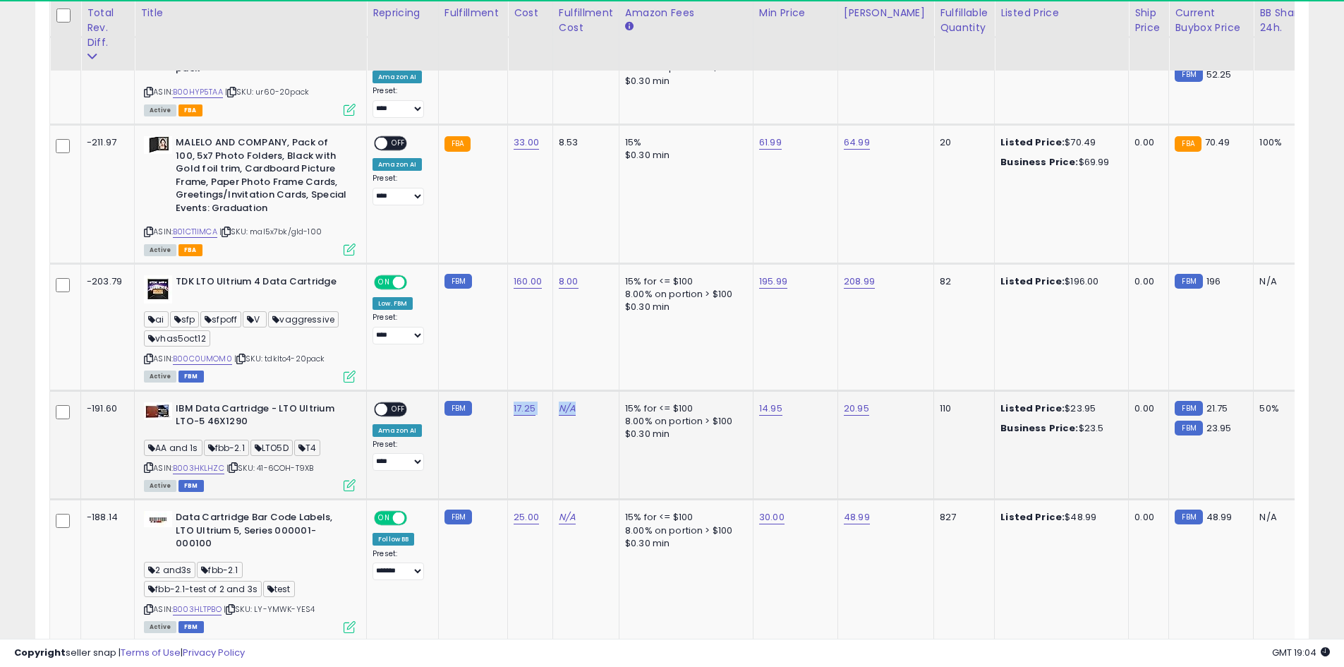
drag, startPoint x: 586, startPoint y: 393, endPoint x: 501, endPoint y: 403, distance: 86.0
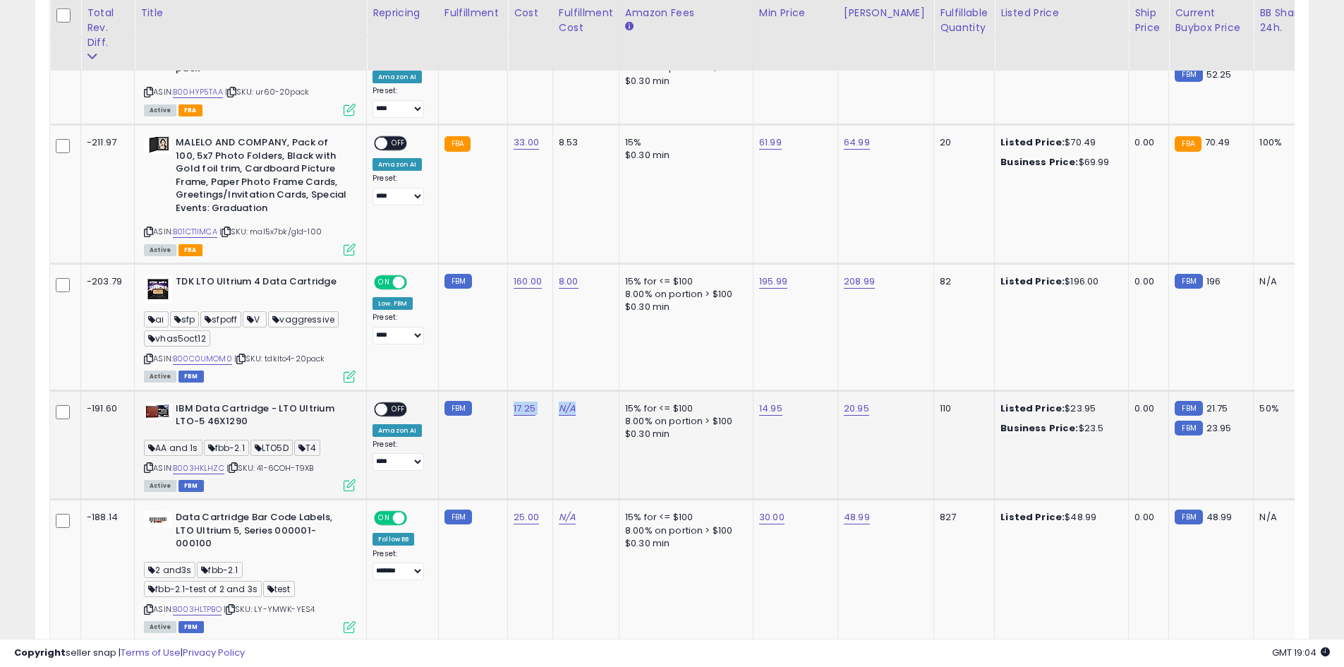
click at [508, 419] on td "17.25" at bounding box center [530, 444] width 45 height 109
drag, startPoint x: 547, startPoint y: 487, endPoint x: 493, endPoint y: 491, distance: 54.5
click at [493, 500] on tr "-188.14 Data Cartridge Bar Code Labels, LTO Ultrium 5, Series 000001-000100 2 a…" at bounding box center [1049, 570] width 1999 height 141
click at [493, 500] on td "FBM" at bounding box center [472, 570] width 69 height 141
drag, startPoint x: 613, startPoint y: 486, endPoint x: 534, endPoint y: 489, distance: 79.8
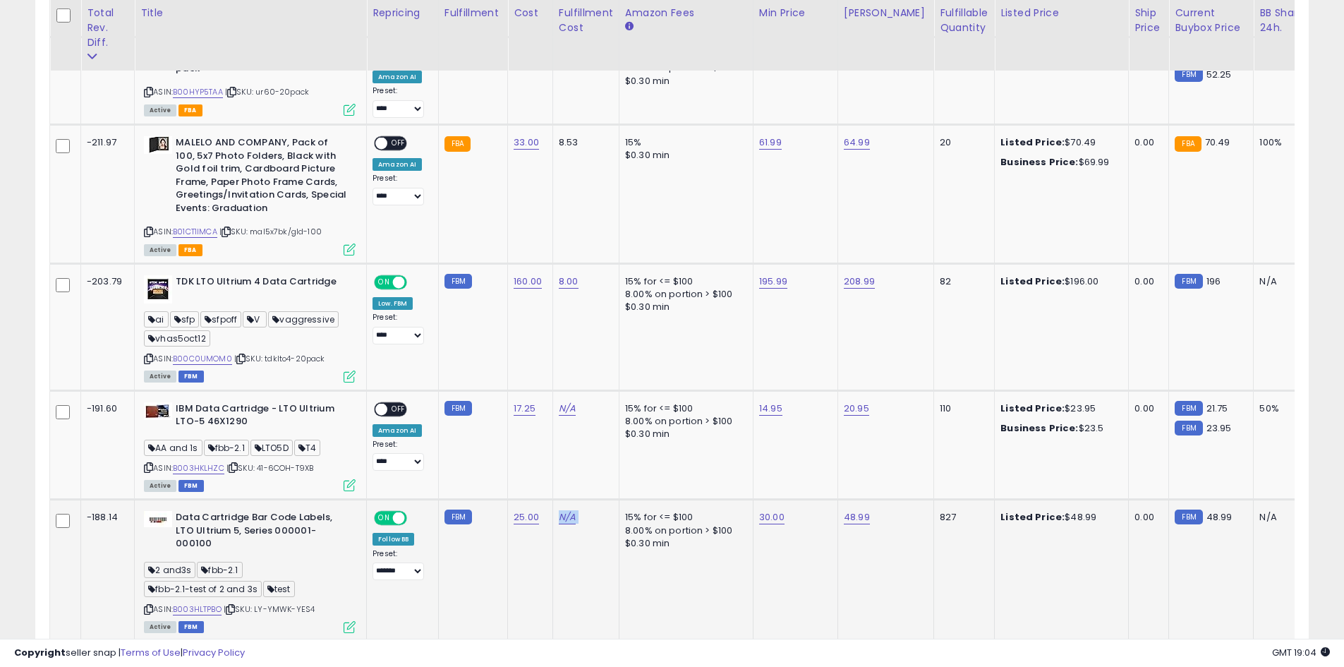
click at [538, 500] on tr "-188.14 Data Cartridge Bar Code Labels, LTO Ultrium 5, Series 000001-000100 2 a…" at bounding box center [1049, 570] width 1999 height 141
click at [467, 479] on td "FBM" at bounding box center [472, 444] width 69 height 109
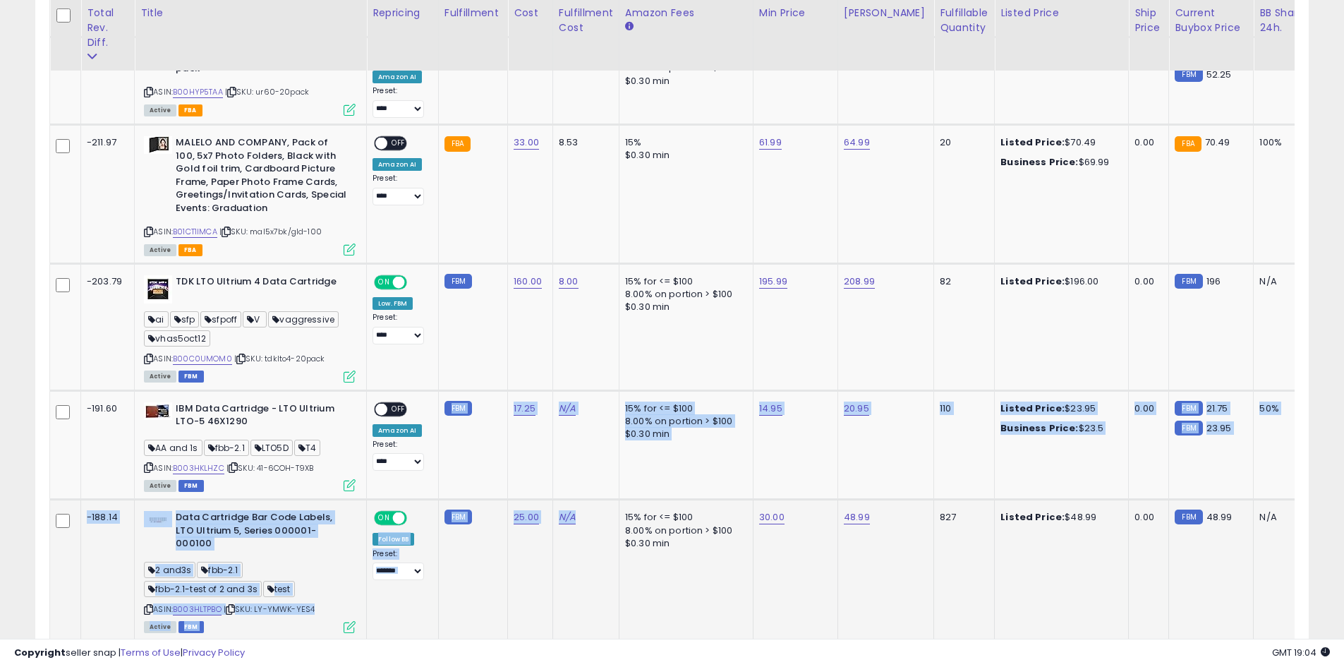
drag, startPoint x: 476, startPoint y: 476, endPoint x: 596, endPoint y: 510, distance: 124.2
click at [611, 546] on td "N/A" at bounding box center [586, 570] width 66 height 141
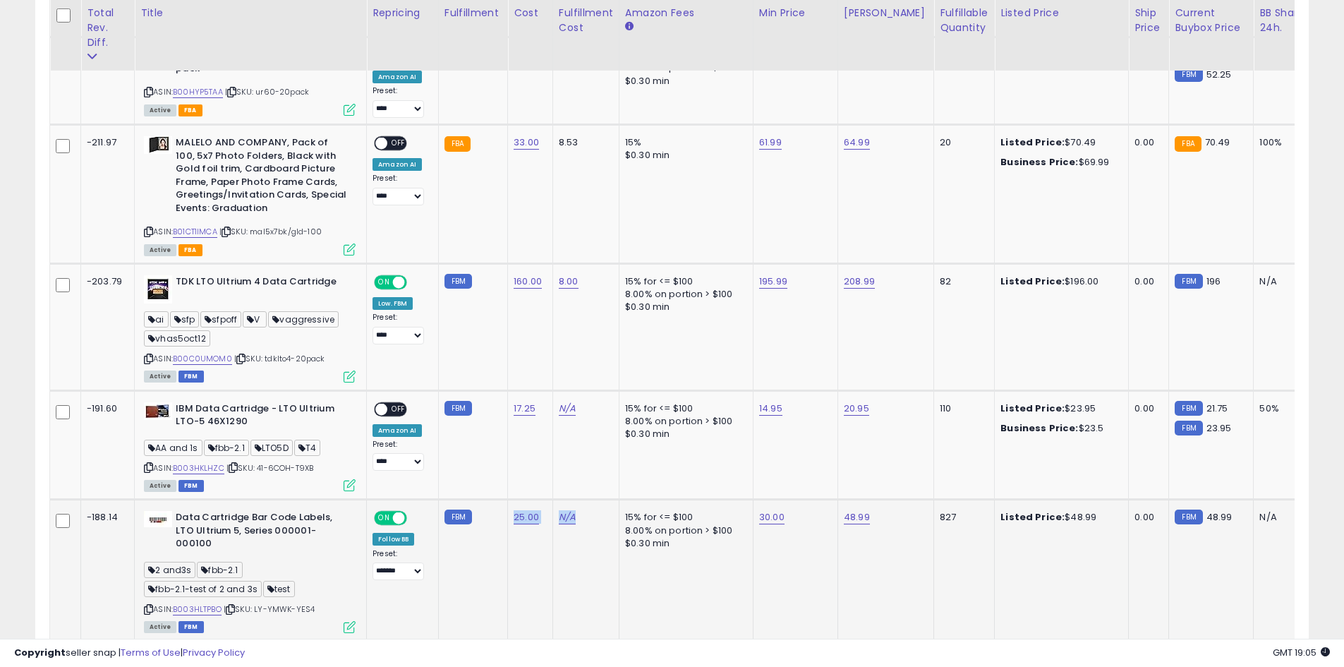
drag, startPoint x: 602, startPoint y: 499, endPoint x: 510, endPoint y: 493, distance: 91.9
click at [510, 500] on tr "-188.14 Data Cartridge Bar Code Labels, LTO Ultrium 5, Series 000001-000100 2 a…" at bounding box center [1049, 570] width 1999 height 141
click at [533, 552] on td "25.00" at bounding box center [530, 570] width 45 height 141
drag, startPoint x: 591, startPoint y: 500, endPoint x: 482, endPoint y: 479, distance: 110.7
click at [478, 500] on tr "-188.14 Data Cartridge Bar Code Labels, LTO Ultrium 5, Series 000001-000100 2 a…" at bounding box center [1049, 570] width 1999 height 141
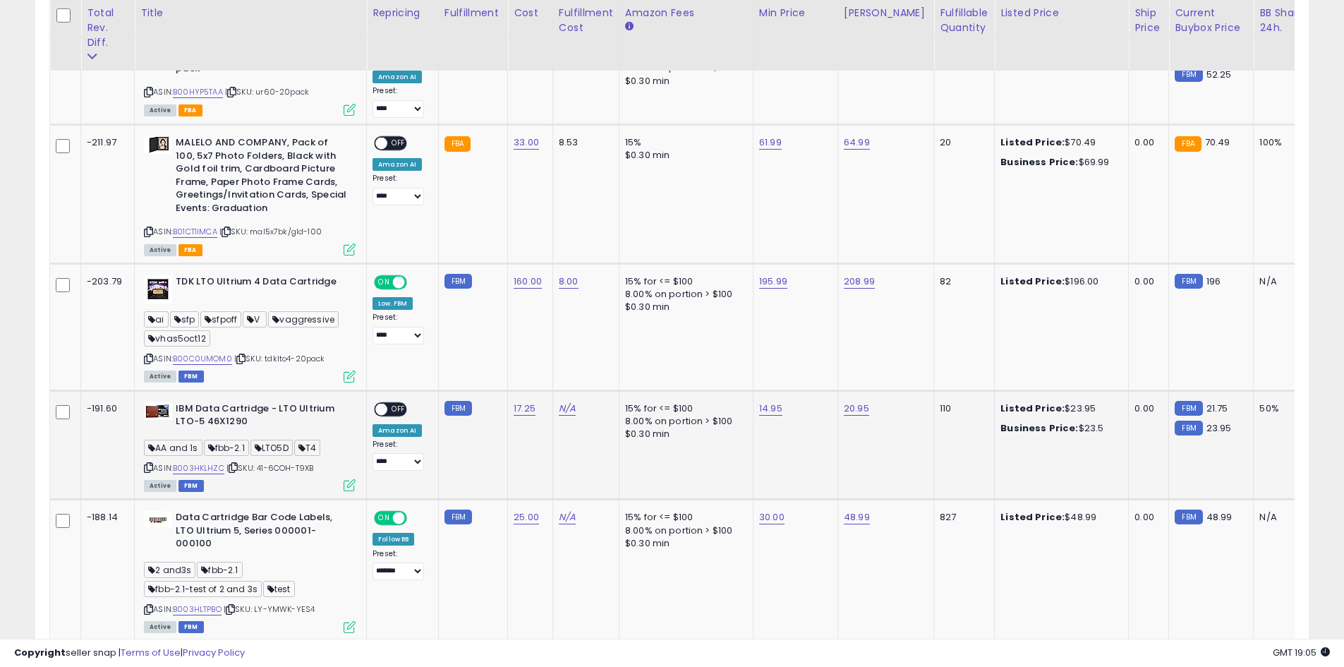
click at [482, 476] on td "FBM" at bounding box center [472, 444] width 69 height 109
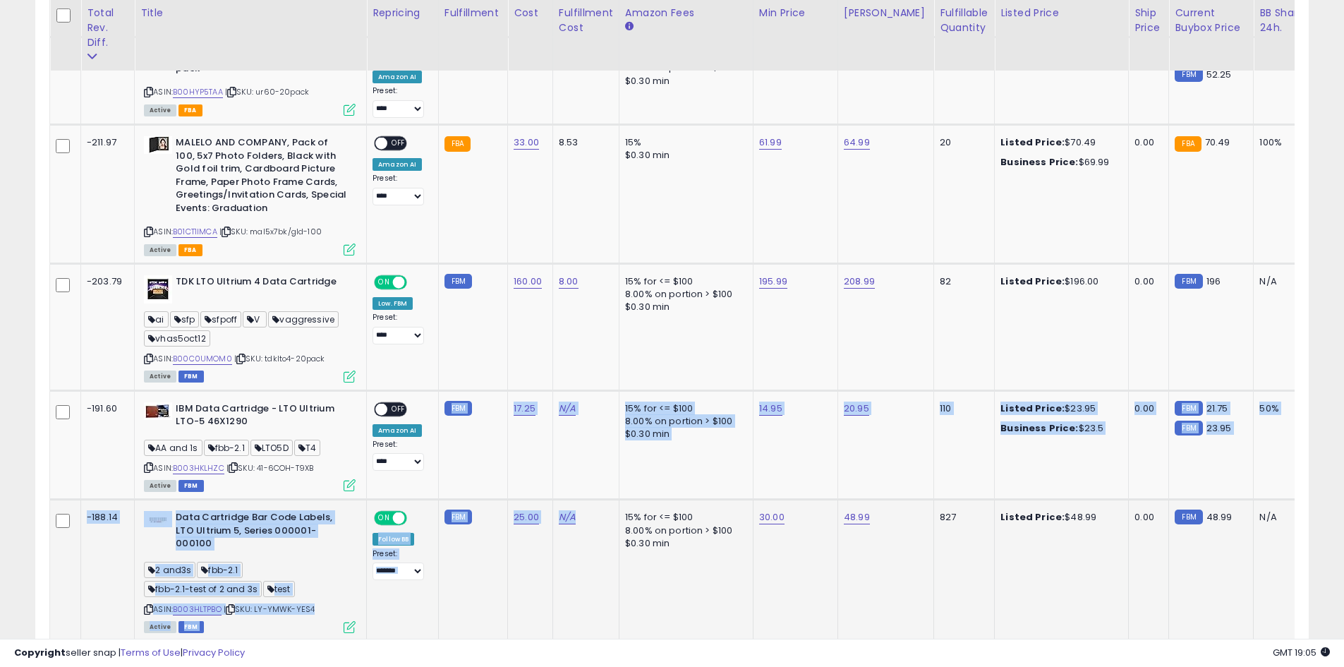
drag, startPoint x: 488, startPoint y: 478, endPoint x: 579, endPoint y: 495, distance: 93.4
click at [596, 558] on td "N/A" at bounding box center [586, 570] width 66 height 141
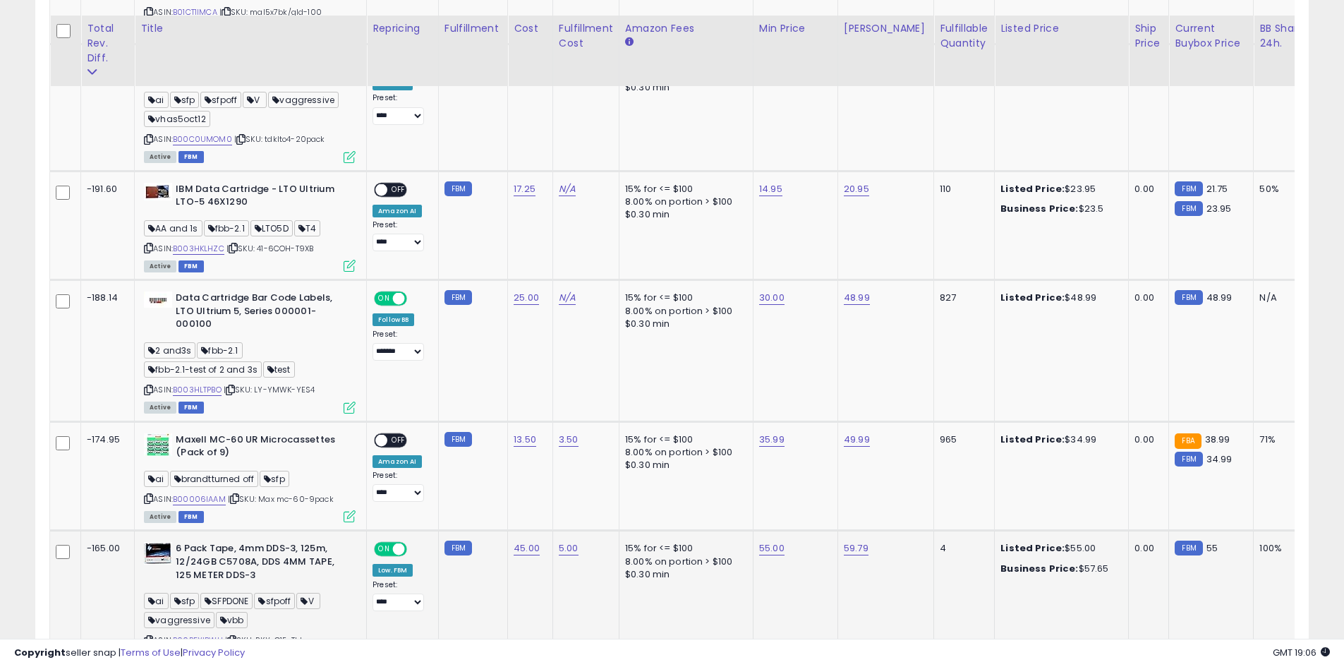
scroll to position [1162, 0]
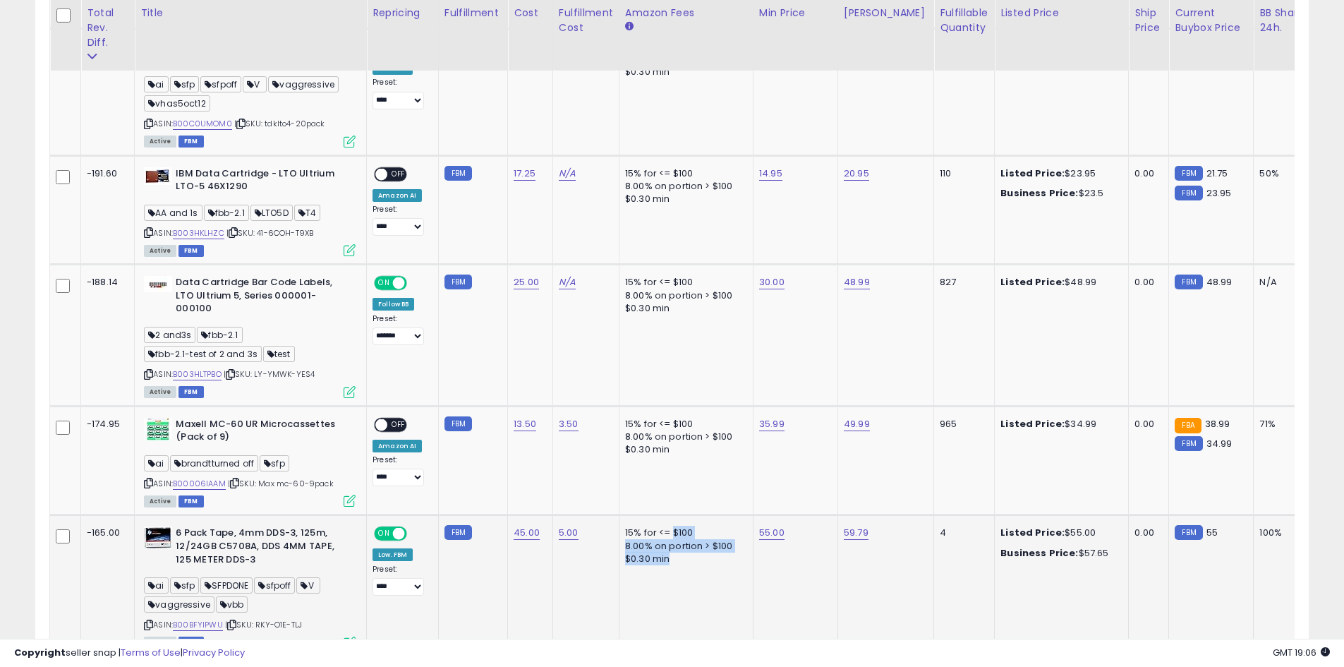
drag, startPoint x: 668, startPoint y: 518, endPoint x: 721, endPoint y: 554, distance: 63.4
click at [723, 553] on td "15% for <= $100 8.00% on portion > $100 $0.30 min" at bounding box center [686, 585] width 134 height 141
click at [724, 557] on td "15% for <= $100 8.00% on portion > $100 $0.30 min" at bounding box center [686, 585] width 134 height 141
drag, startPoint x: 675, startPoint y: 555, endPoint x: 661, endPoint y: 554, distance: 14.1
click at [673, 555] on td "15% for <= $100 8.00% on portion > $100 $0.30 min" at bounding box center [686, 585] width 134 height 141
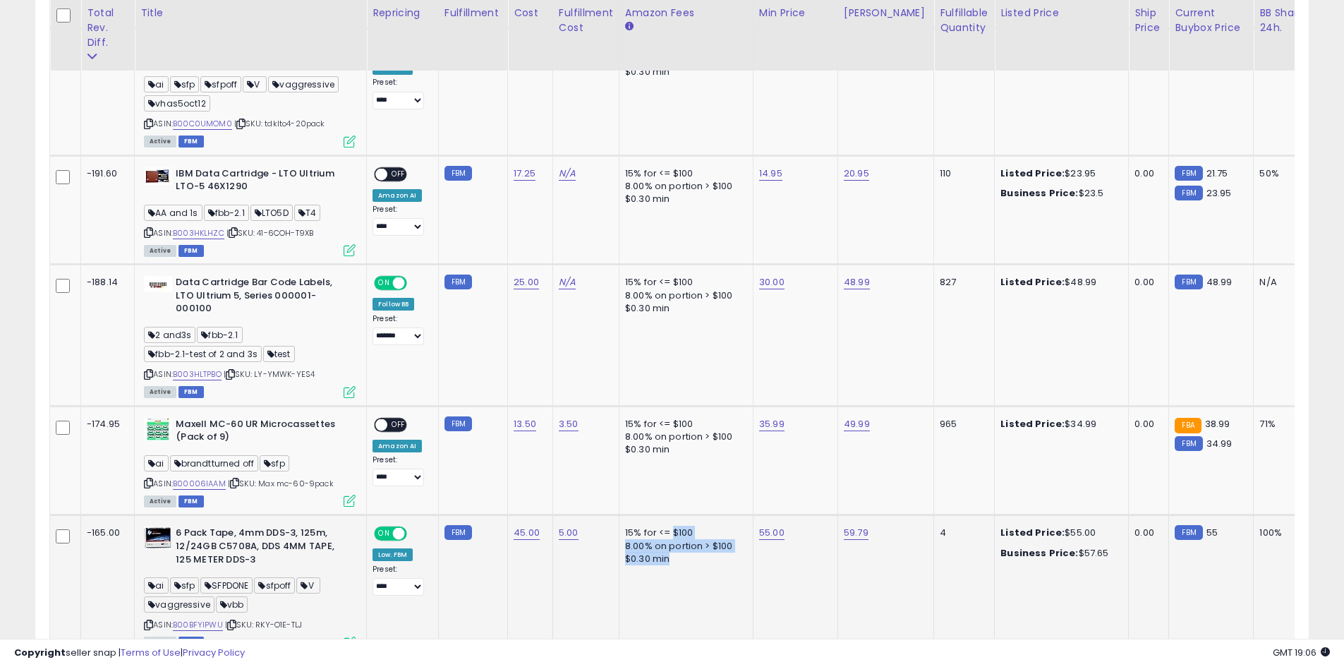
click at [642, 553] on div "$0.30 min" at bounding box center [683, 559] width 117 height 13
click at [644, 515] on td "15% for <= $100 8.00% on portion > $100 $0.30 min" at bounding box center [686, 585] width 134 height 141
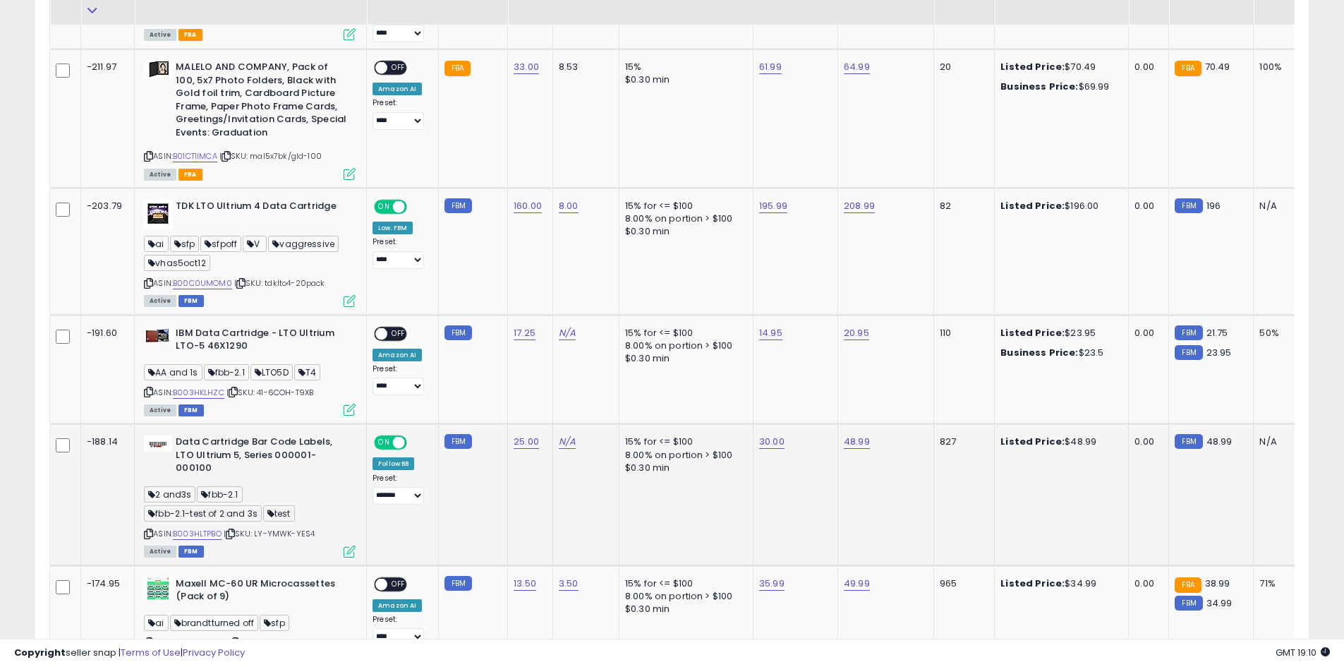
scroll to position [1021, 0]
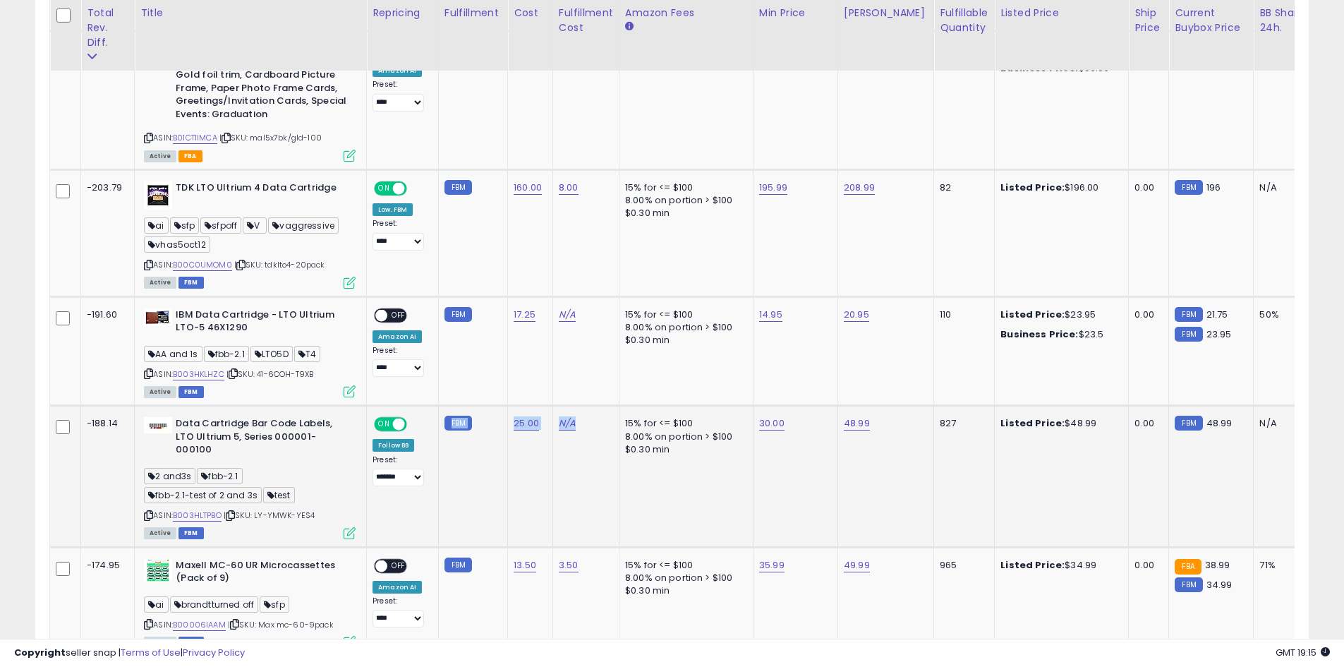
drag, startPoint x: 586, startPoint y: 409, endPoint x: 497, endPoint y: 415, distance: 89.1
click at [479, 410] on tr "-188.14 Data Cartridge Bar Code Labels, LTO Ultrium 5, Series 000001-000100 2 a…" at bounding box center [1049, 476] width 1999 height 141
click at [508, 361] on td "17.25" at bounding box center [530, 350] width 45 height 109
drag, startPoint x: 495, startPoint y: 392, endPoint x: 601, endPoint y: 399, distance: 106.1
click at [606, 406] on tr "-188.14 Data Cartridge Bar Code Labels, LTO Ultrium 5, Series 000001-000100 2 a…" at bounding box center [1049, 476] width 1999 height 141
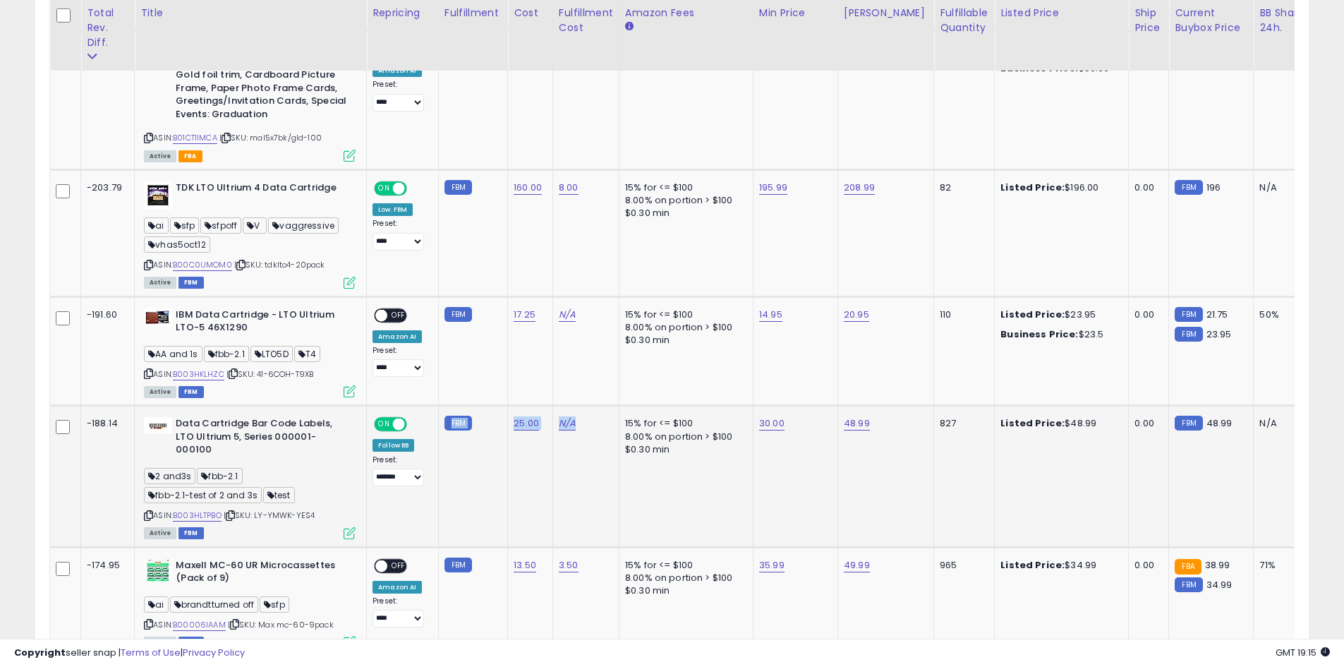
click at [590, 442] on td "N/A" at bounding box center [586, 476] width 66 height 141
click at [555, 375] on td "N/A" at bounding box center [586, 350] width 66 height 109
drag, startPoint x: 588, startPoint y: 407, endPoint x: 553, endPoint y: 411, distance: 34.8
click at [559, 417] on div "N/A" at bounding box center [583, 423] width 49 height 13
drag, startPoint x: 561, startPoint y: 434, endPoint x: 559, endPoint y: 427, distance: 7.4
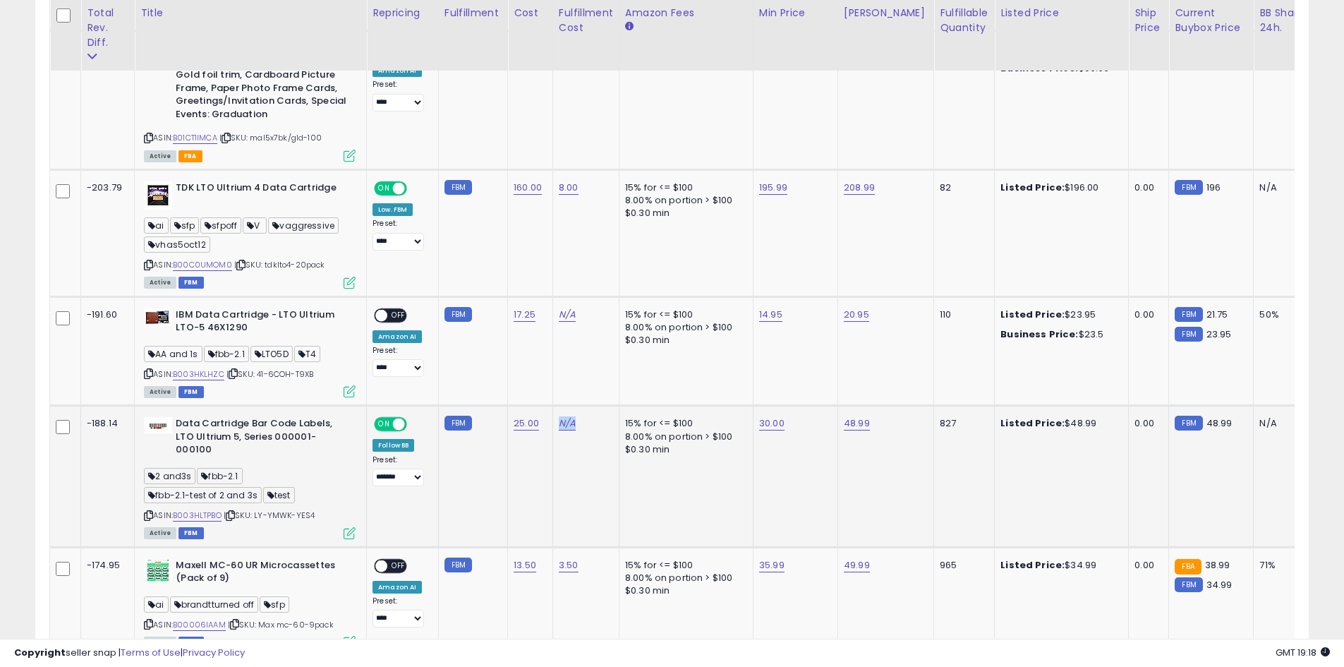
click at [560, 434] on td "N/A" at bounding box center [586, 476] width 66 height 141
click at [536, 417] on div "25.00" at bounding box center [528, 423] width 28 height 13
drag, startPoint x: 539, startPoint y: 410, endPoint x: 496, endPoint y: 414, distance: 43.2
click at [510, 410] on td "25.00" at bounding box center [530, 476] width 45 height 141
click at [508, 427] on td "25.00" at bounding box center [530, 476] width 45 height 141
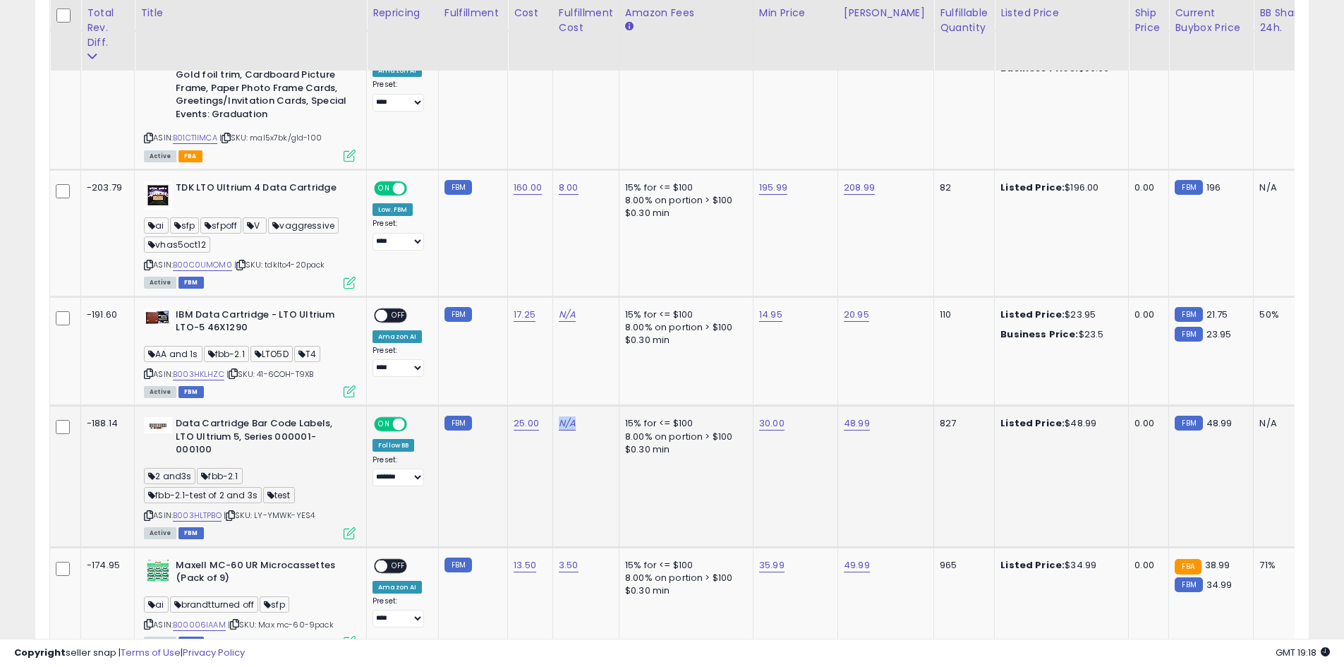
drag, startPoint x: 577, startPoint y: 408, endPoint x: 555, endPoint y: 413, distance: 21.7
click at [559, 417] on div "N/A" at bounding box center [583, 423] width 49 height 13
drag, startPoint x: 554, startPoint y: 430, endPoint x: 546, endPoint y: 422, distance: 11.0
click at [553, 429] on td "N/A" at bounding box center [586, 476] width 66 height 141
click at [540, 409] on td "25.00" at bounding box center [530, 476] width 45 height 141
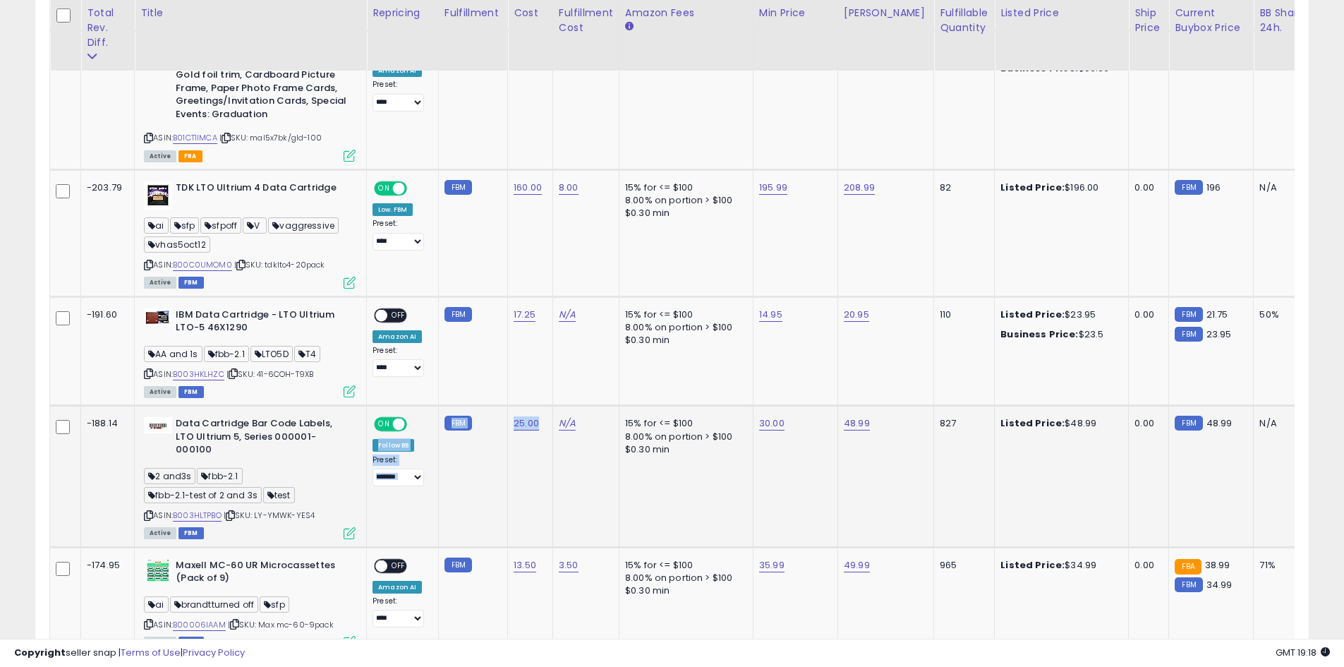
drag, startPoint x: 540, startPoint y: 409, endPoint x: 428, endPoint y: 409, distance: 111.5
click at [428, 409] on tr "-188.14 Data Cartridge Bar Code Labels, LTO Ultrium 5, Series 000001-000100 2 a…" at bounding box center [1049, 476] width 1999 height 141
click at [481, 447] on td "FBM" at bounding box center [472, 476] width 69 height 141
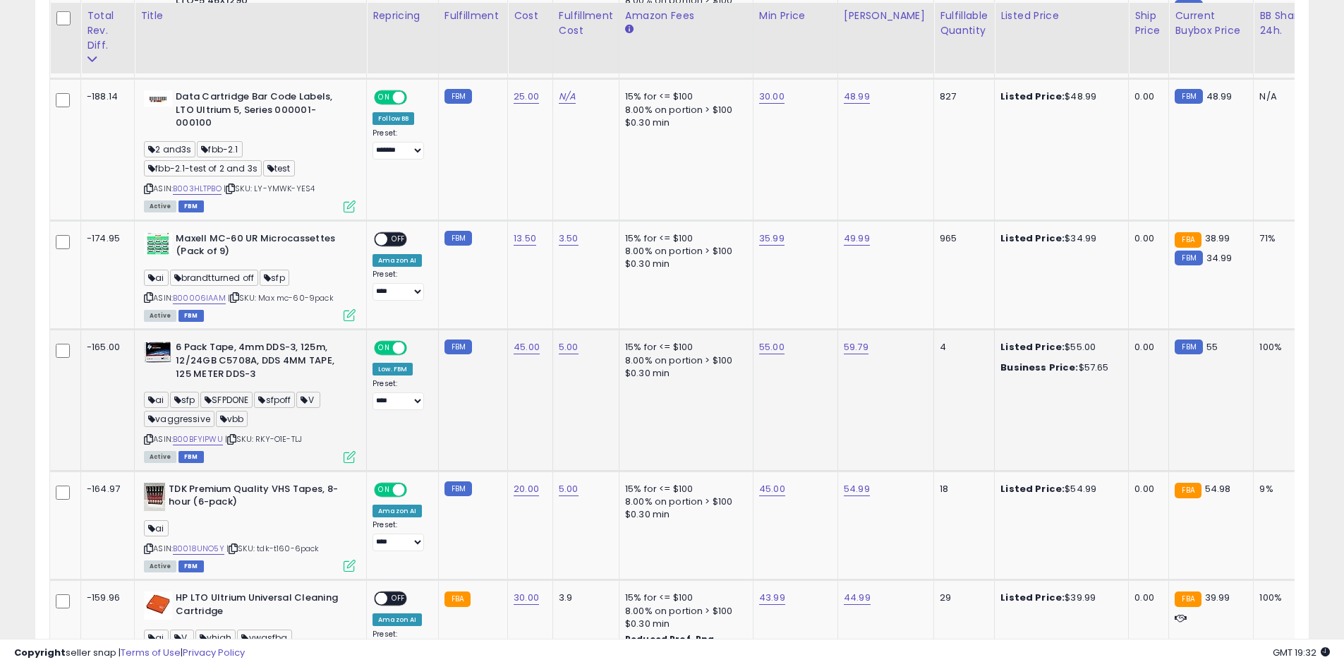
scroll to position [1350, 0]
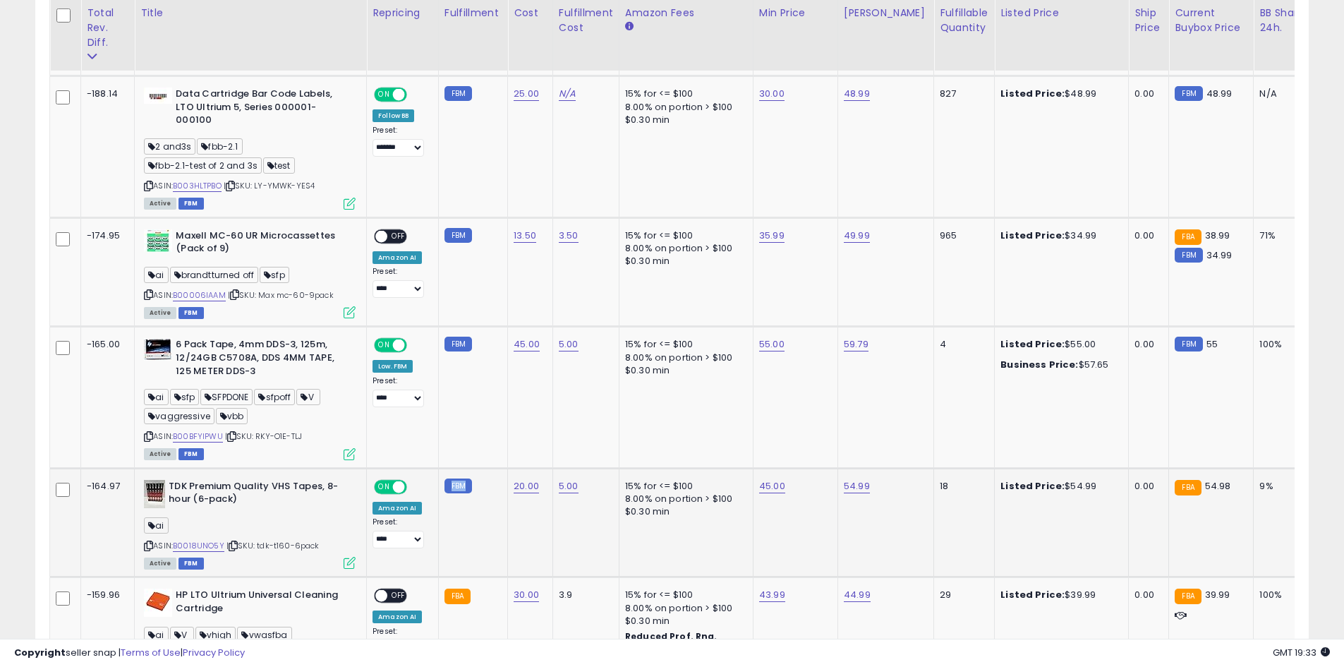
drag, startPoint x: 463, startPoint y: 471, endPoint x: 444, endPoint y: 472, distance: 19.1
click at [445, 479] on small "FBM" at bounding box center [459, 486] width 28 height 15
